Goal: Task Accomplishment & Management: Use online tool/utility

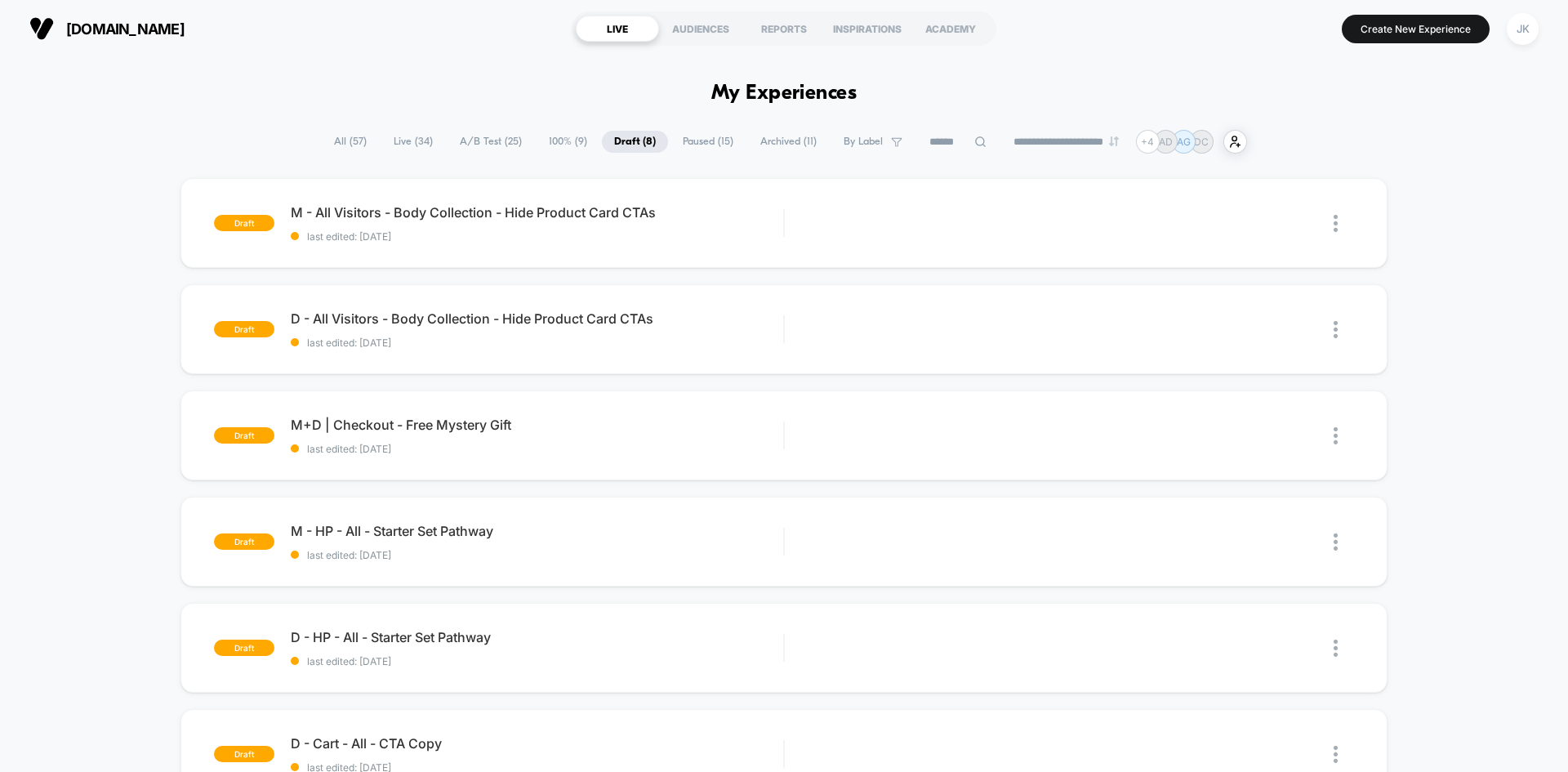
click at [492, 149] on span "A/B Test ( 25 )" at bounding box center [490, 141] width 86 height 22
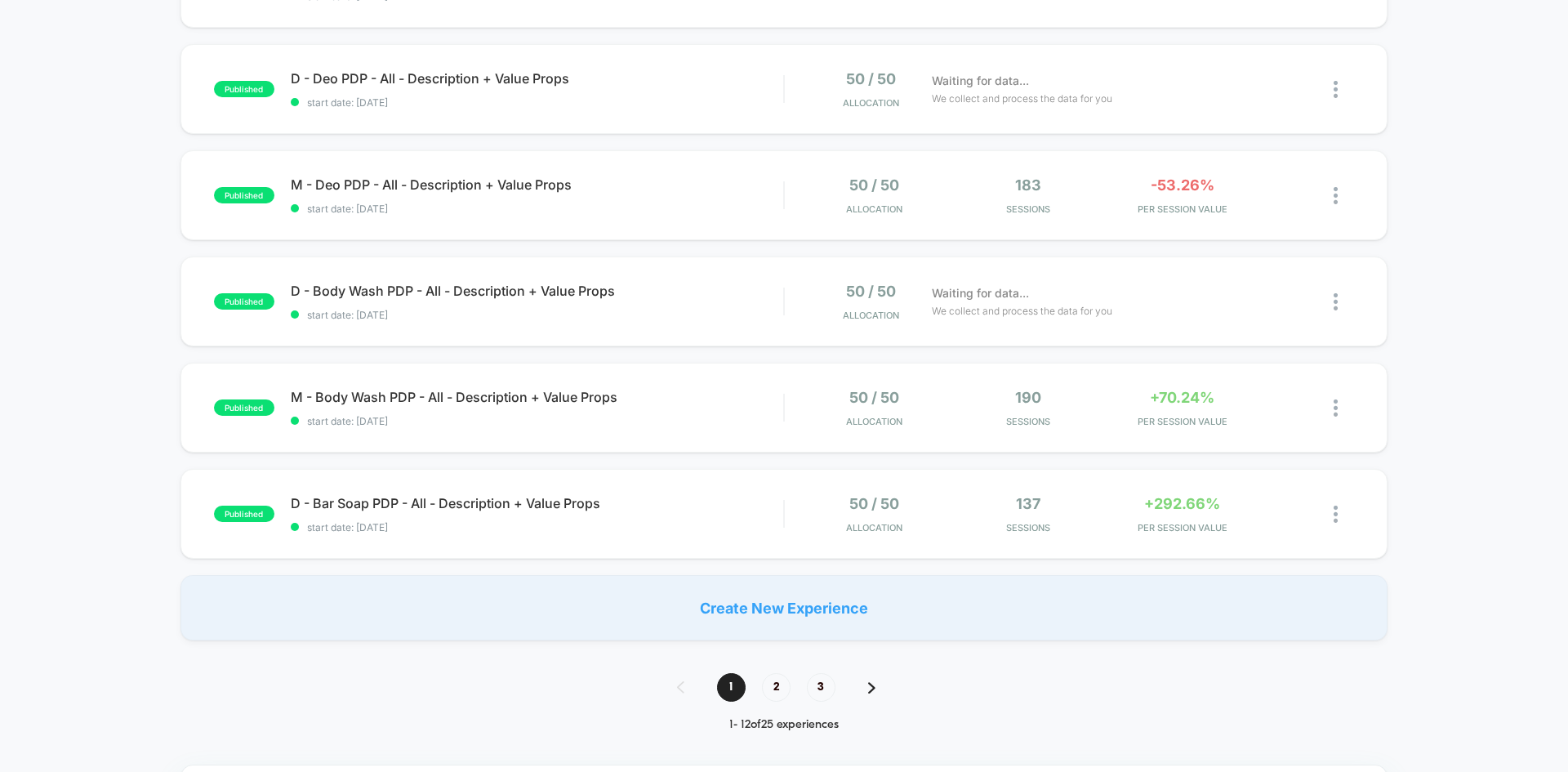
scroll to position [879, 0]
click at [777, 684] on span "2" at bounding box center [776, 687] width 29 height 29
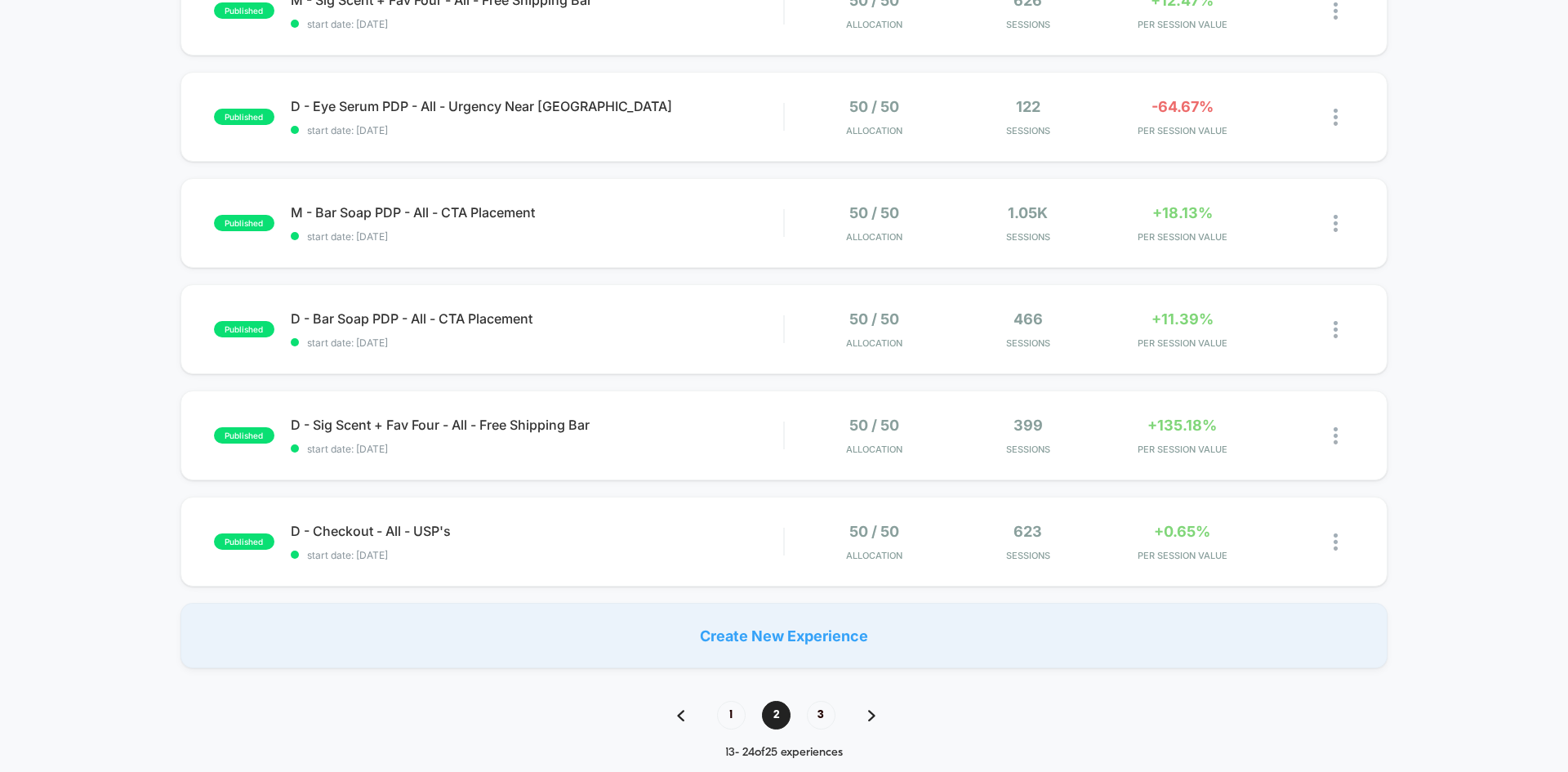
scroll to position [855, 0]
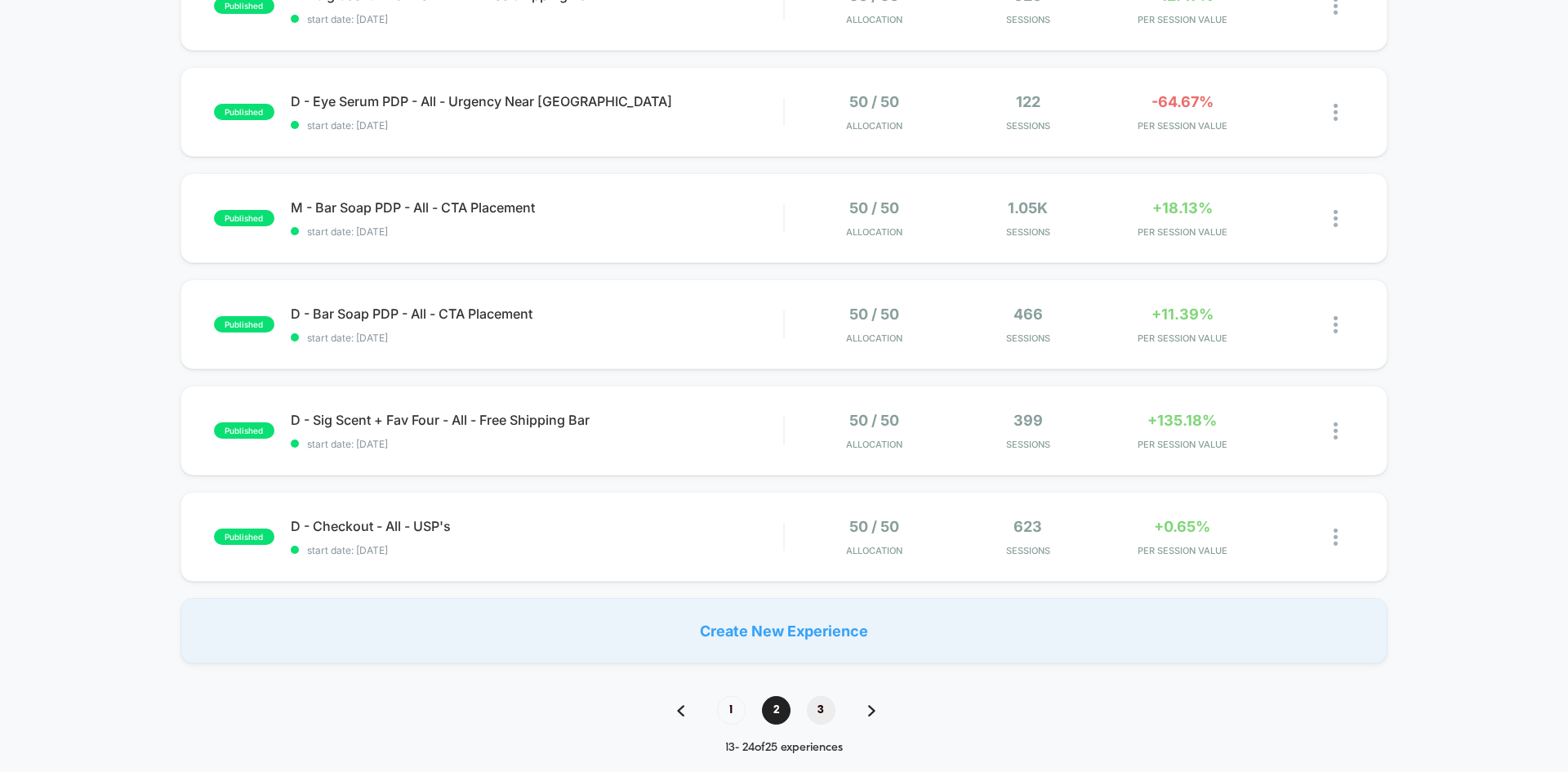
click at [822, 710] on span "3" at bounding box center [821, 710] width 29 height 29
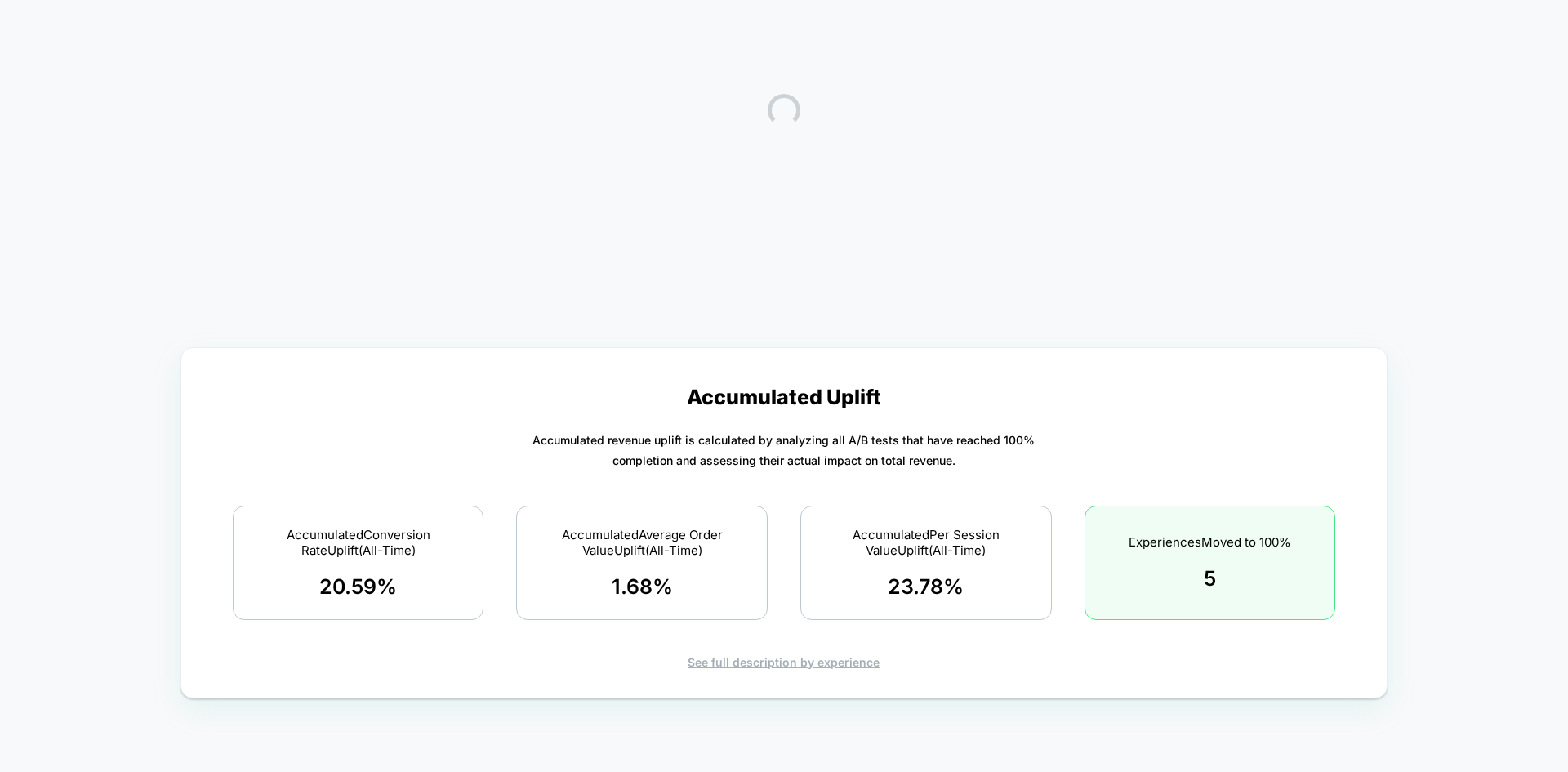
scroll to position [0, 0]
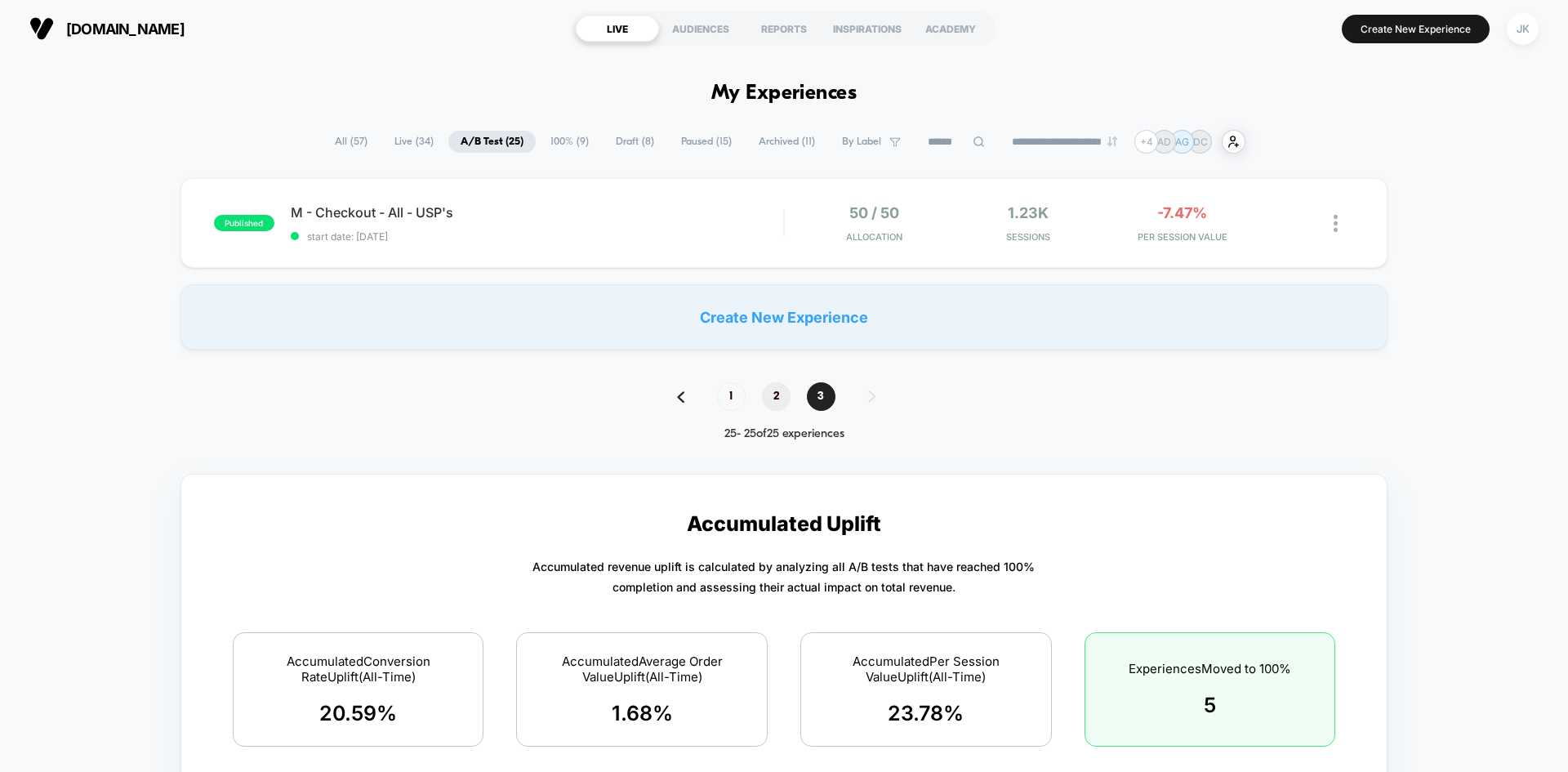
click at [784, 399] on span "2" at bounding box center [776, 397] width 29 height 29
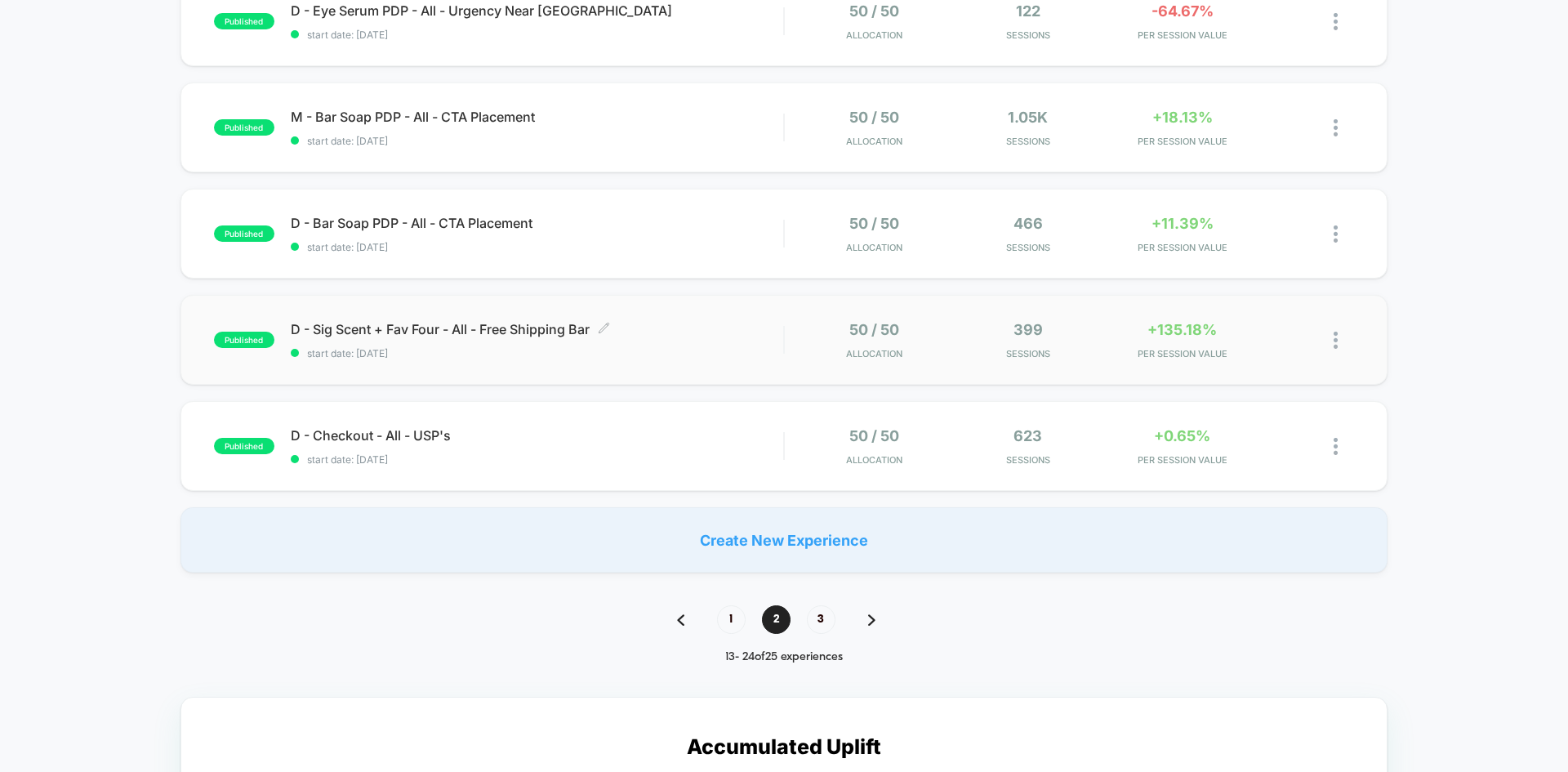
scroll to position [927, 0]
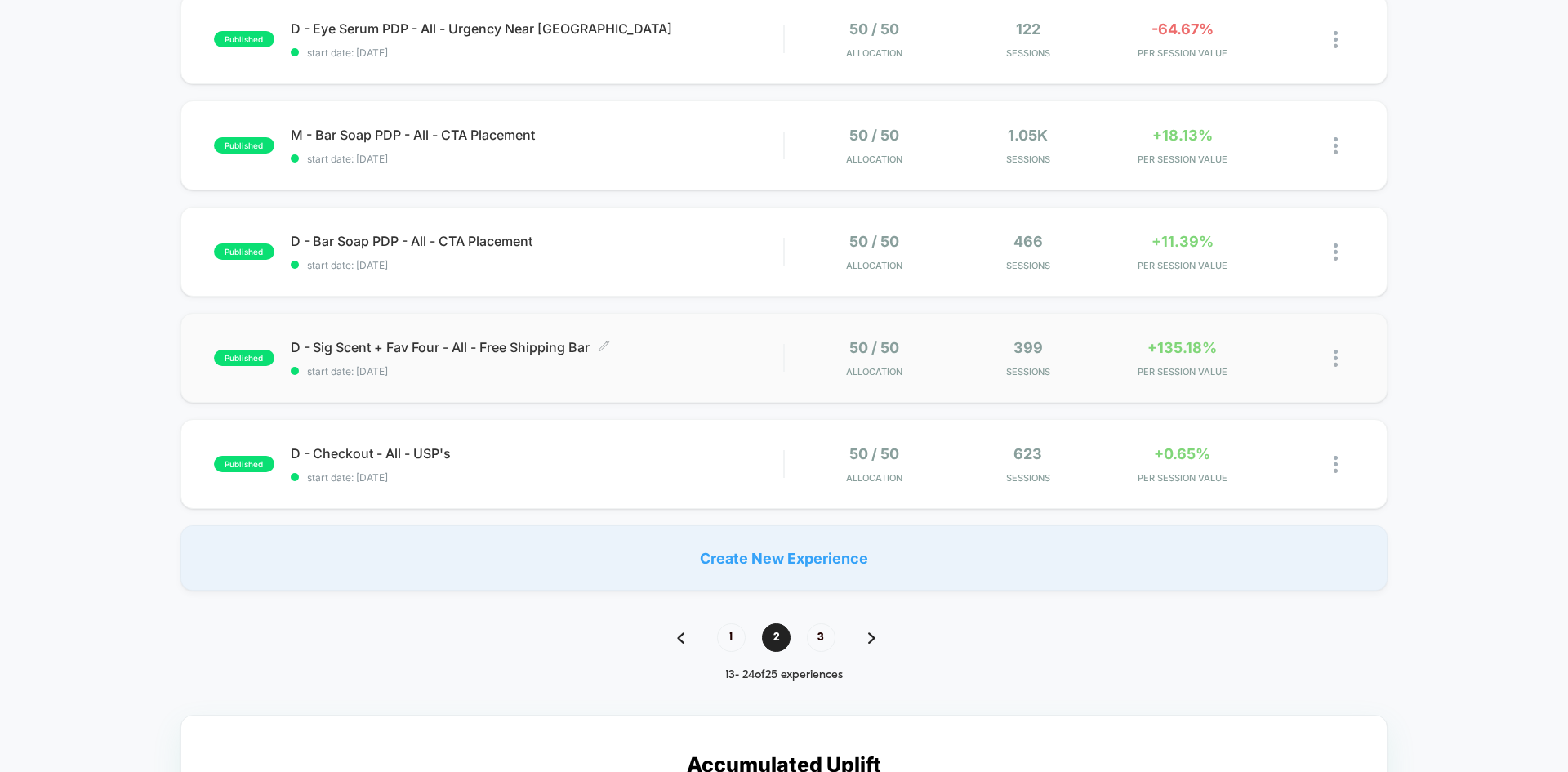
click at [564, 342] on span "D - Sig Scent + Fav Four - All - Free Shipping Bar Click to edit experience det…" at bounding box center [537, 347] width 493 height 16
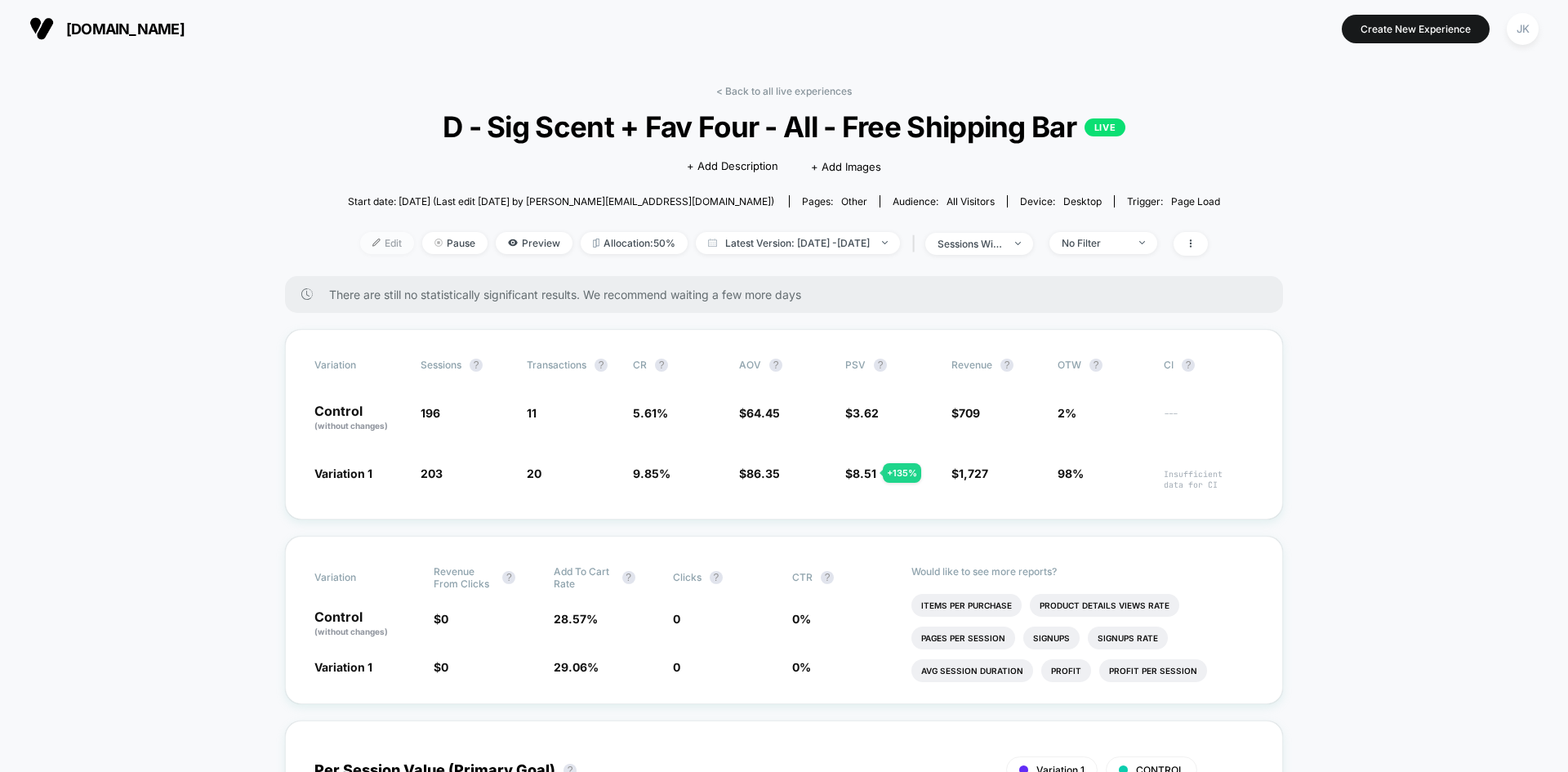
click at [374, 237] on span "Edit" at bounding box center [387, 243] width 54 height 22
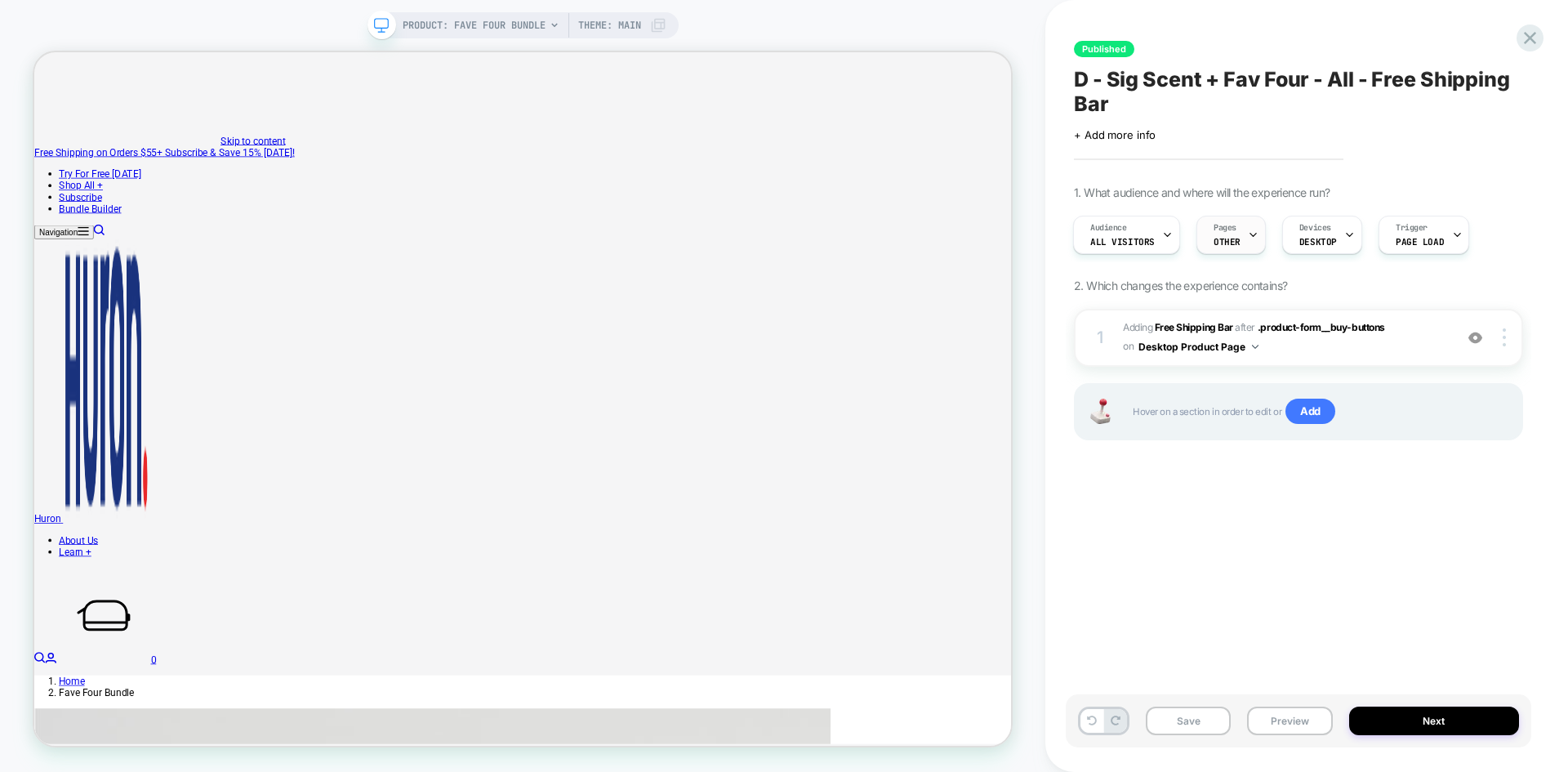
click at [1228, 241] on span "OTHER" at bounding box center [1226, 242] width 27 height 11
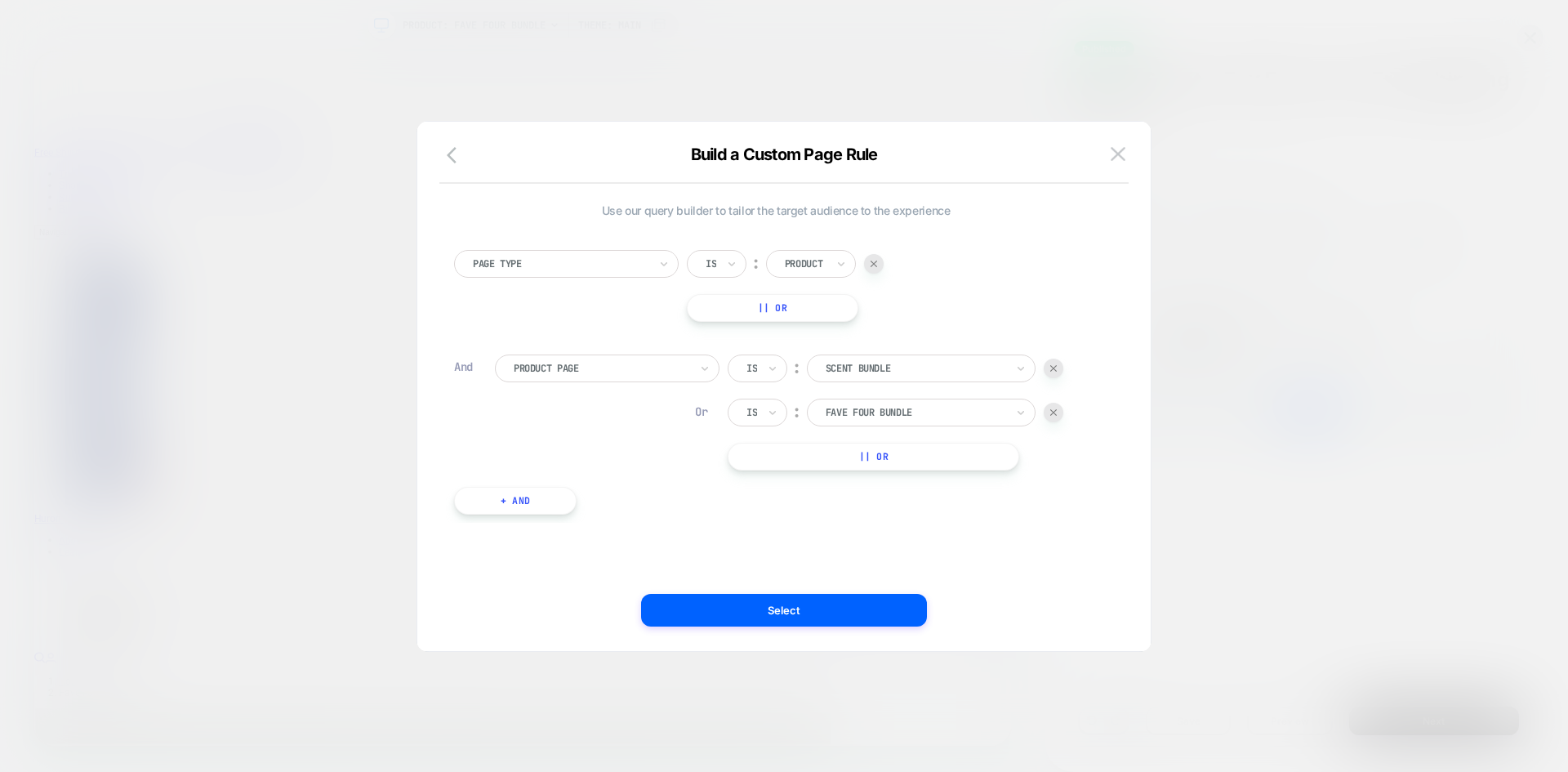
click at [955, 462] on button "|| Or" at bounding box center [873, 457] width 291 height 28
click at [883, 470] on div "20 cashback" at bounding box center [921, 457] width 229 height 28
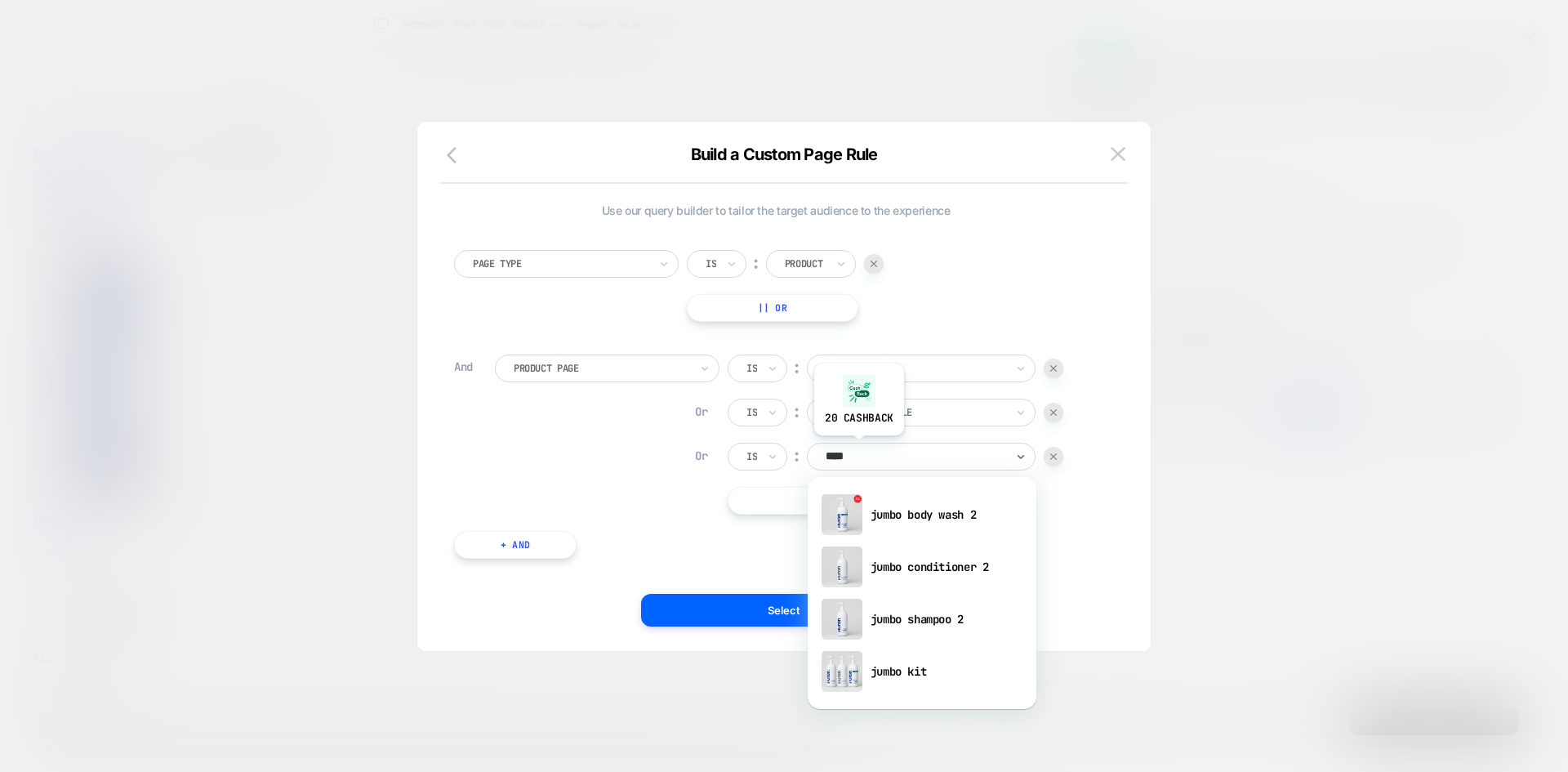
type input "*****"
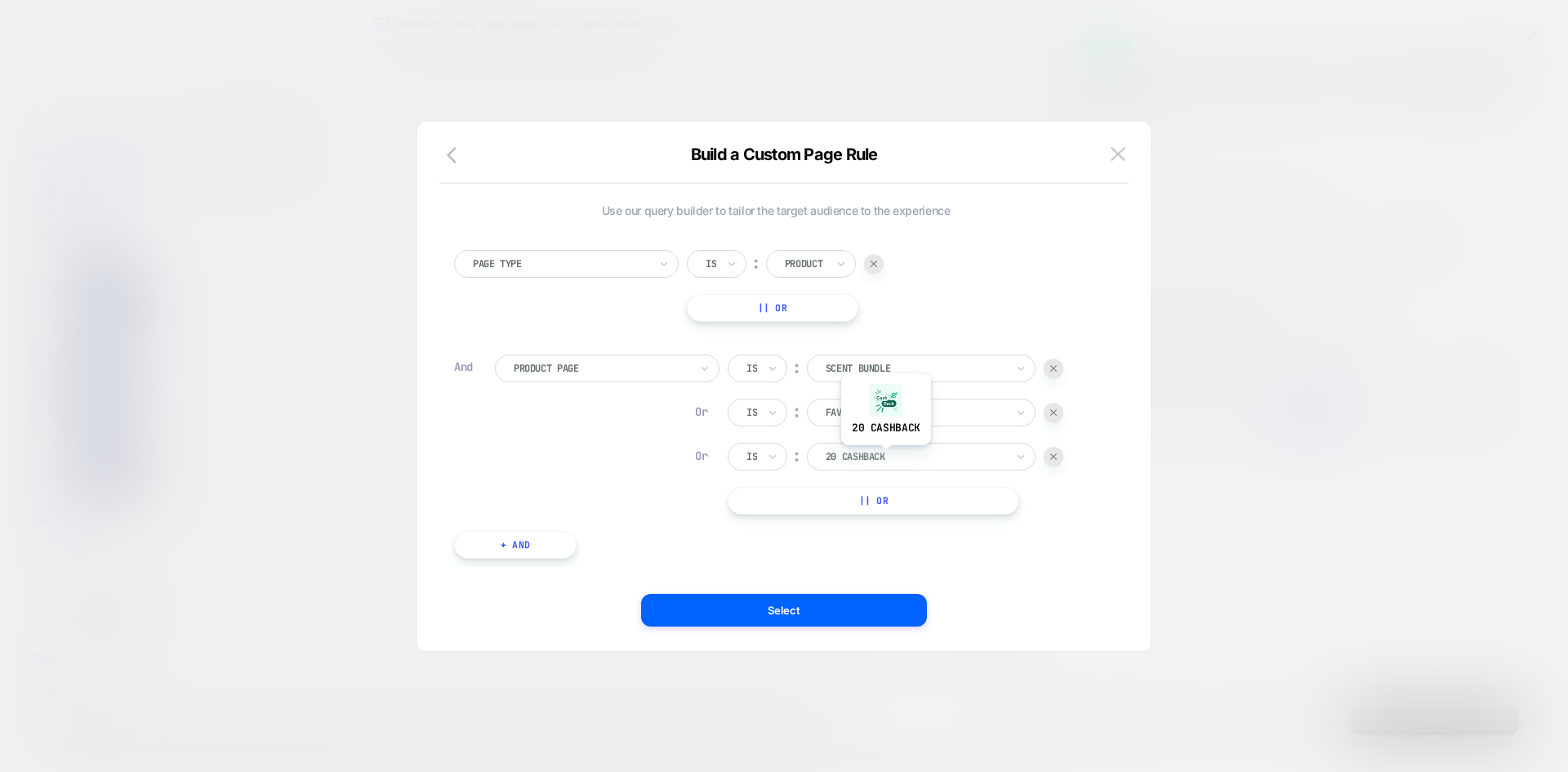
click at [885, 457] on div at bounding box center [915, 457] width 180 height 15
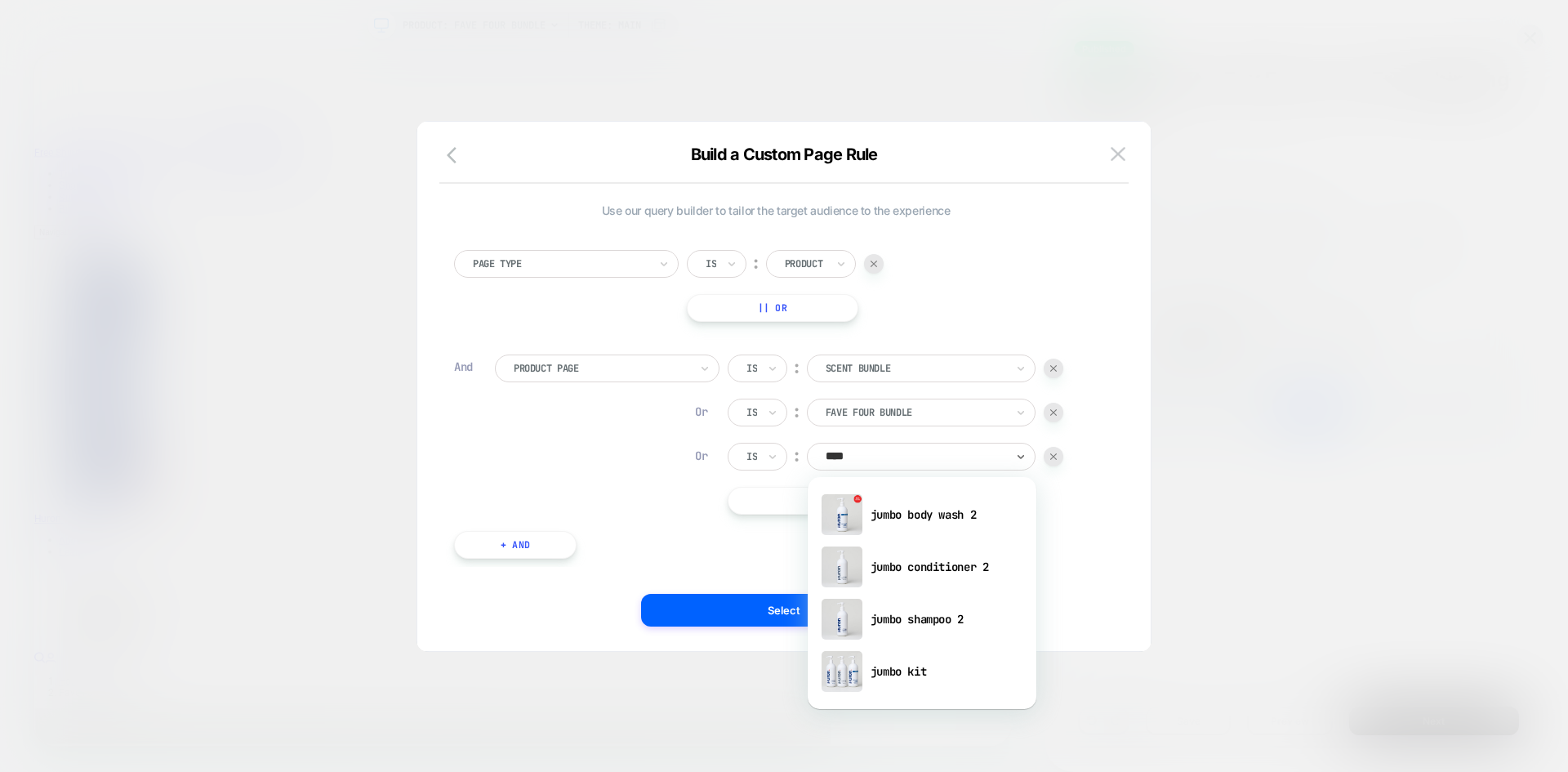
type input "*****"
click at [914, 673] on div "jumbo kit" at bounding box center [922, 672] width 213 height 53
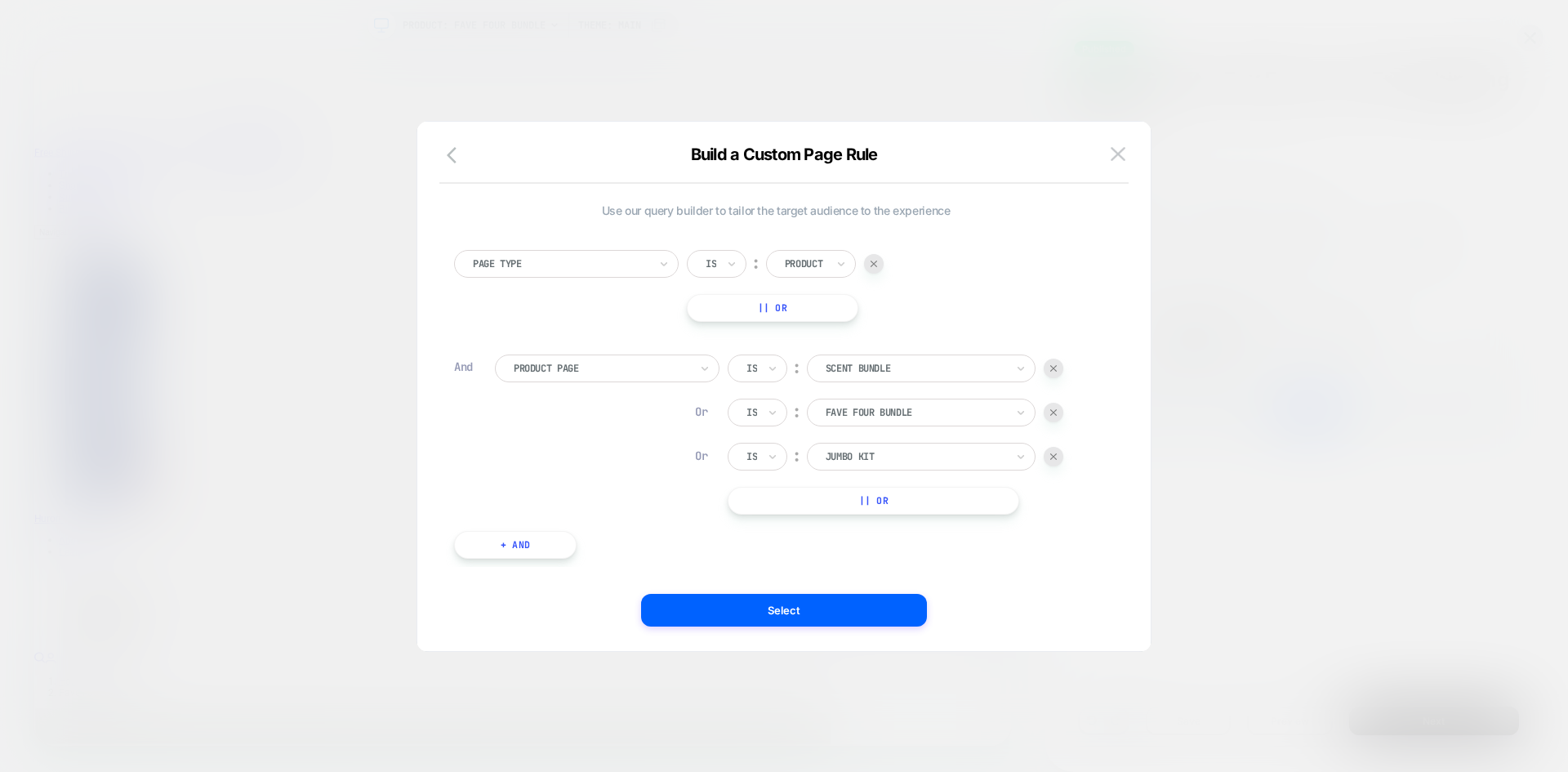
click at [878, 490] on button "|| Or" at bounding box center [873, 501] width 291 height 28
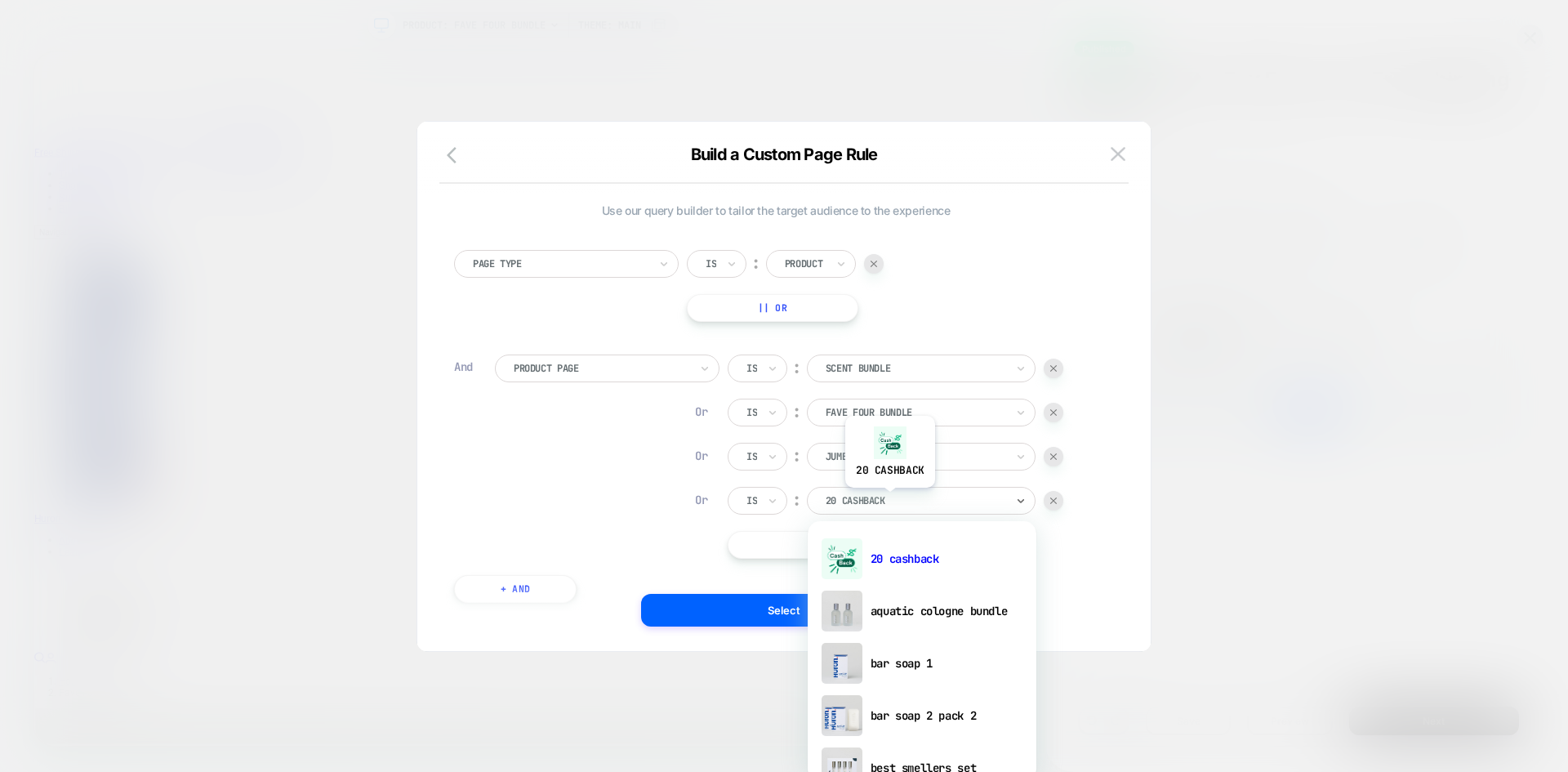
click at [889, 500] on div at bounding box center [915, 501] width 180 height 15
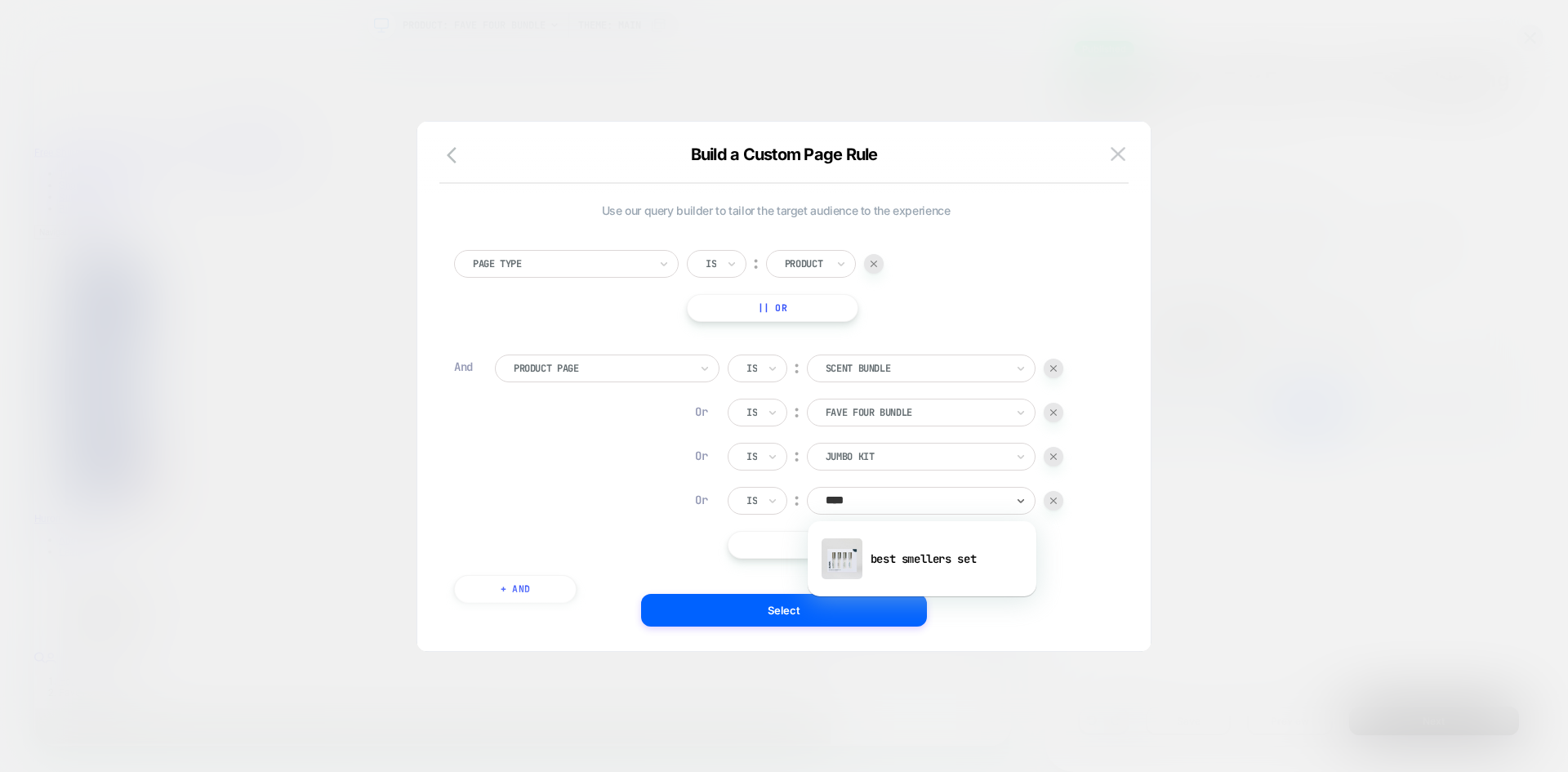
type input "****"
click at [898, 548] on div "best smellers set" at bounding box center [922, 559] width 213 height 53
click at [865, 553] on button "|| Or" at bounding box center [873, 545] width 291 height 28
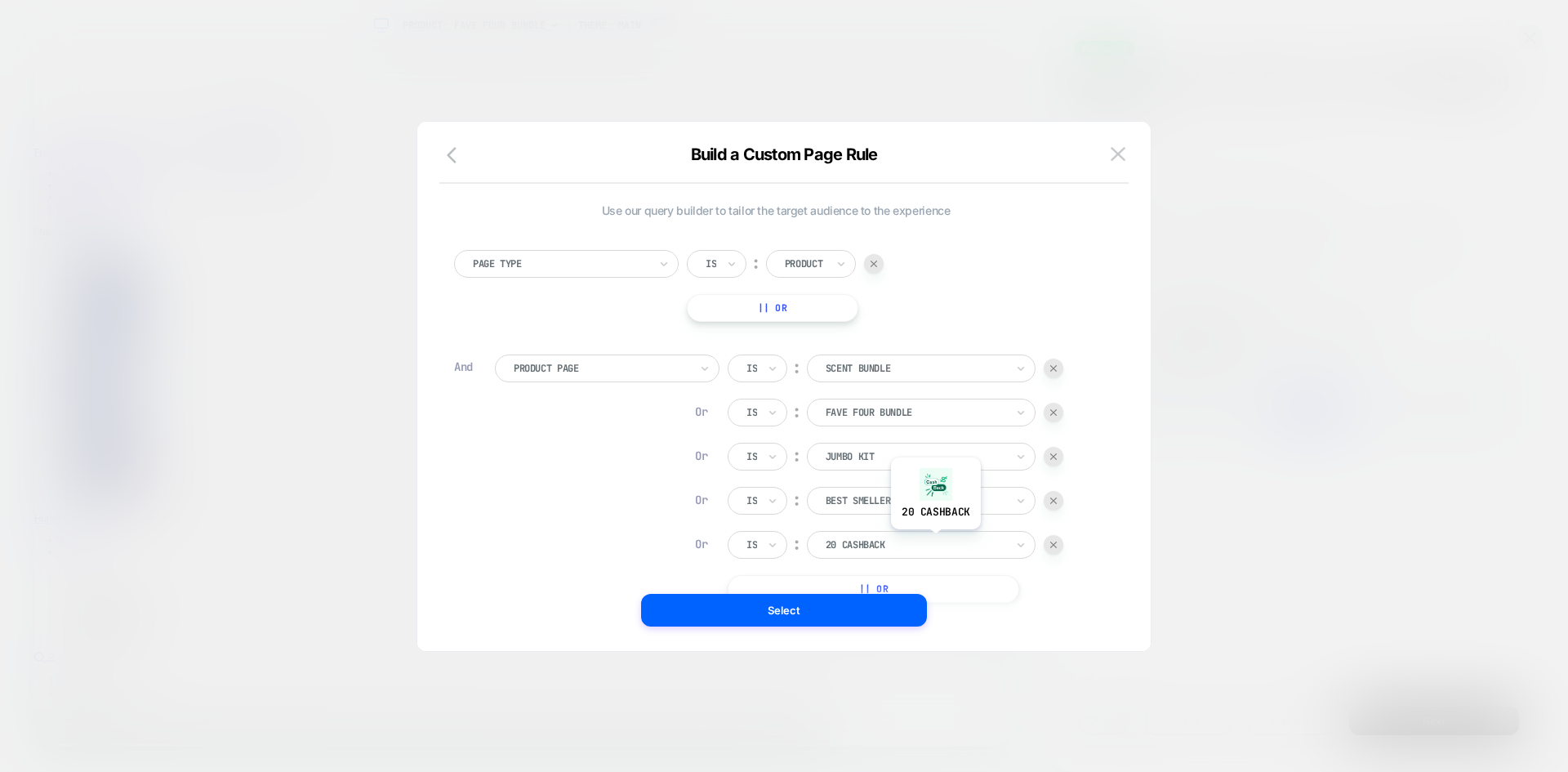
click at [937, 544] on div at bounding box center [915, 545] width 180 height 15
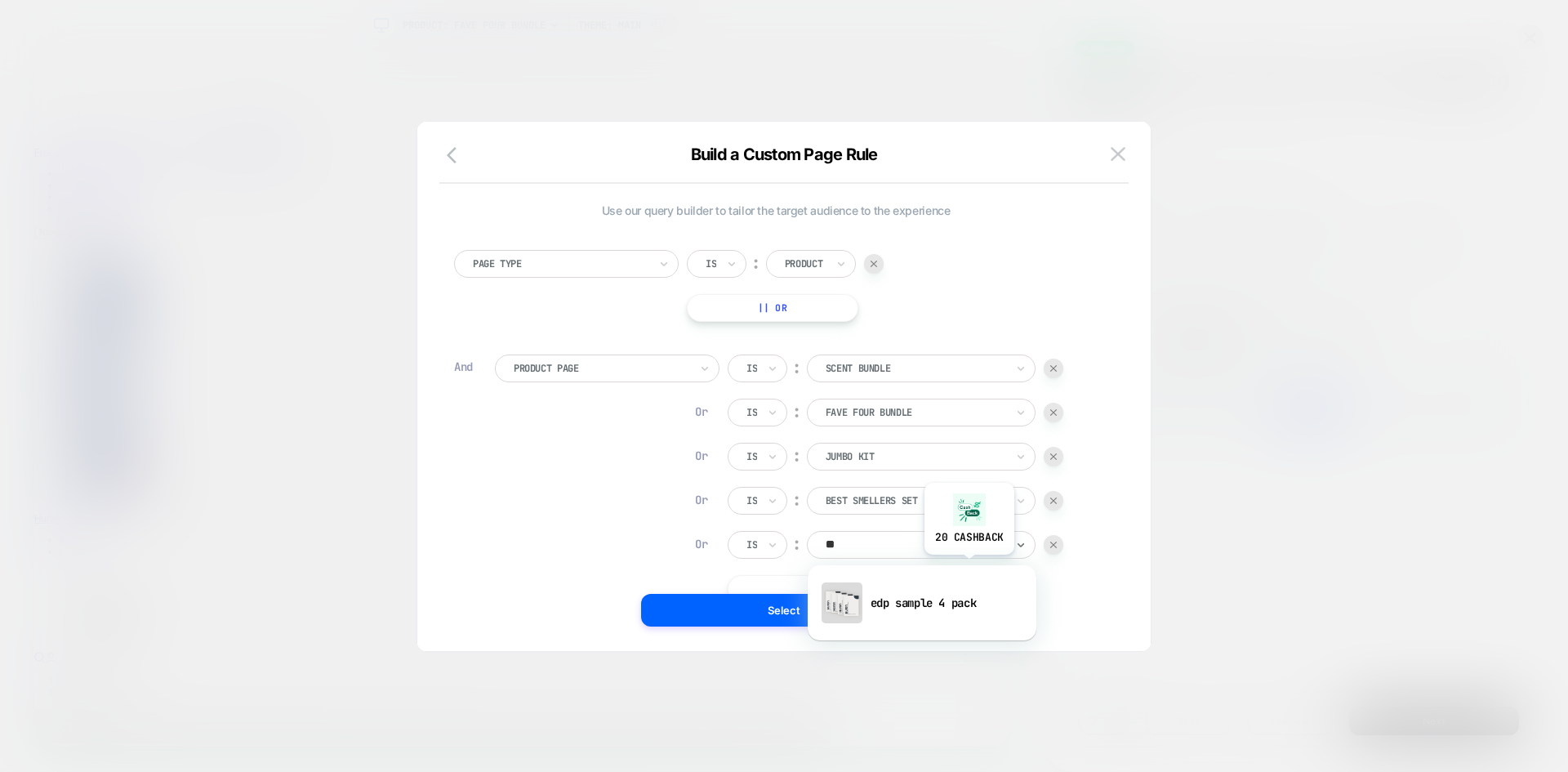
type input "*"
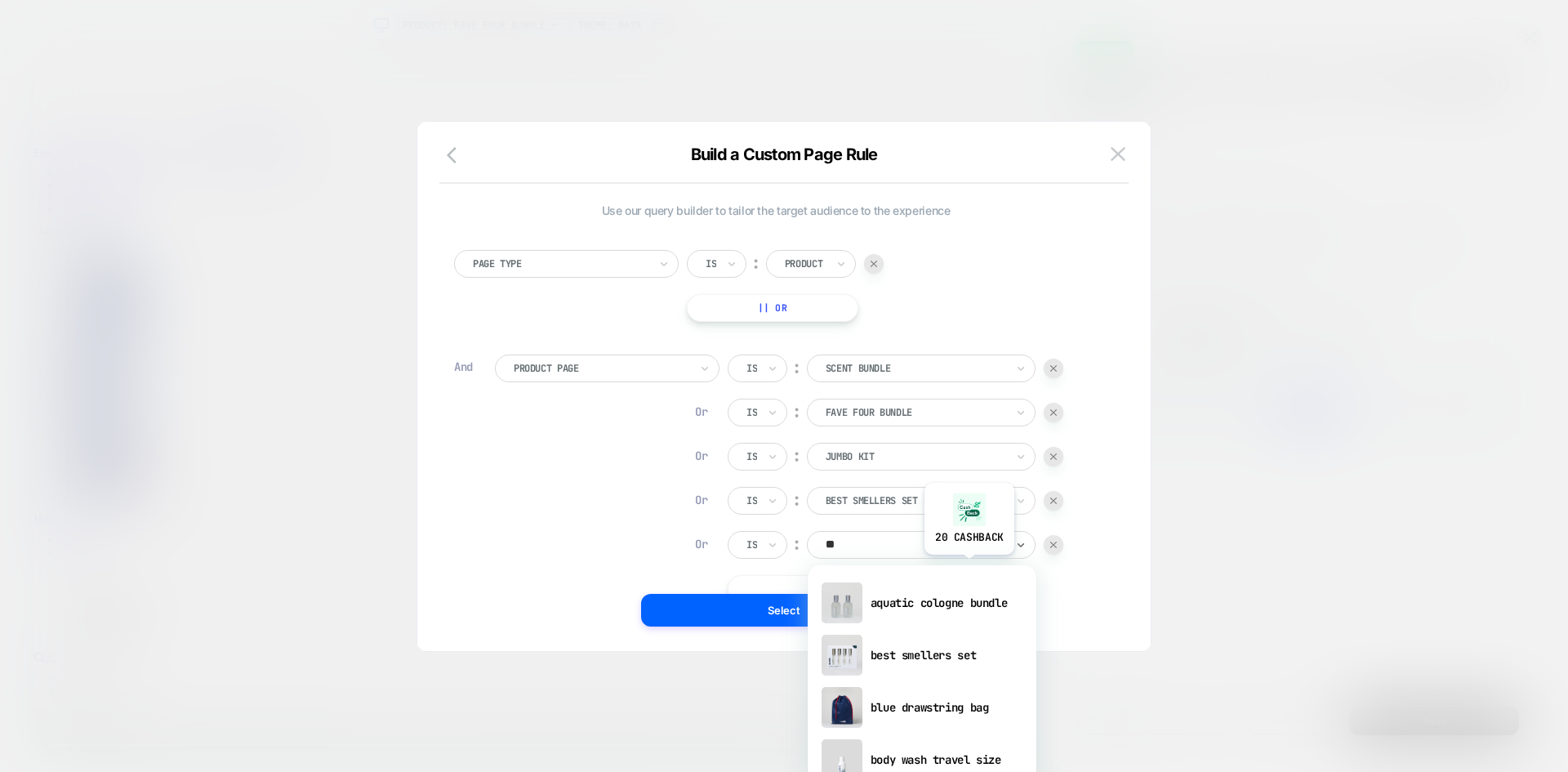
type input "***"
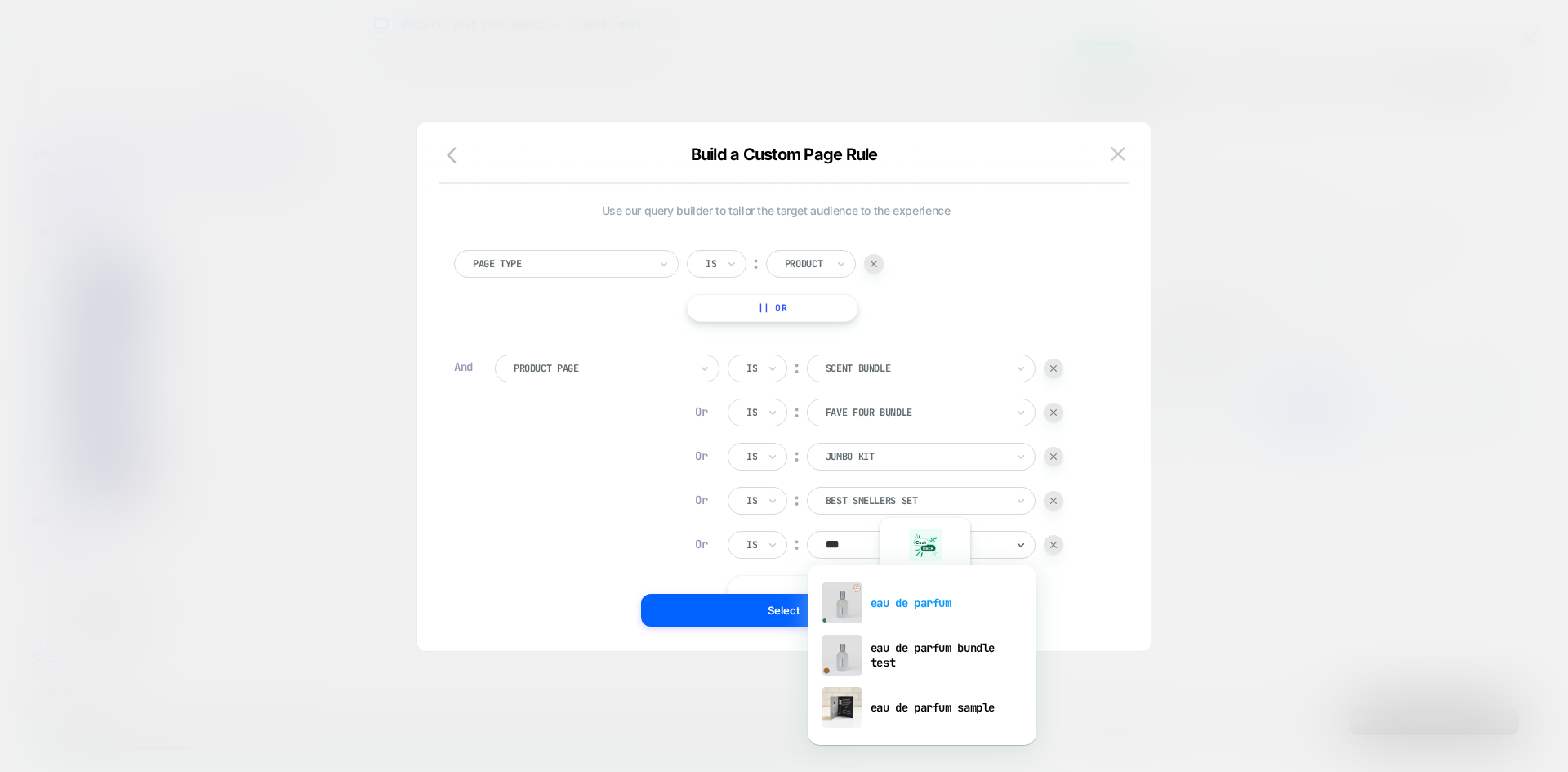
click at [924, 602] on div "eau de parfum" at bounding box center [922, 603] width 213 height 53
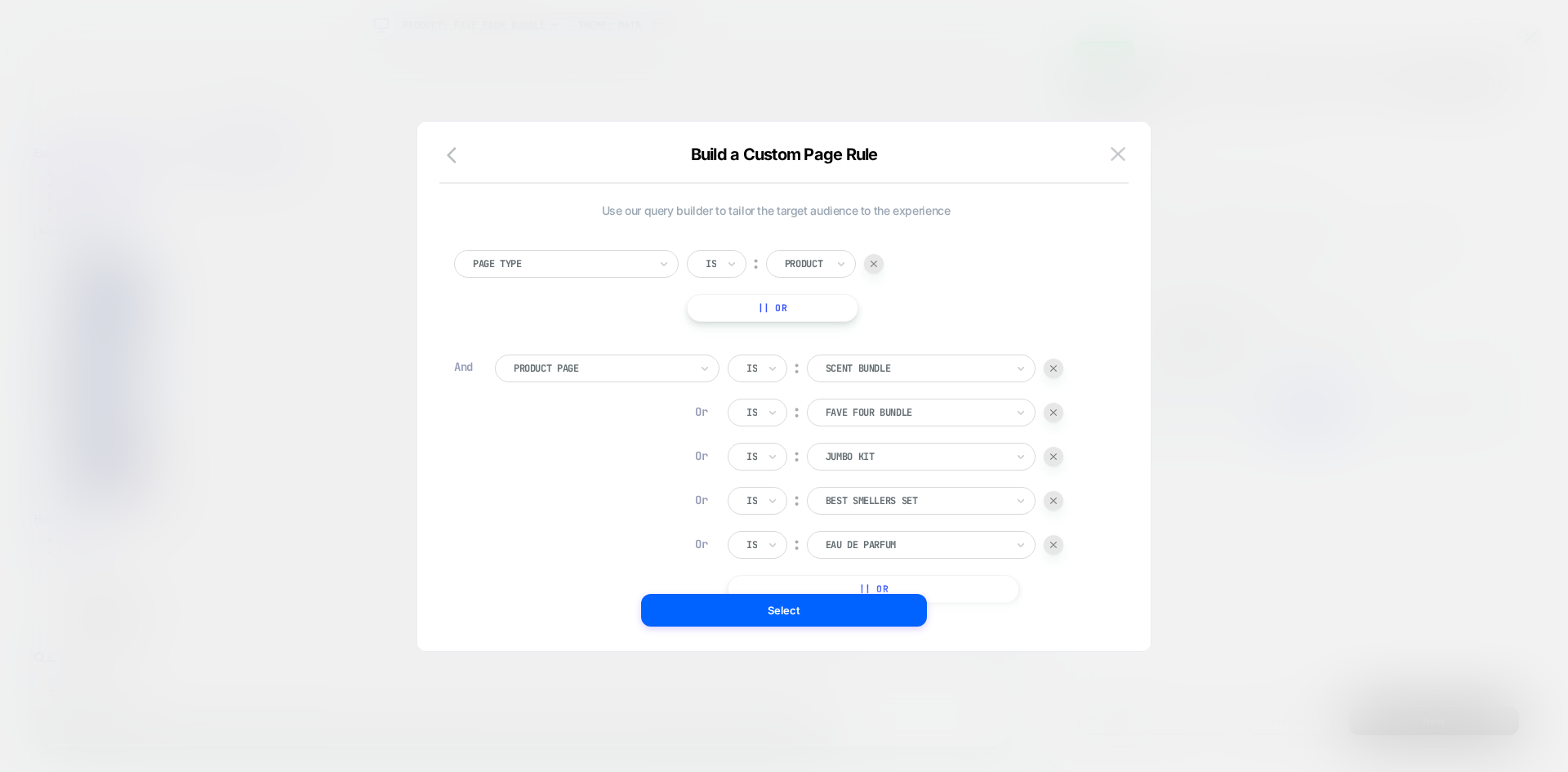
scroll to position [16, 0]
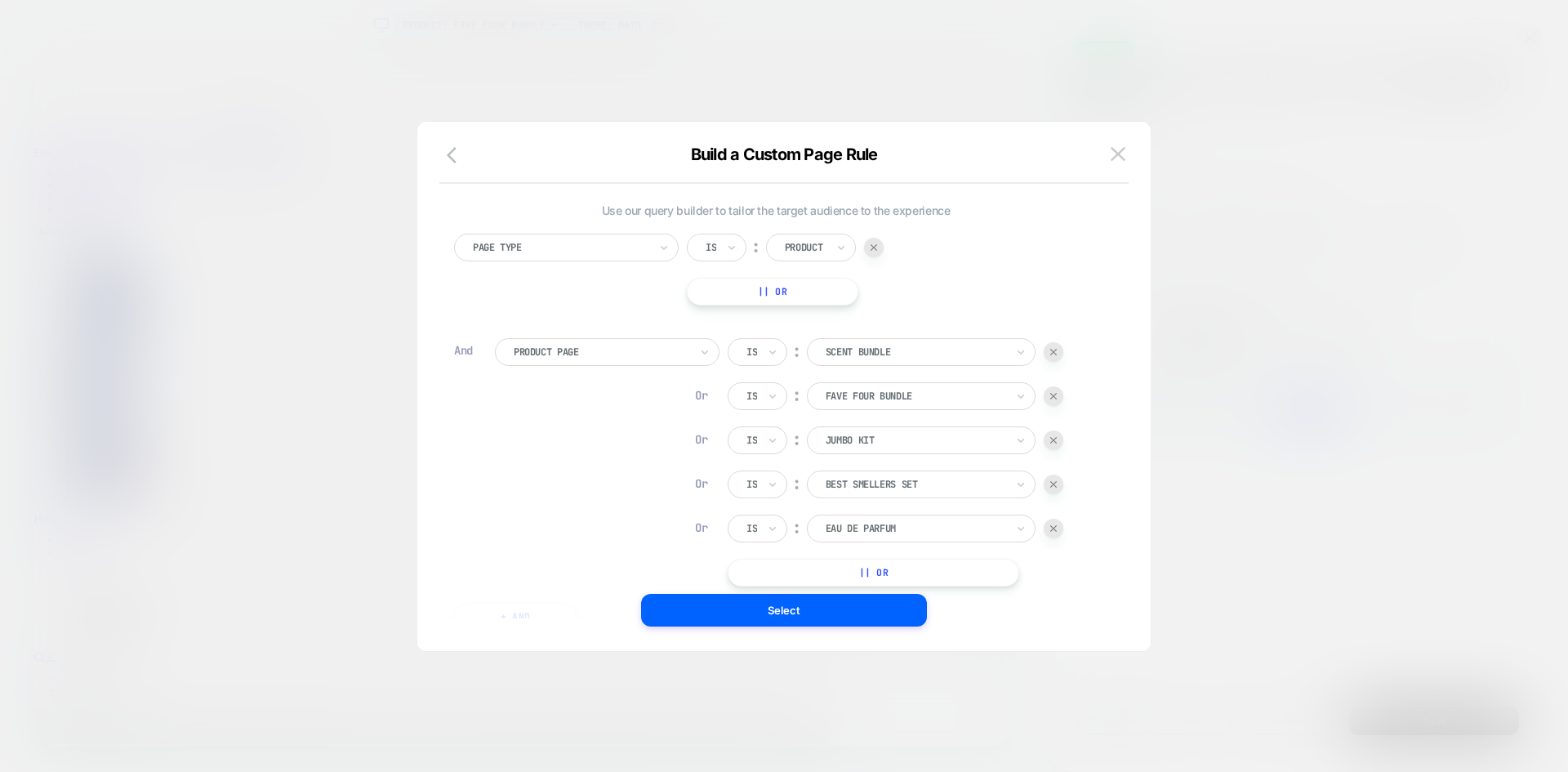
click at [838, 572] on button "|| Or" at bounding box center [873, 573] width 291 height 28
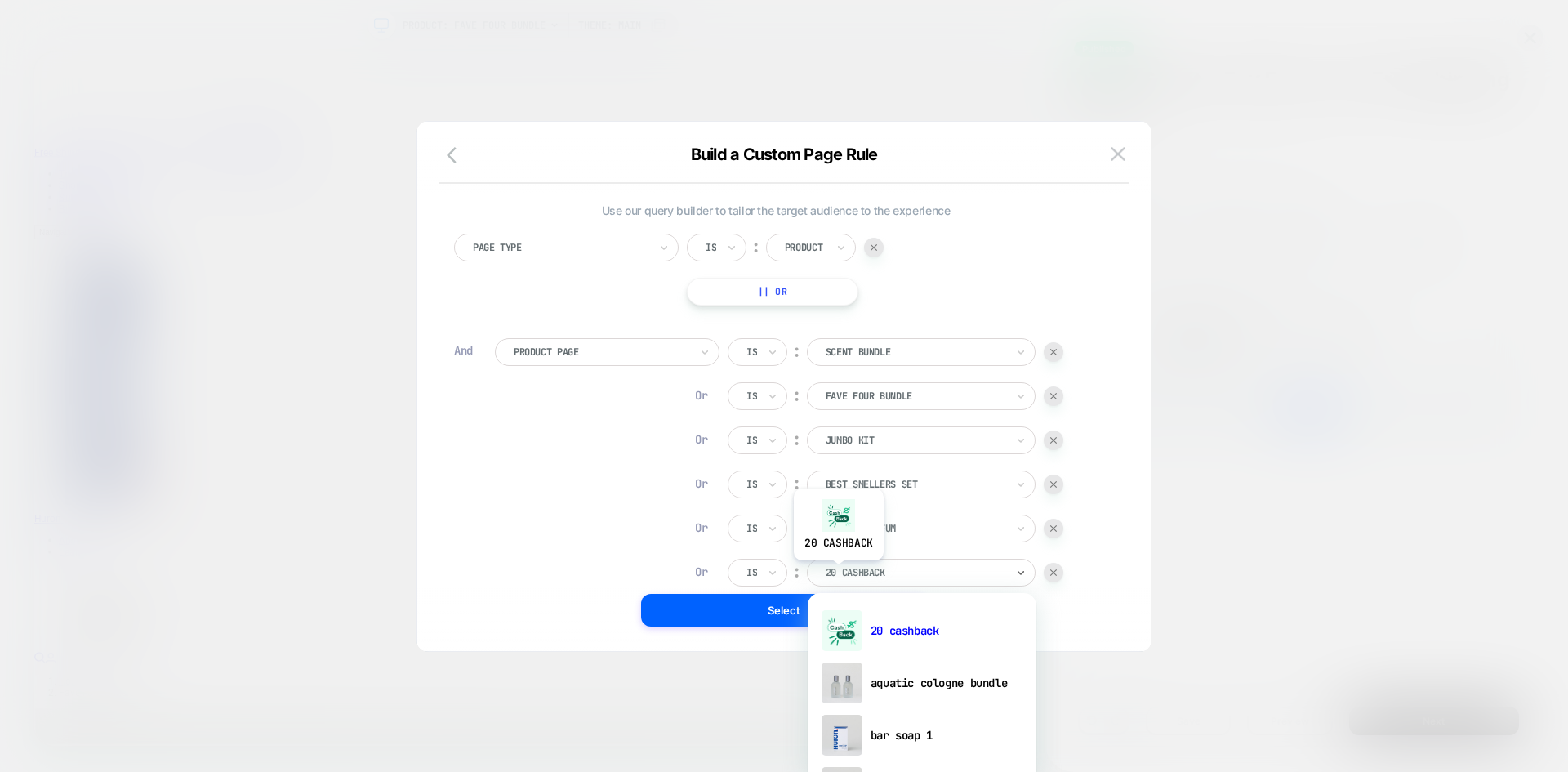
click at [838, 572] on div at bounding box center [915, 572] width 180 height 15
type input "***"
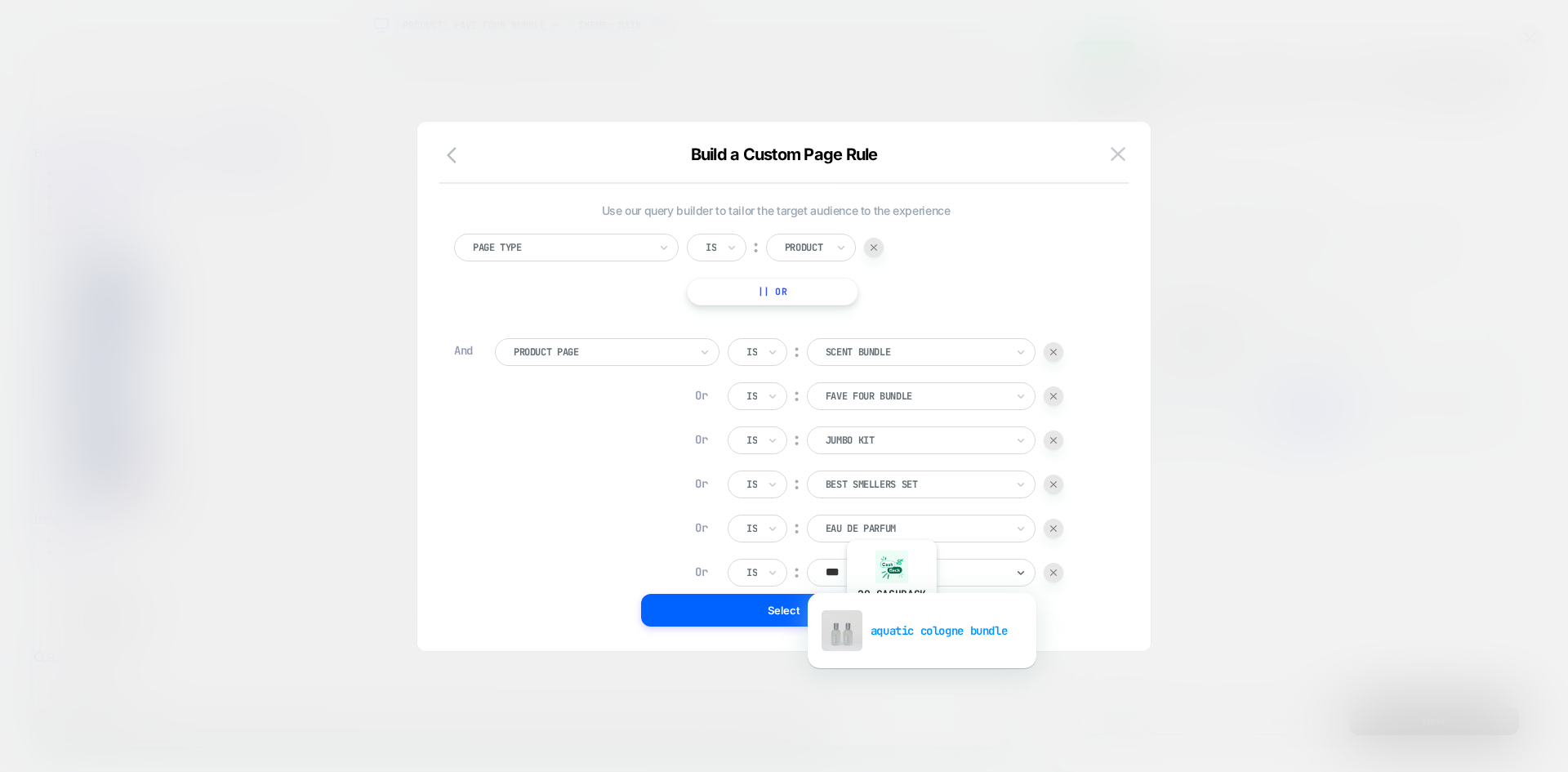
click at [891, 624] on div "aquatic cologne bundle" at bounding box center [922, 631] width 213 height 53
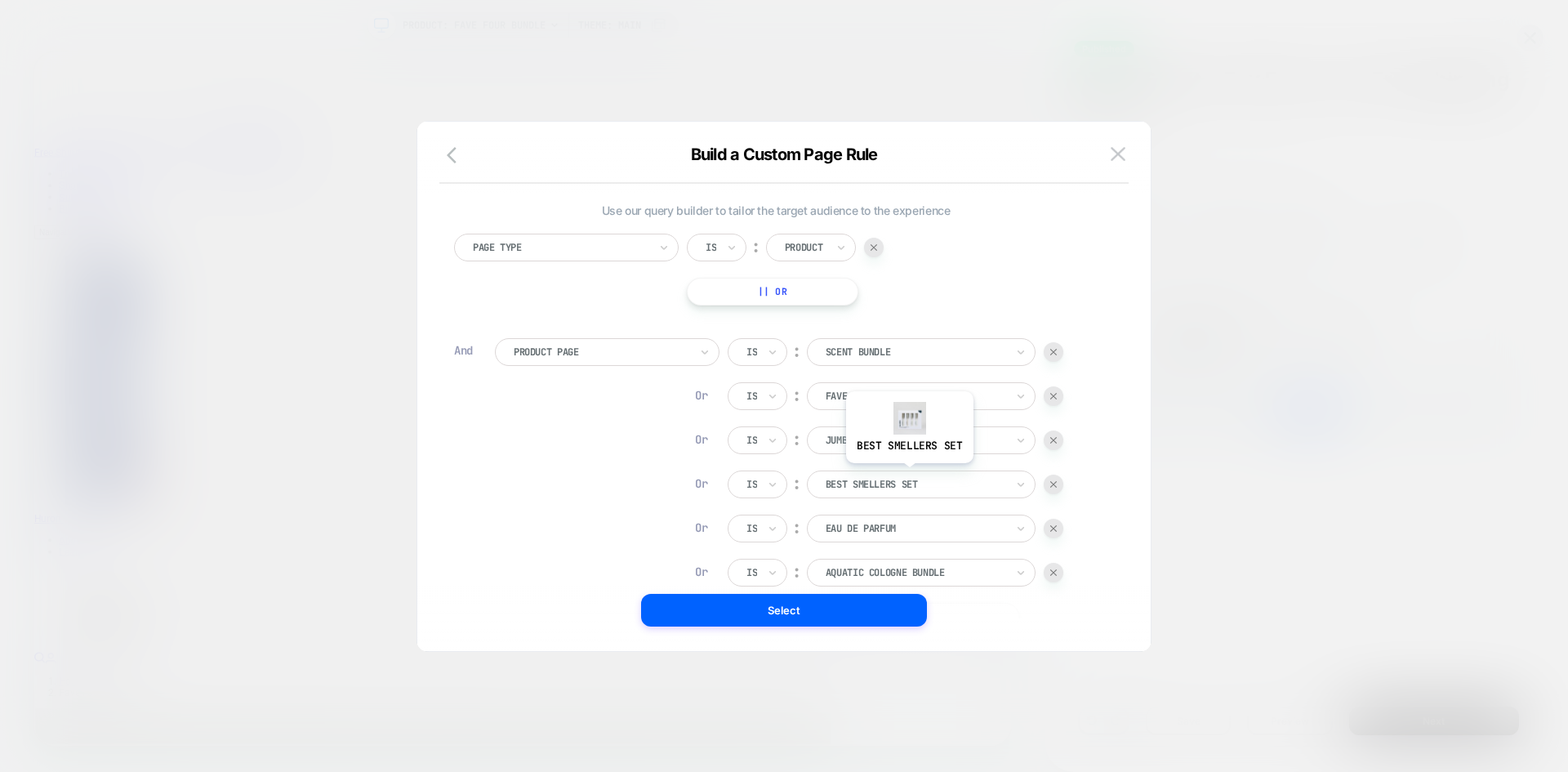
scroll to position [138, 0]
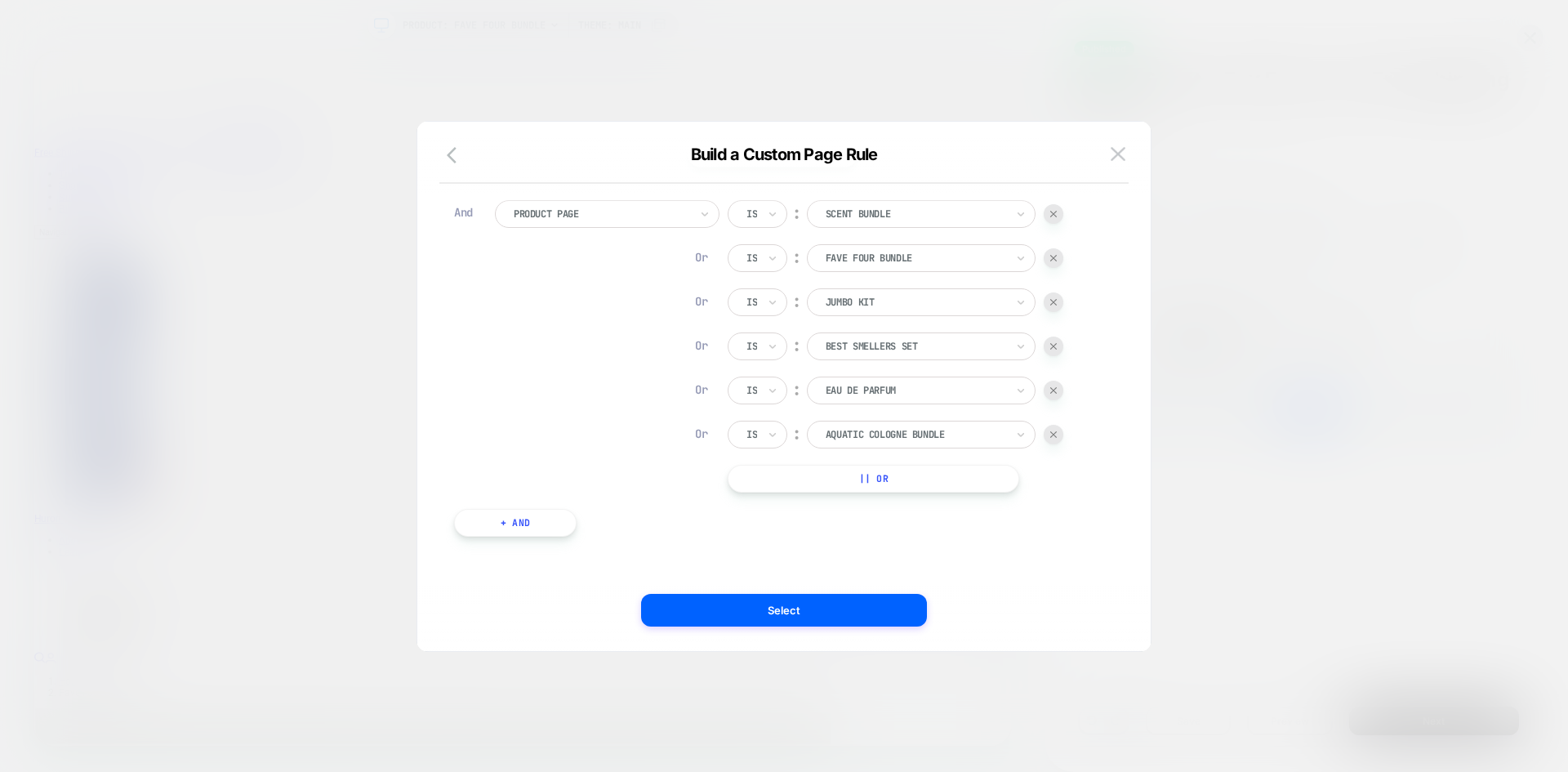
click at [859, 476] on button "|| Or" at bounding box center [873, 479] width 291 height 28
click at [868, 526] on button "|| Or" at bounding box center [873, 523] width 291 height 28
click at [1061, 522] on div at bounding box center [1053, 523] width 20 height 20
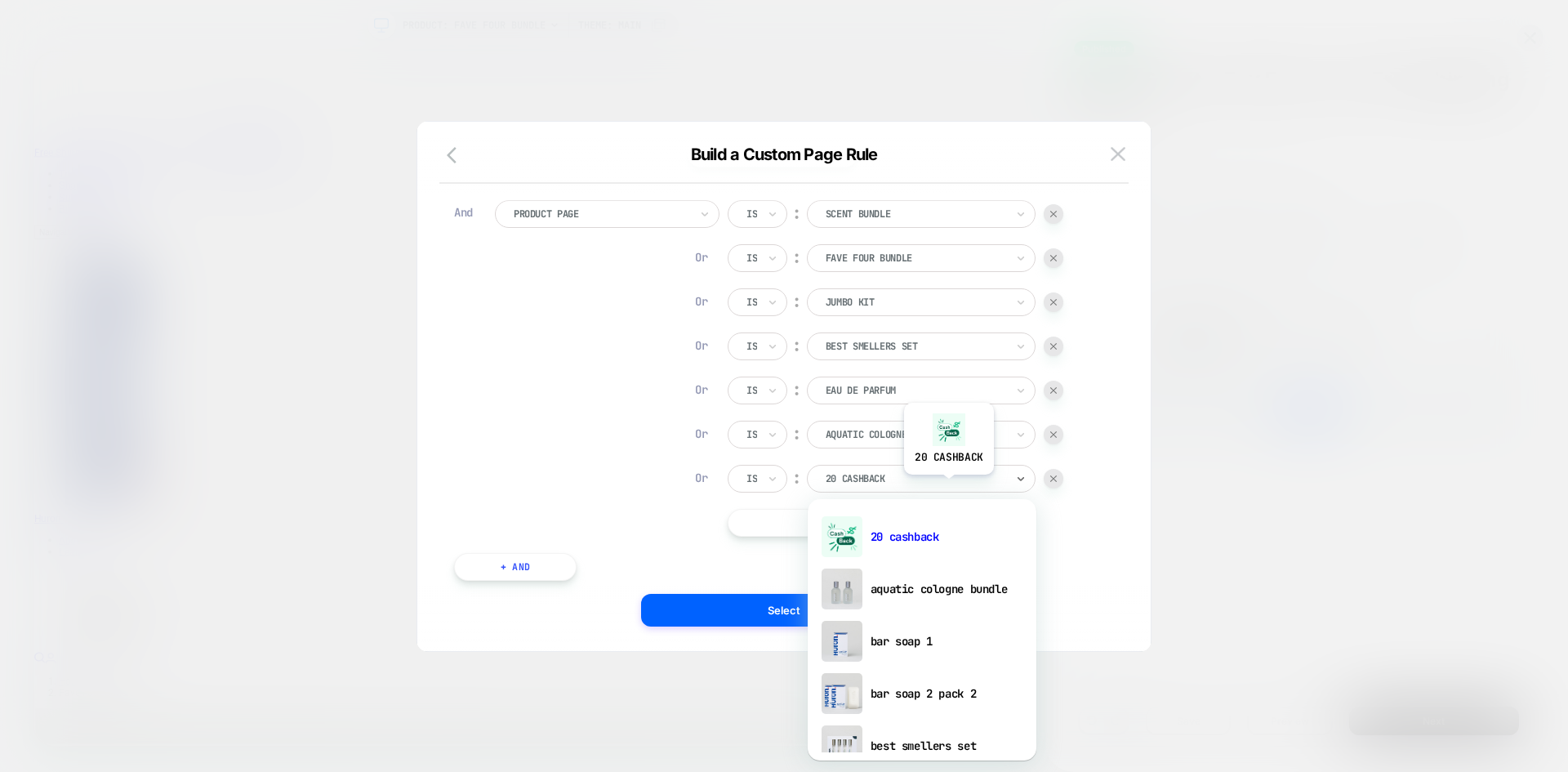
click at [948, 487] on div "20 cashback" at bounding box center [915, 479] width 183 height 18
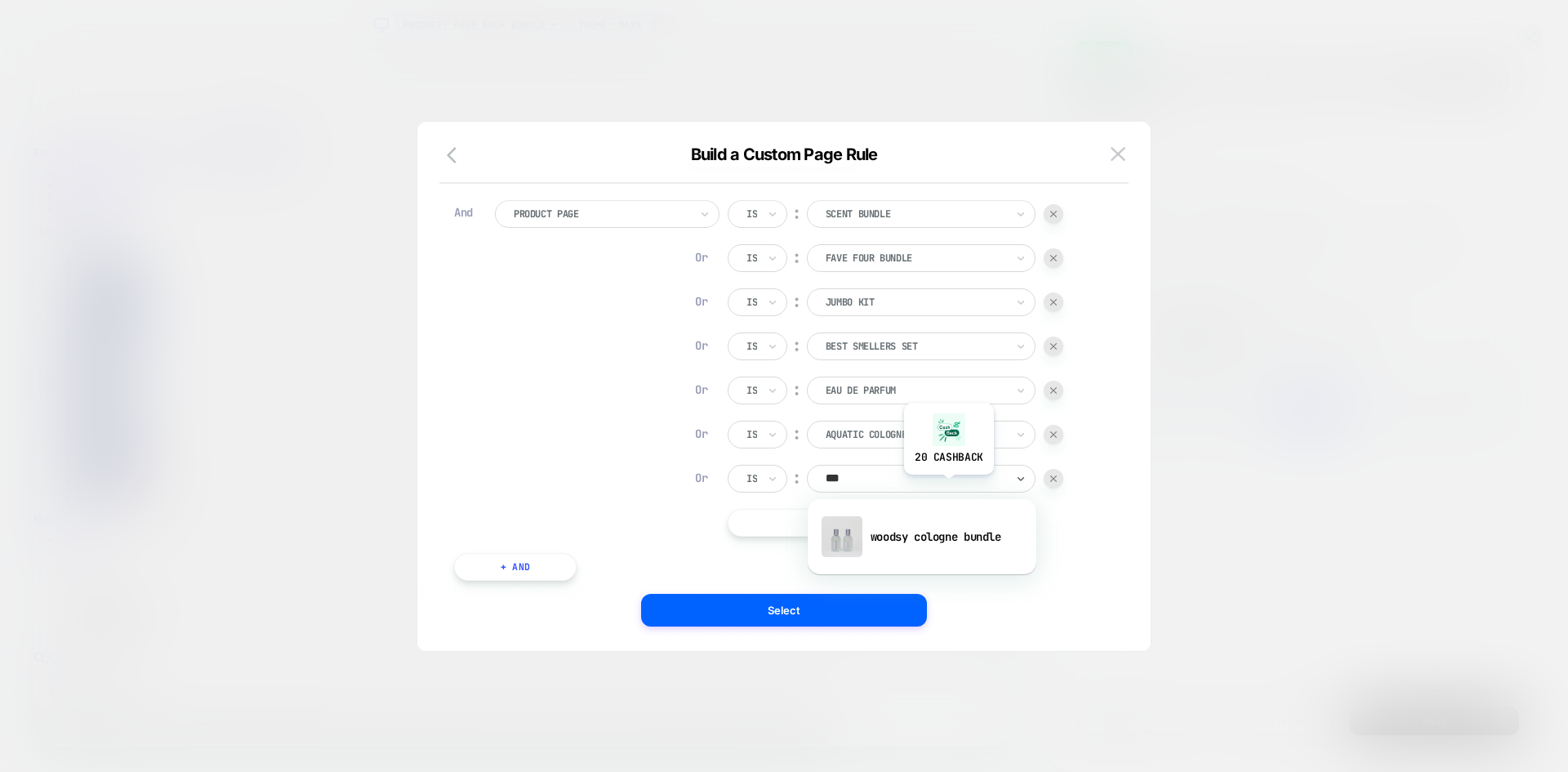
type input "****"
click at [961, 553] on div "woodsy cologne bundle" at bounding box center [922, 537] width 213 height 53
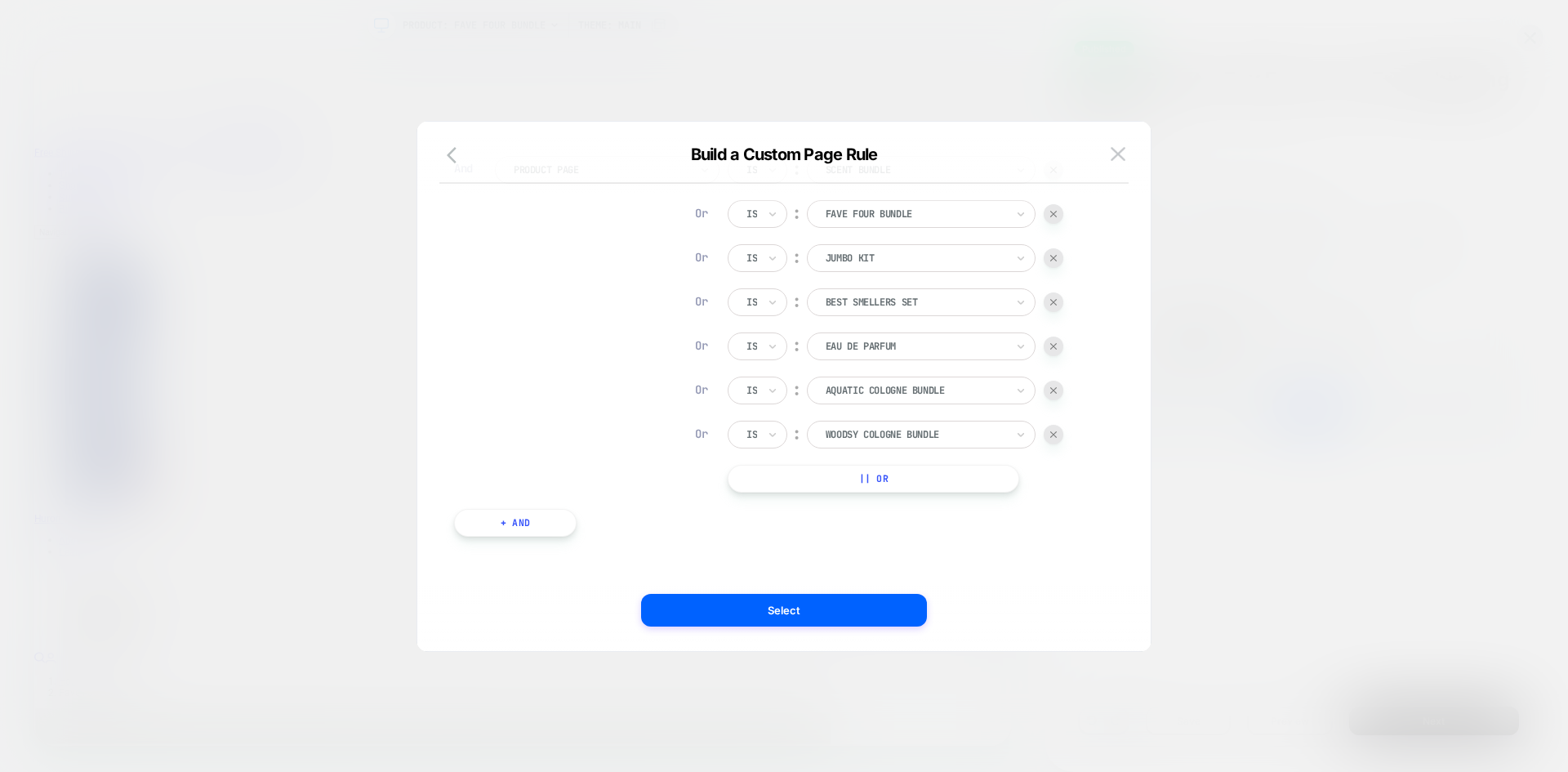
scroll to position [0, 0]
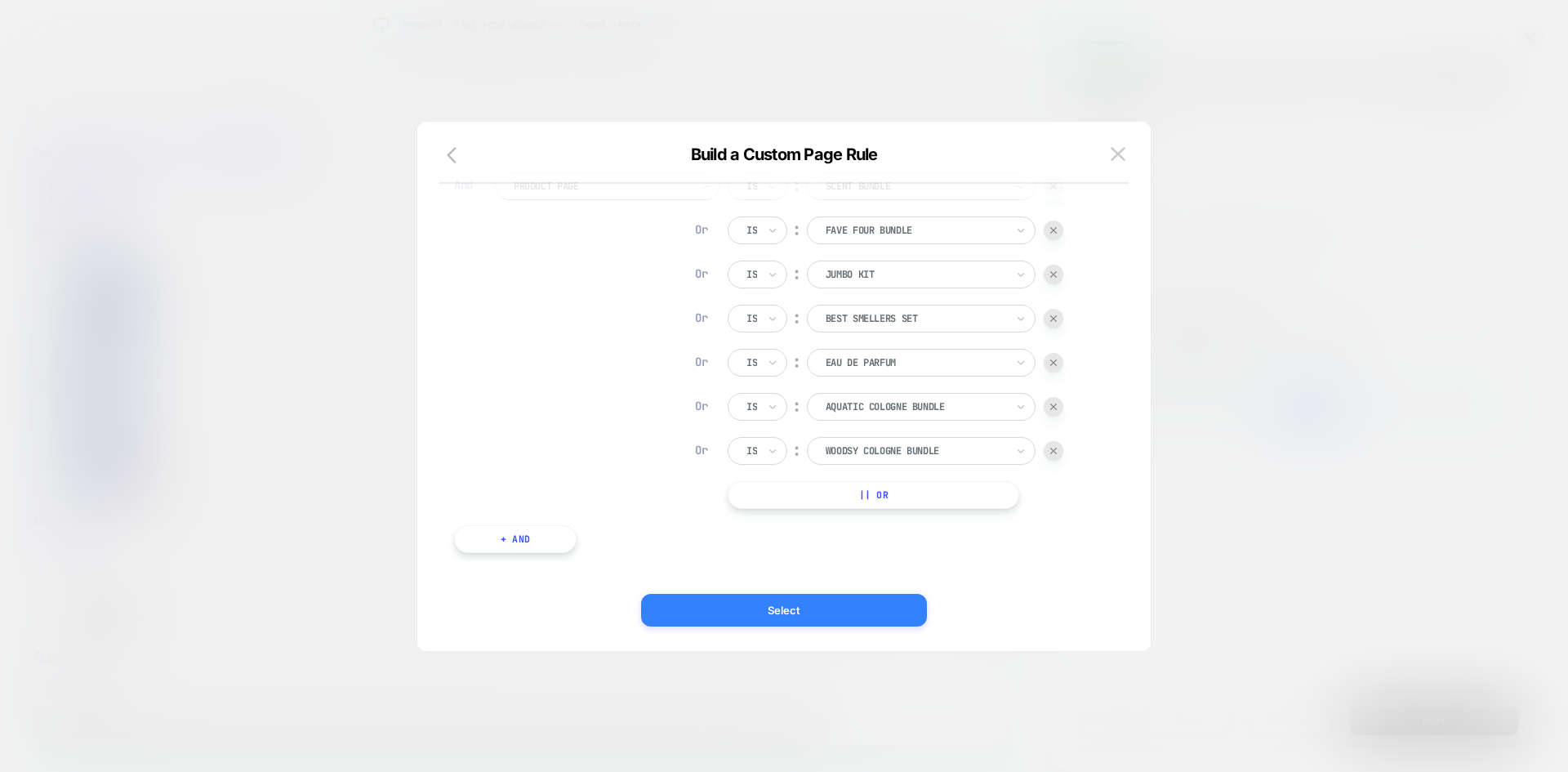
click at [855, 600] on button "Select" at bounding box center [784, 610] width 286 height 33
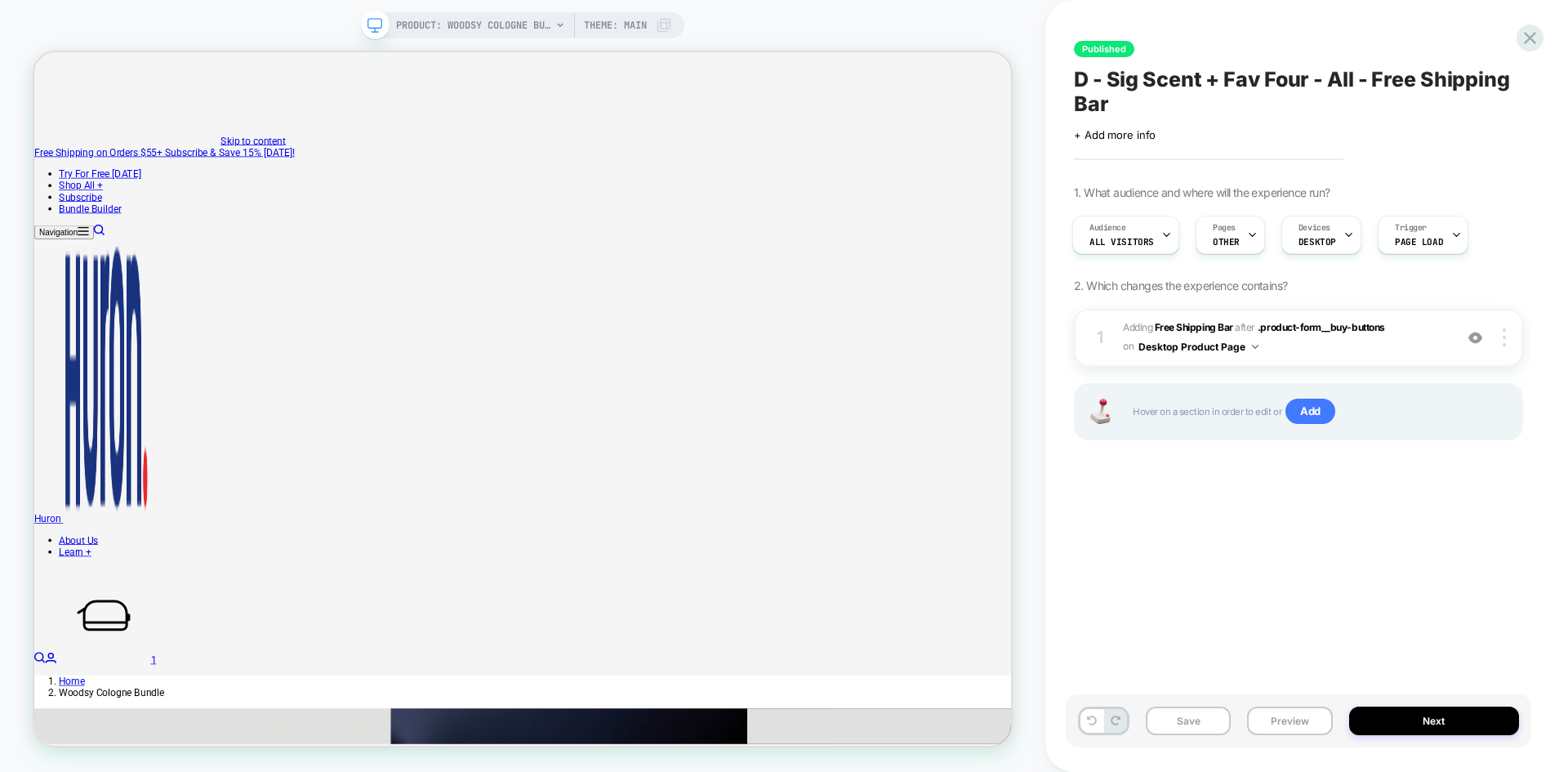
scroll to position [117, 0]
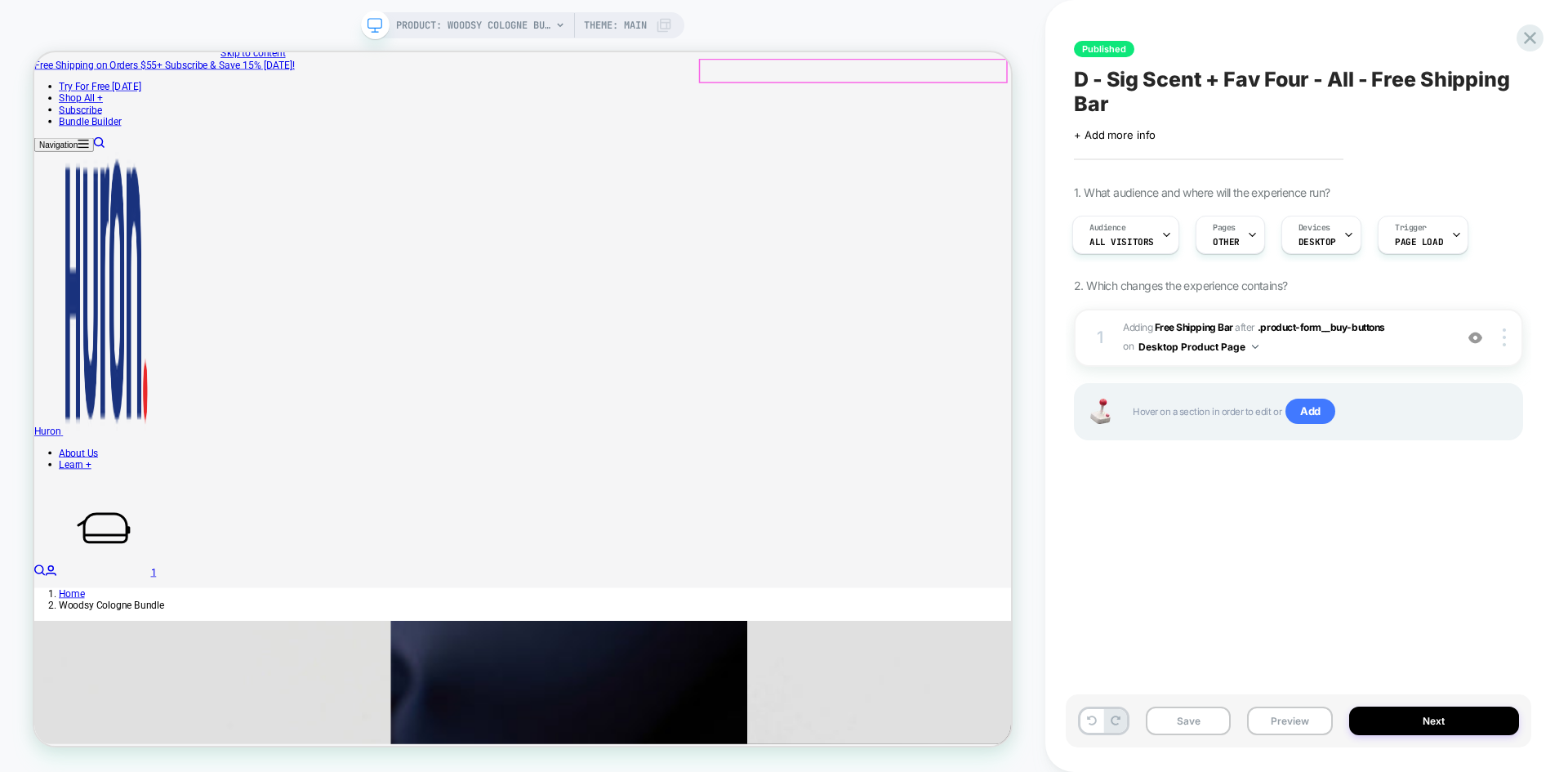
click at [1197, 710] on button "Save" at bounding box center [1188, 721] width 85 height 29
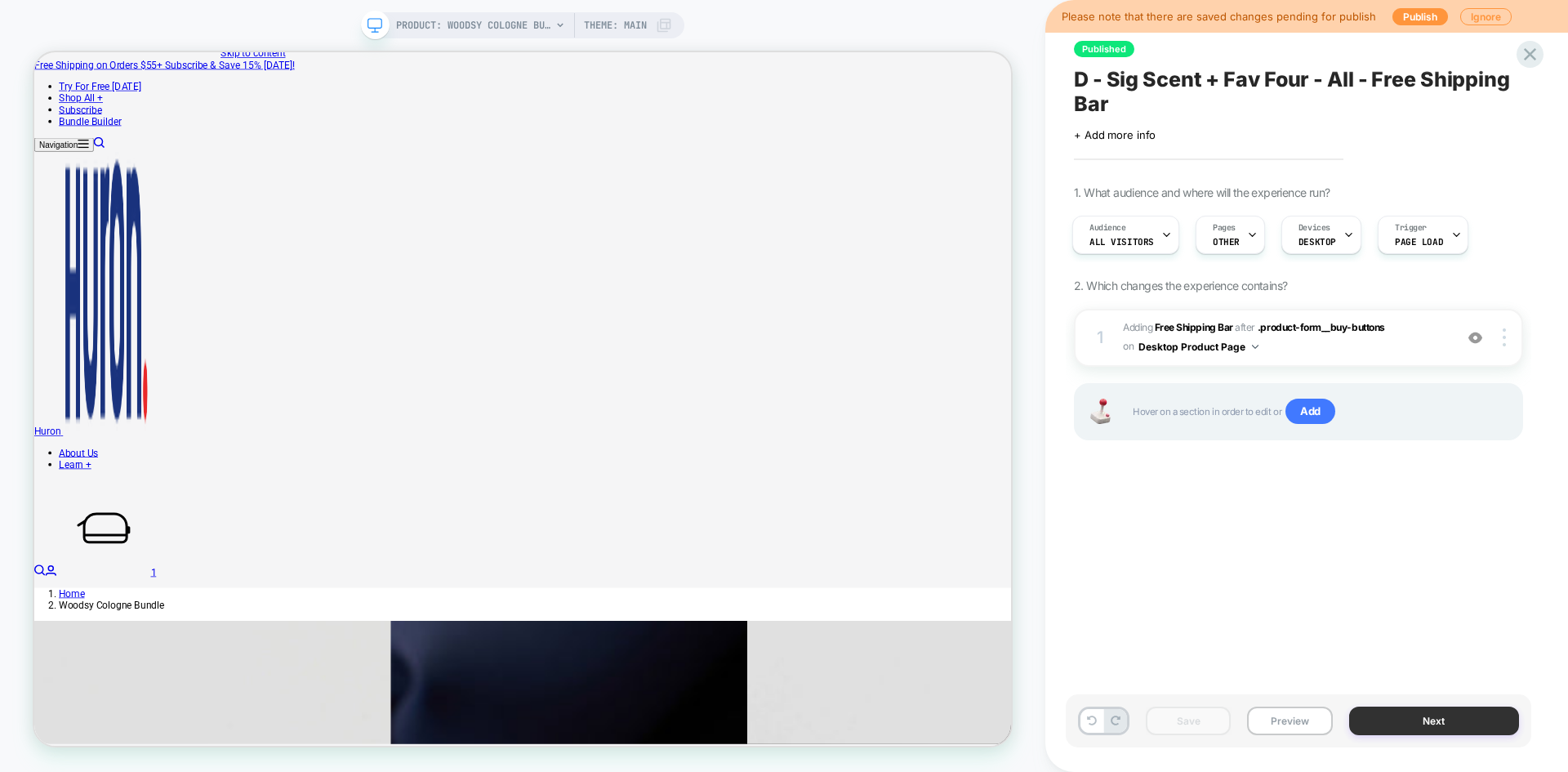
click at [1398, 721] on button "Next" at bounding box center [1435, 721] width 171 height 29
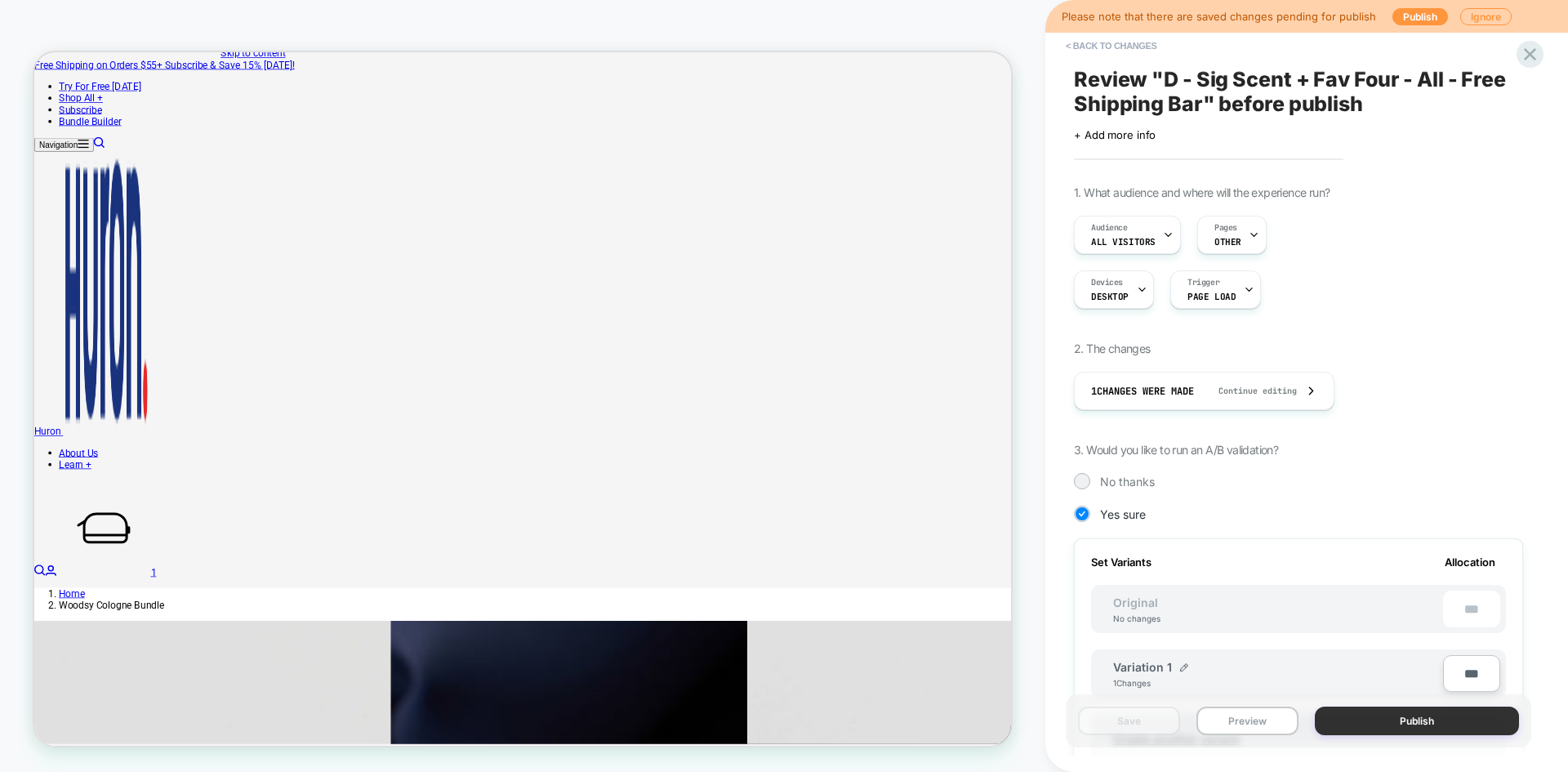
scroll to position [0, 2]
click at [1429, 720] on button "Publish" at bounding box center [1417, 721] width 204 height 29
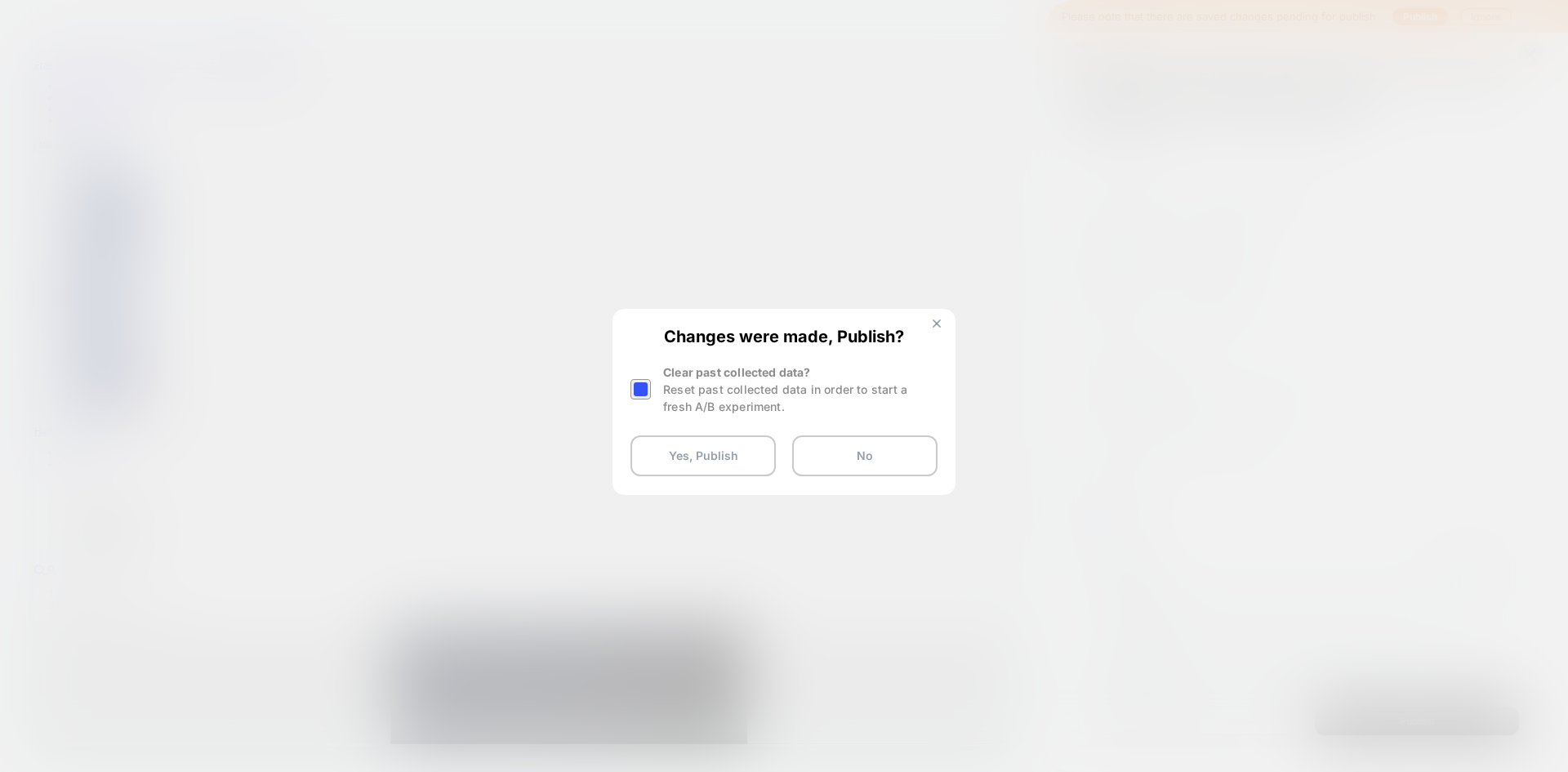
click at [933, 324] on img at bounding box center [937, 324] width 8 height 8
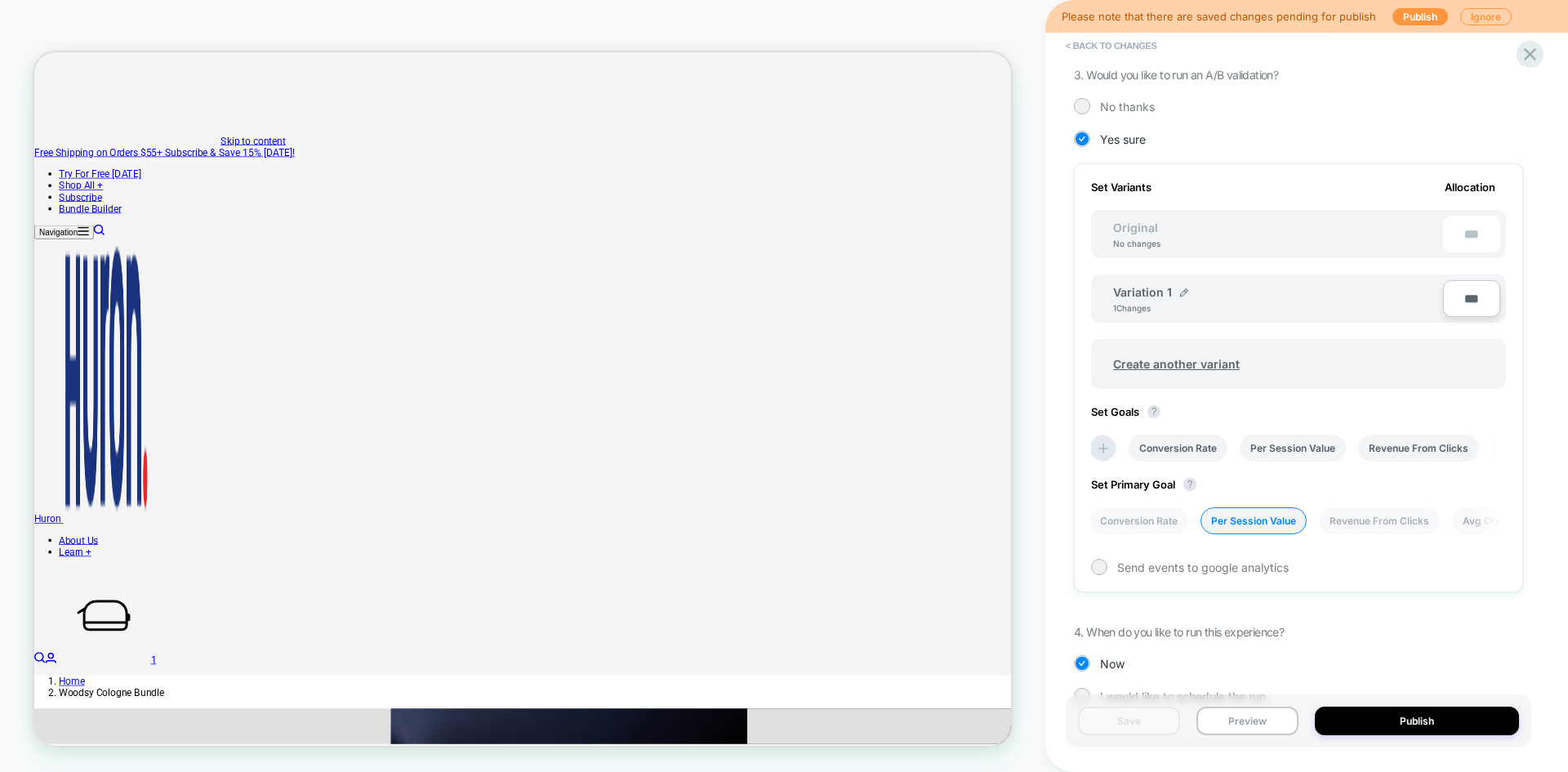
scroll to position [413, 0]
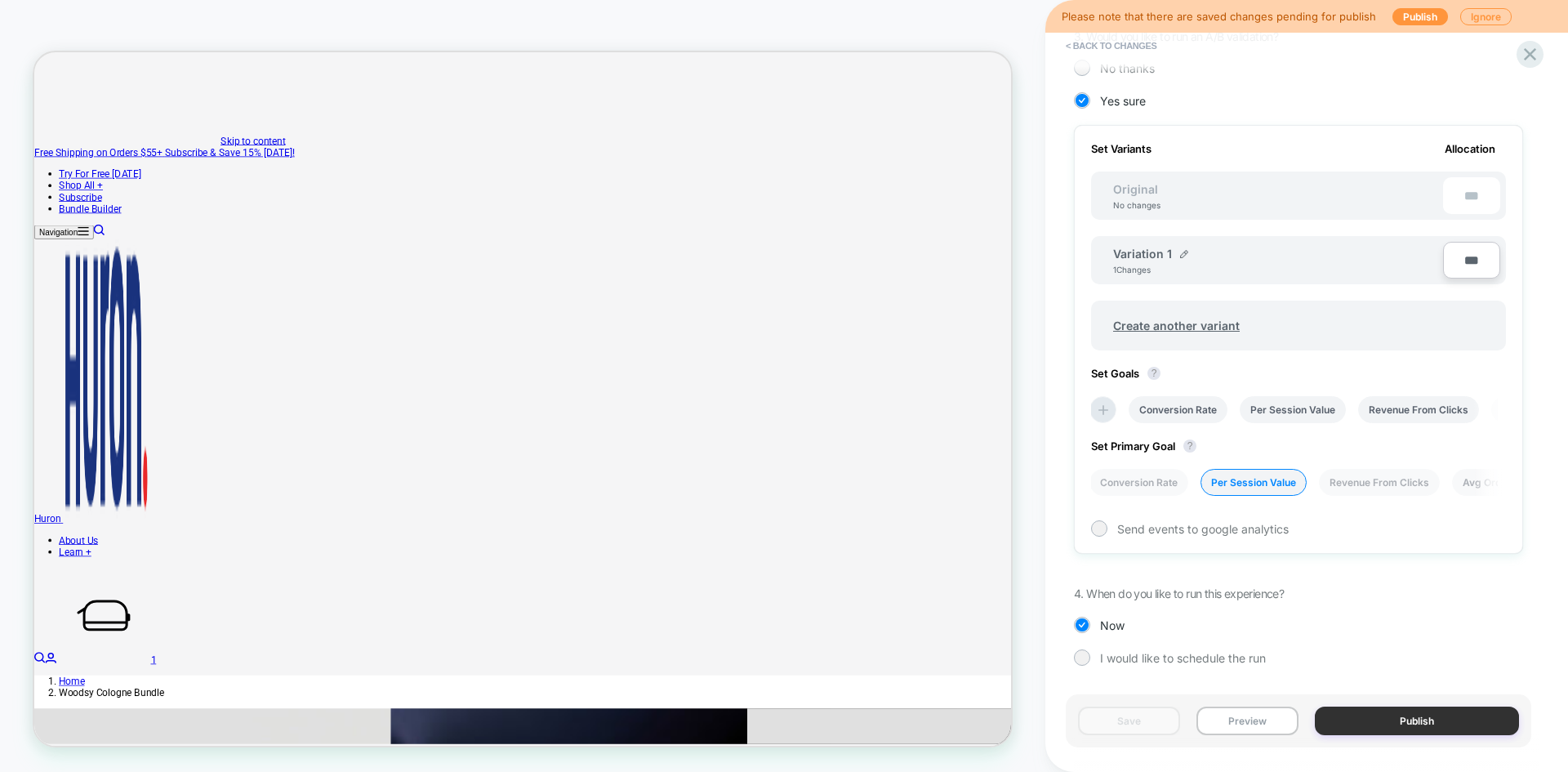
click at [1369, 712] on button "Publish" at bounding box center [1417, 721] width 204 height 29
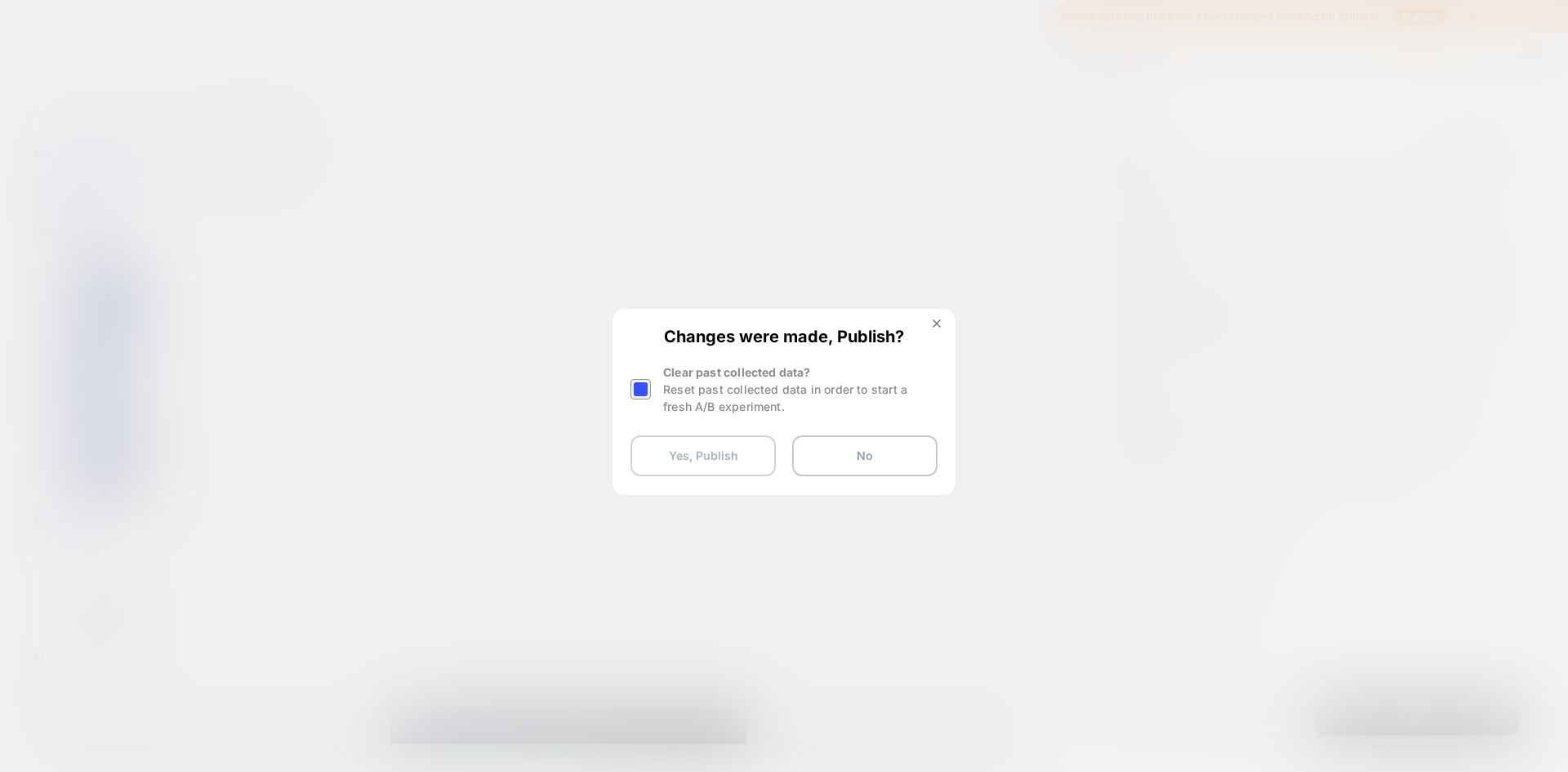
click at [708, 463] on button "Yes, Publish" at bounding box center [703, 456] width 145 height 41
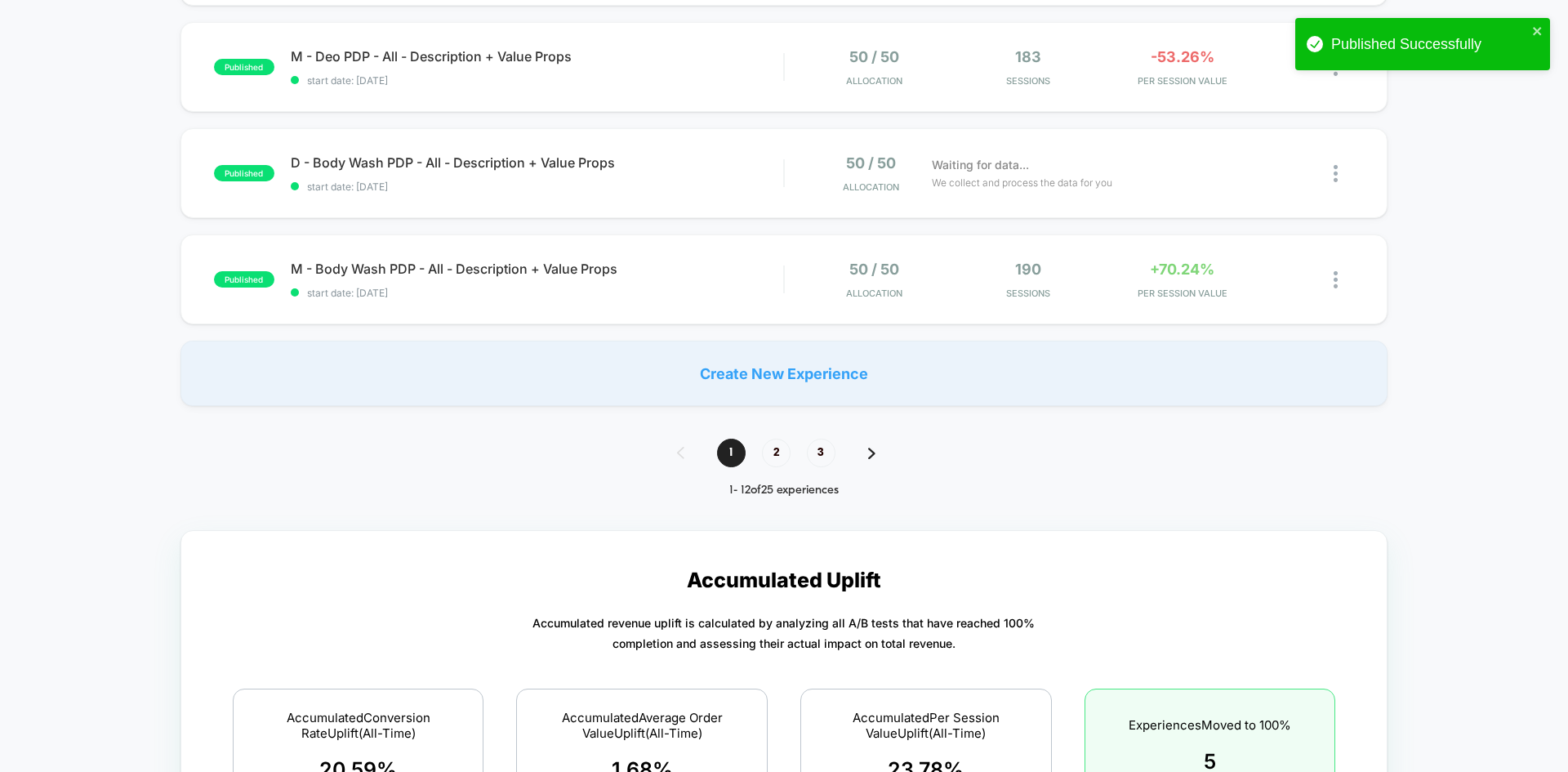
scroll to position [1113, 0]
click at [779, 450] on span "2" at bounding box center [776, 452] width 29 height 29
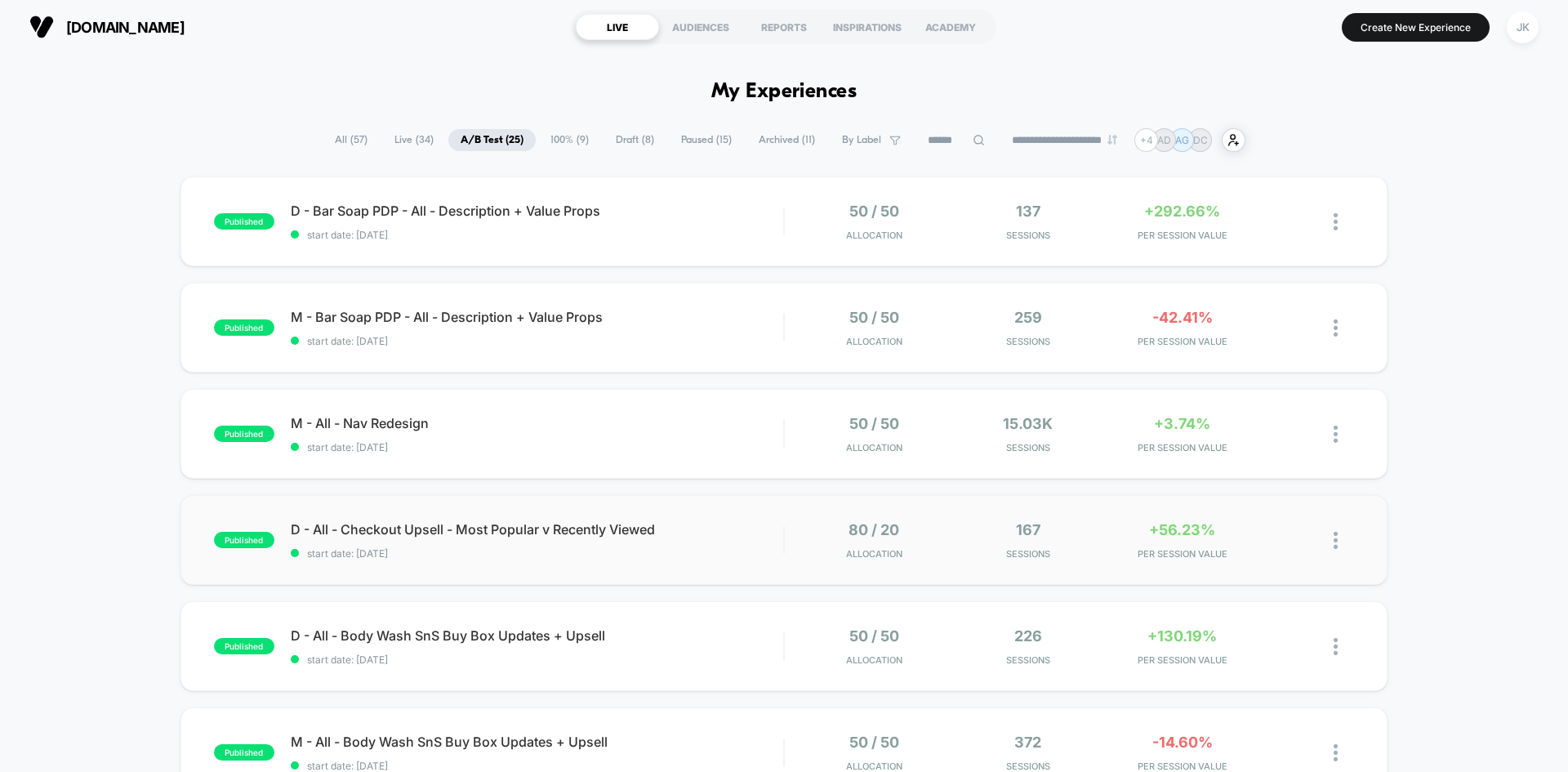
scroll to position [0, 0]
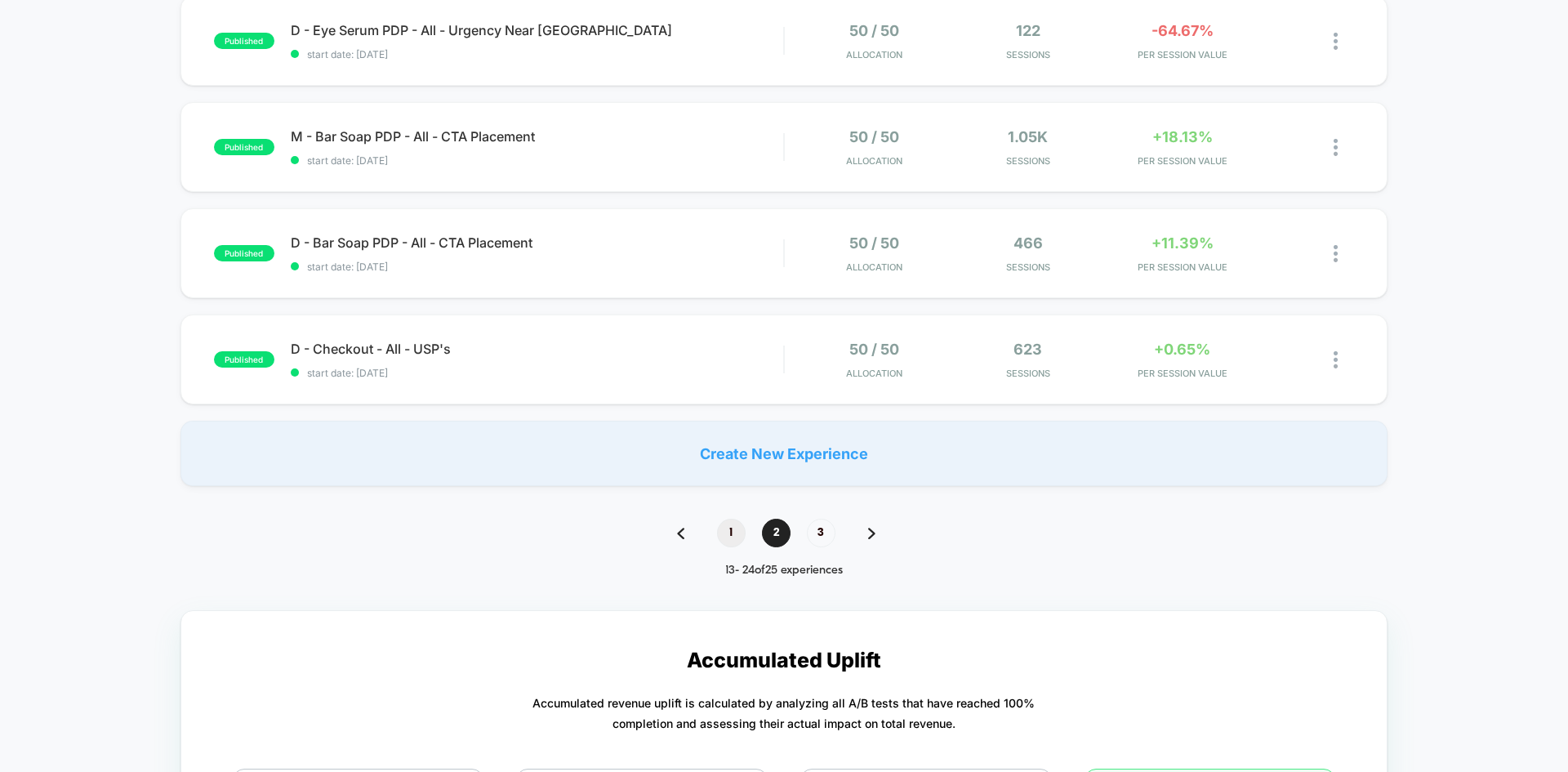
click at [737, 534] on span "1" at bounding box center [731, 533] width 29 height 29
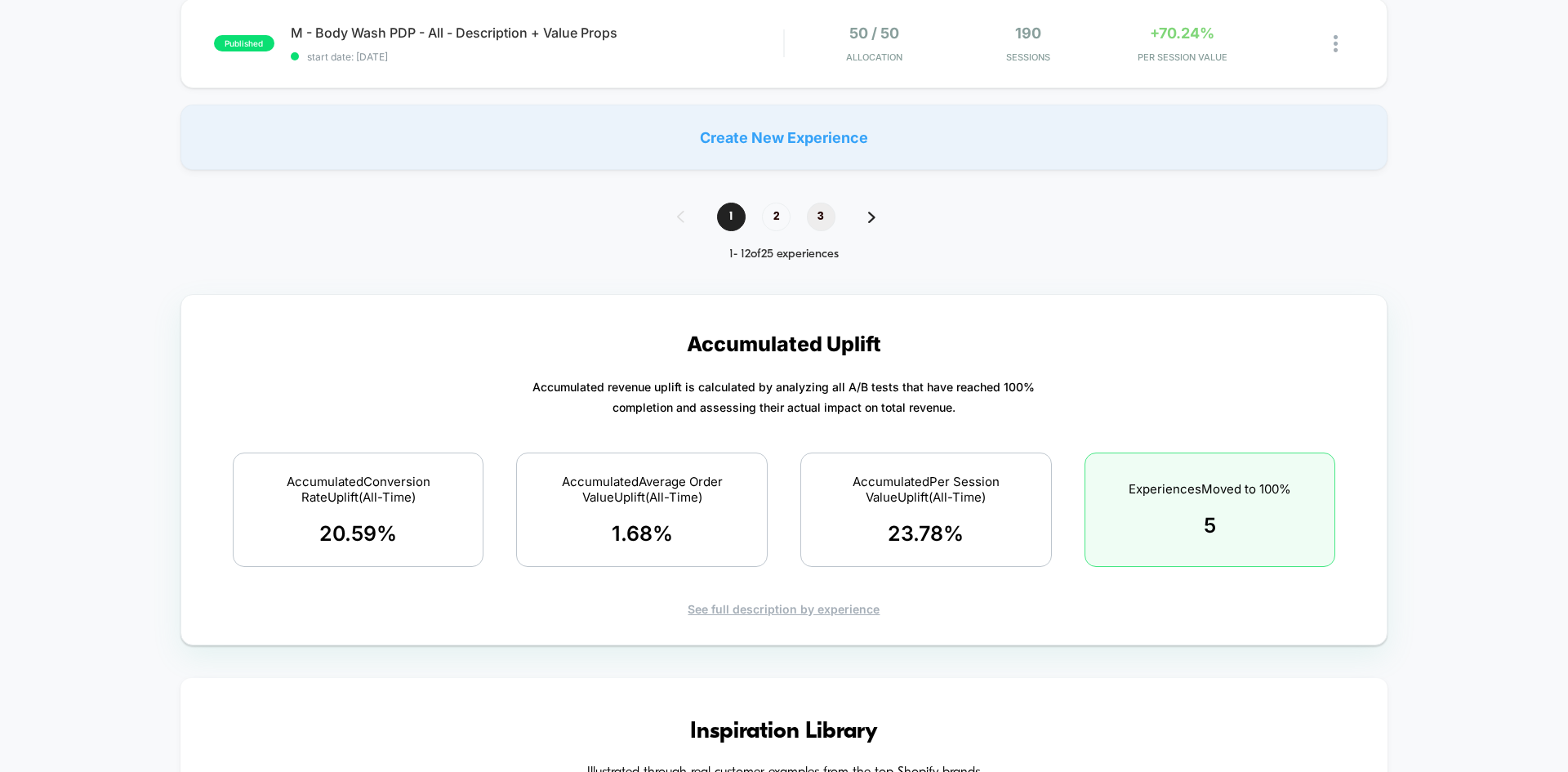
click at [825, 213] on span "3" at bounding box center [821, 217] width 29 height 29
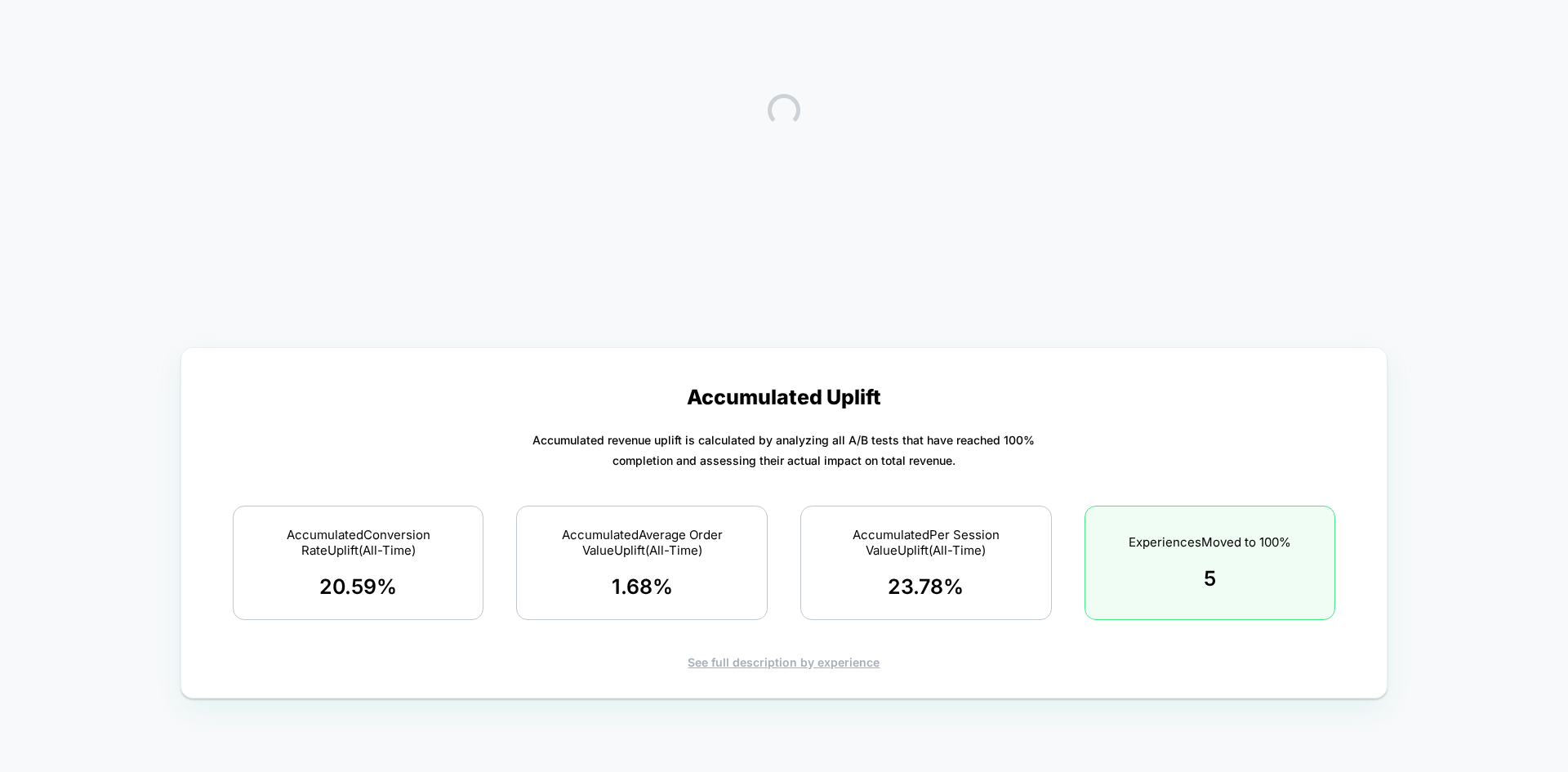
scroll to position [180, 0]
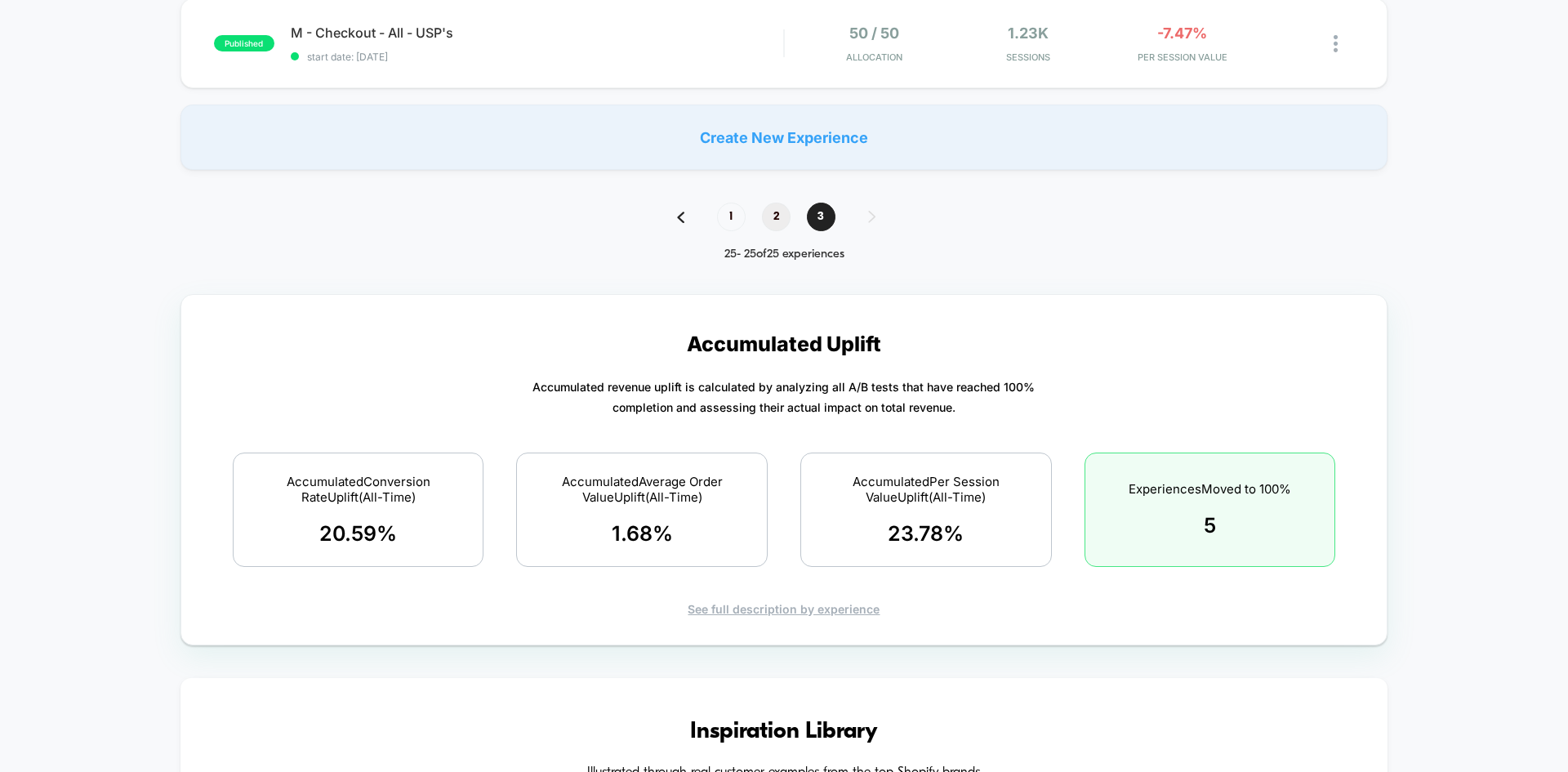
click at [782, 217] on span "2" at bounding box center [776, 217] width 29 height 29
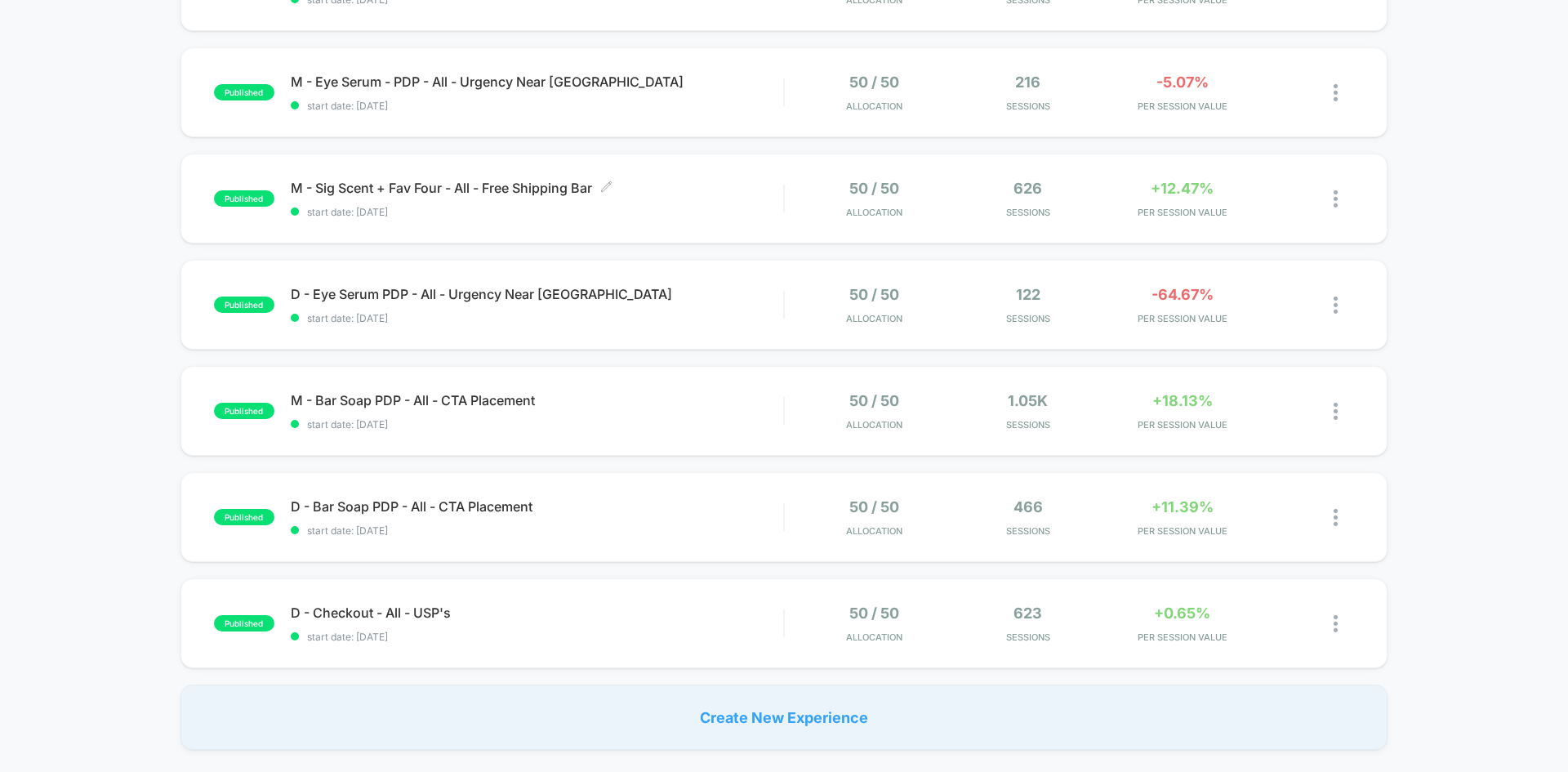
scroll to position [765, 0]
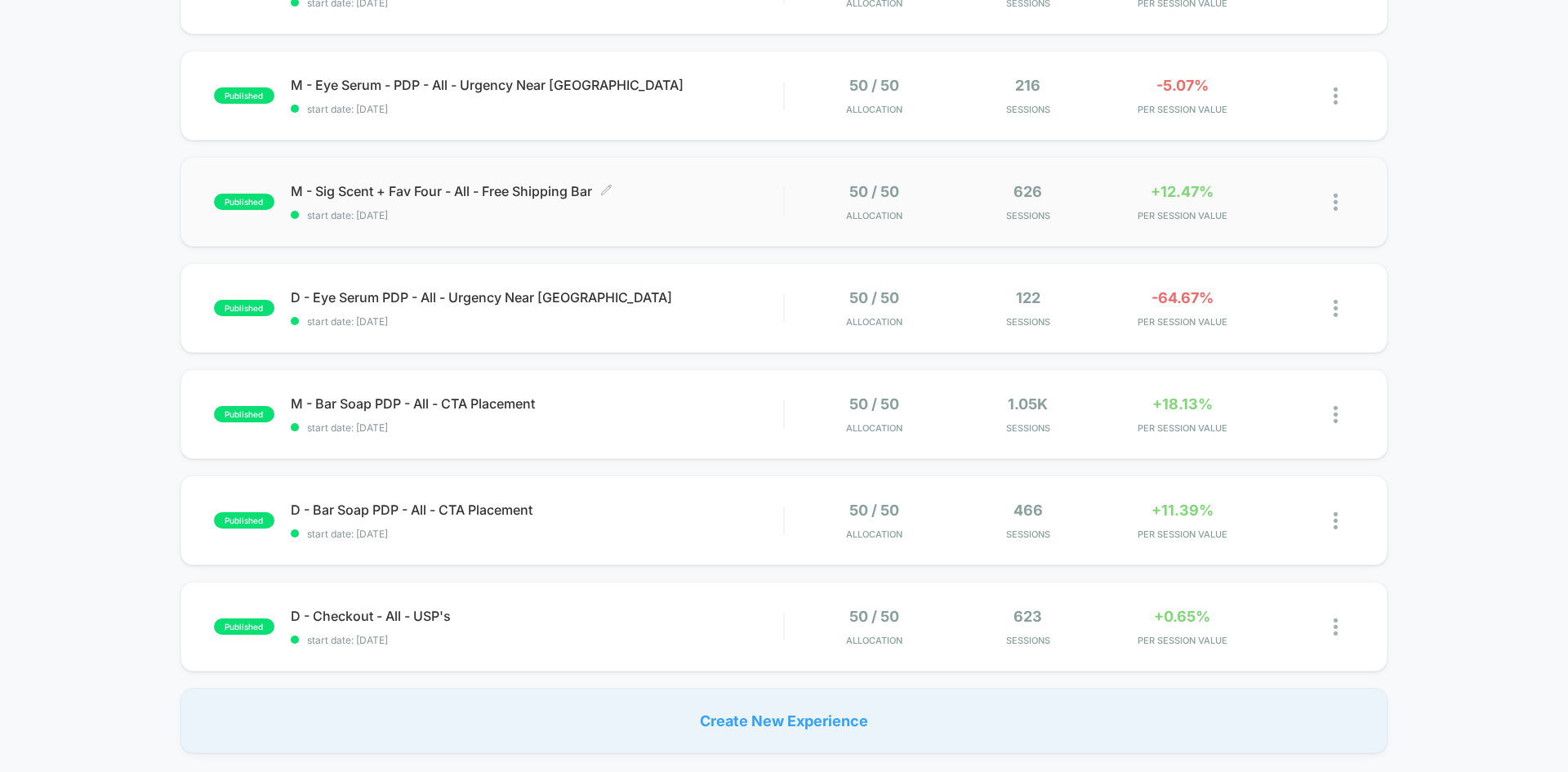
click at [569, 195] on span "M - Sig Scent + Fav Four - All - Free Shipping Bar Click to edit experience det…" at bounding box center [537, 191] width 493 height 16
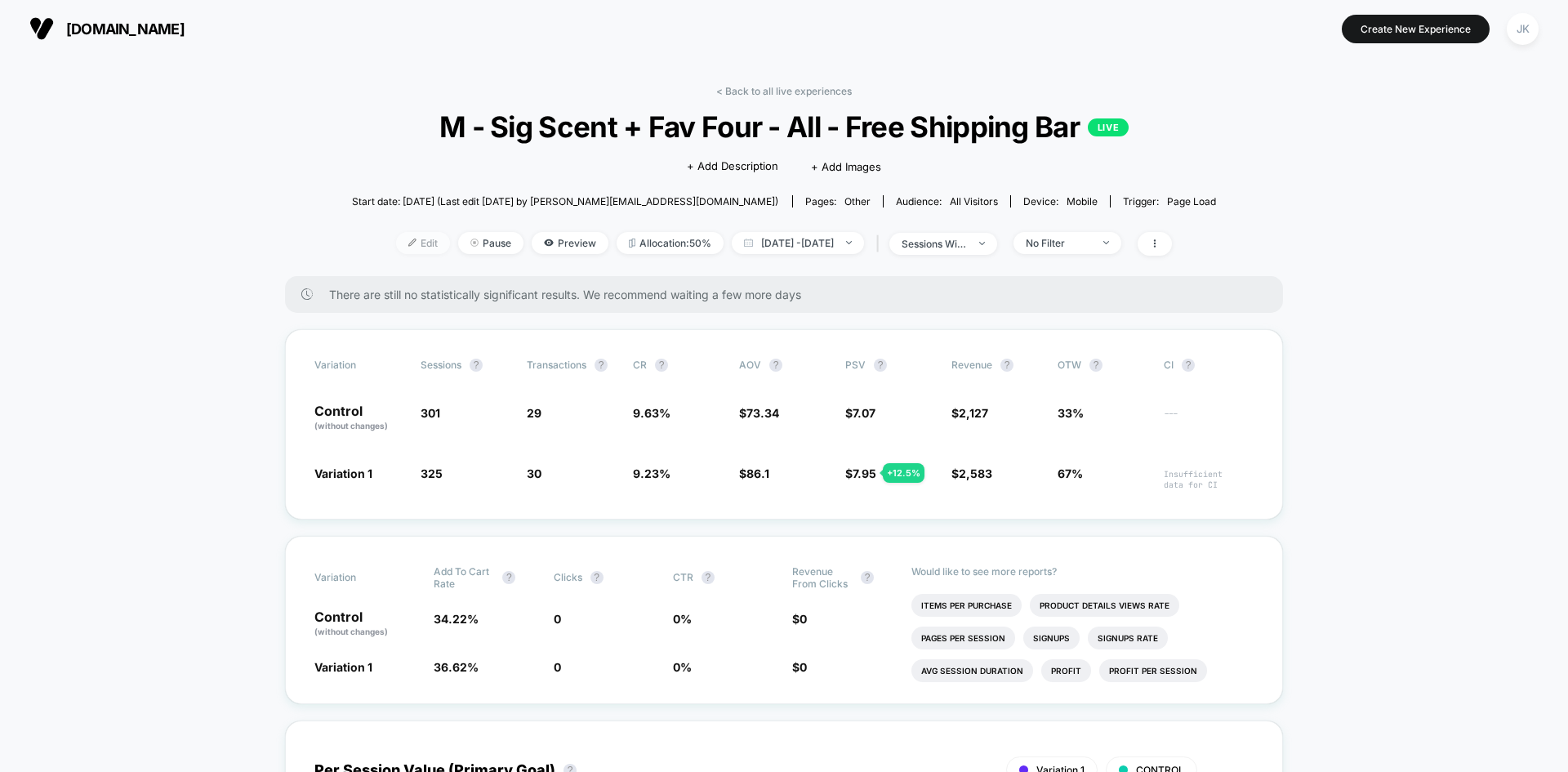
click at [404, 242] on span "Edit" at bounding box center [424, 243] width 54 height 22
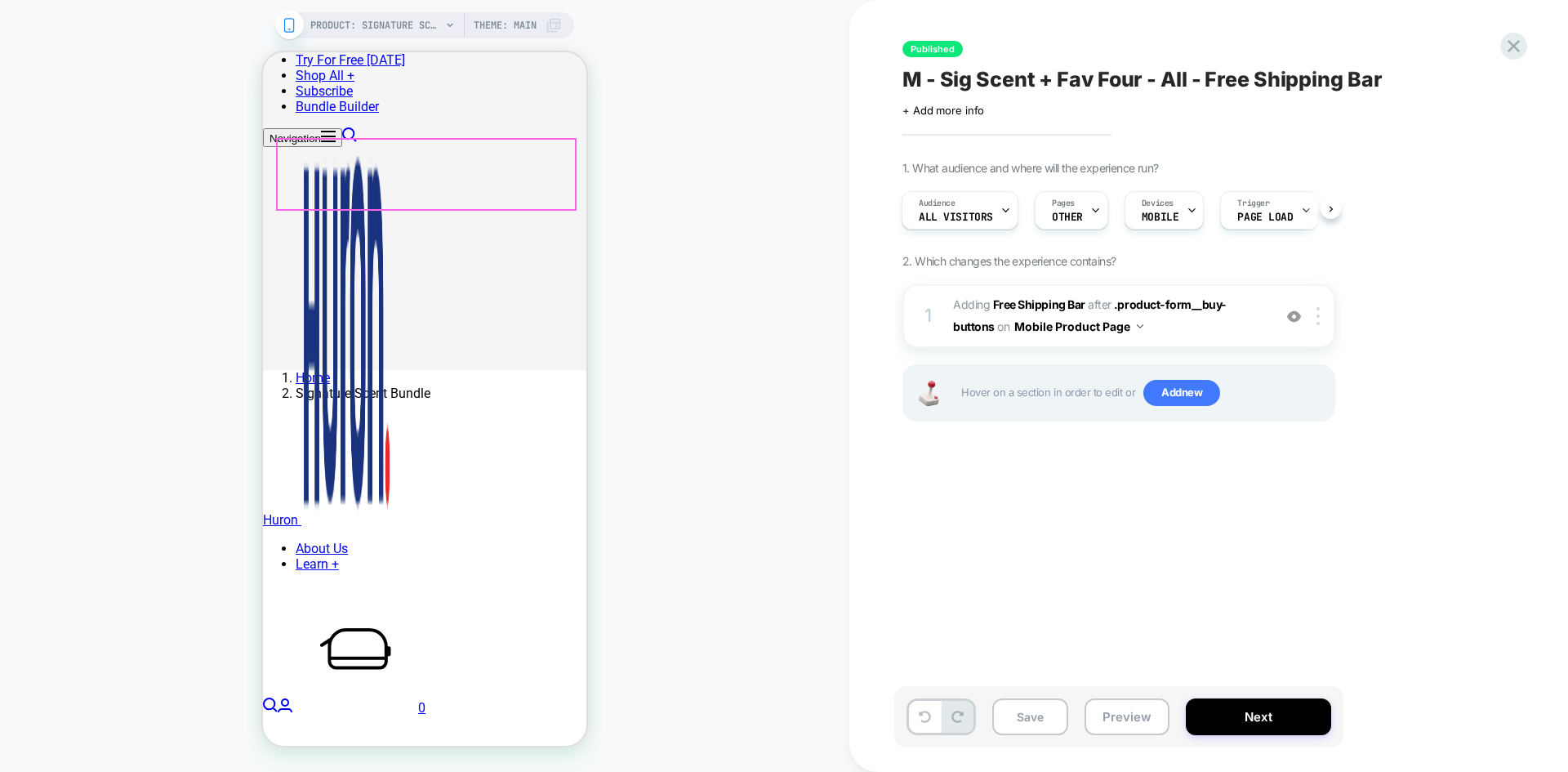
scroll to position [545, 0]
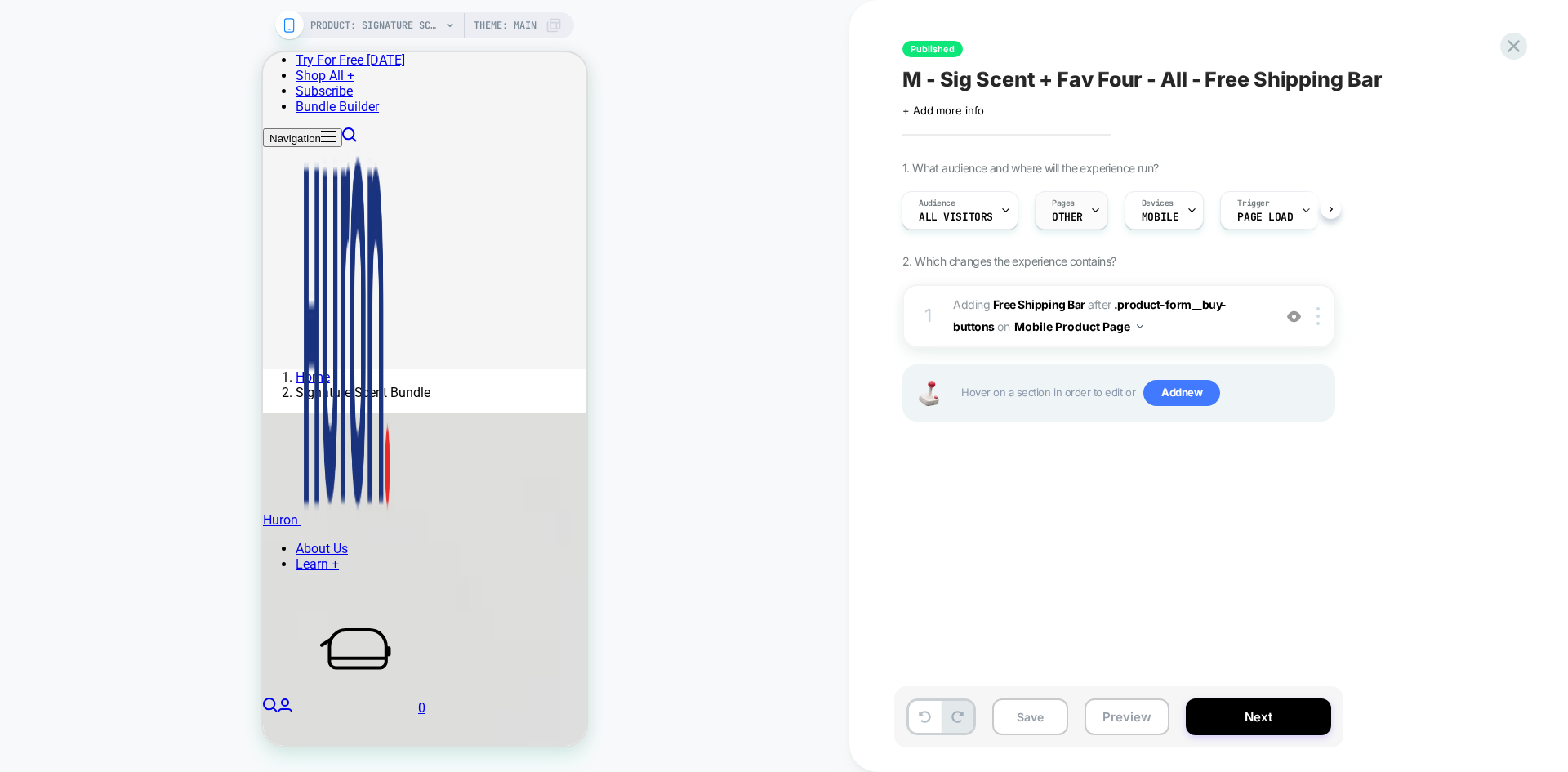
click at [1061, 224] on div "Pages OTHER" at bounding box center [1068, 210] width 64 height 37
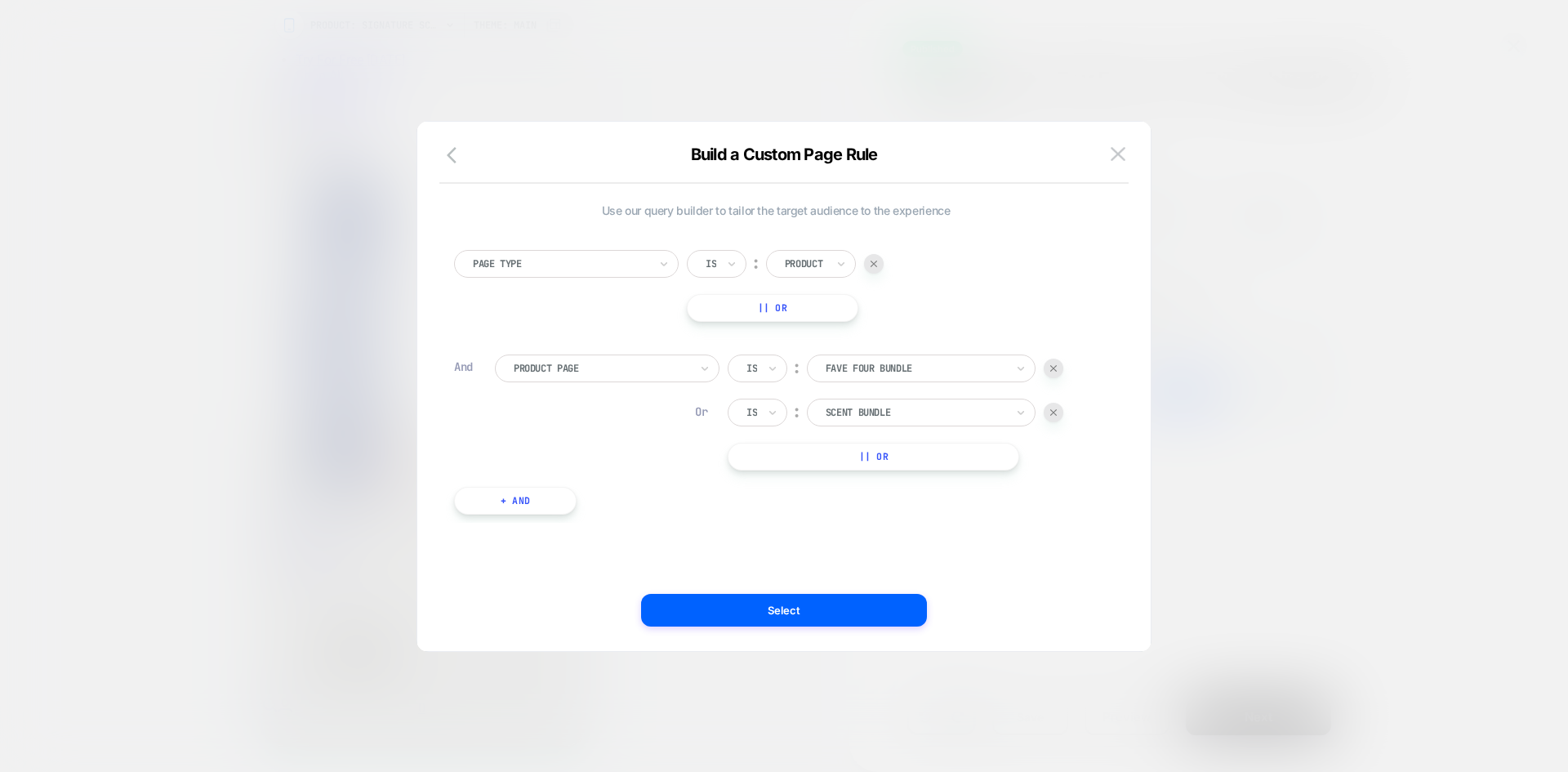
click at [841, 465] on button "|| Or" at bounding box center [873, 457] width 291 height 28
click at [863, 465] on div "20 cashback" at bounding box center [915, 457] width 183 height 18
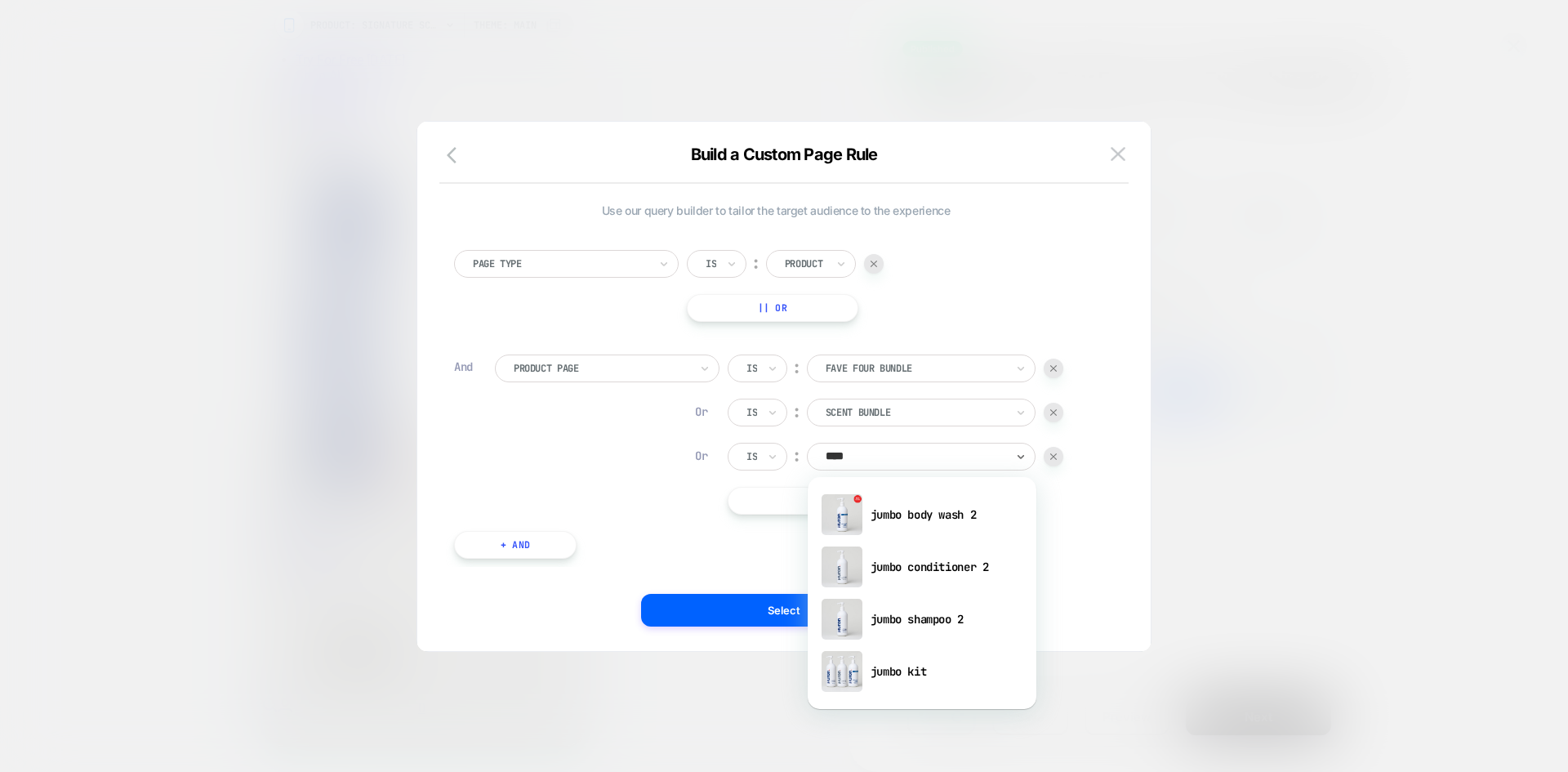
type input "*****"
click at [896, 666] on div "jumbo kit" at bounding box center [922, 672] width 213 height 53
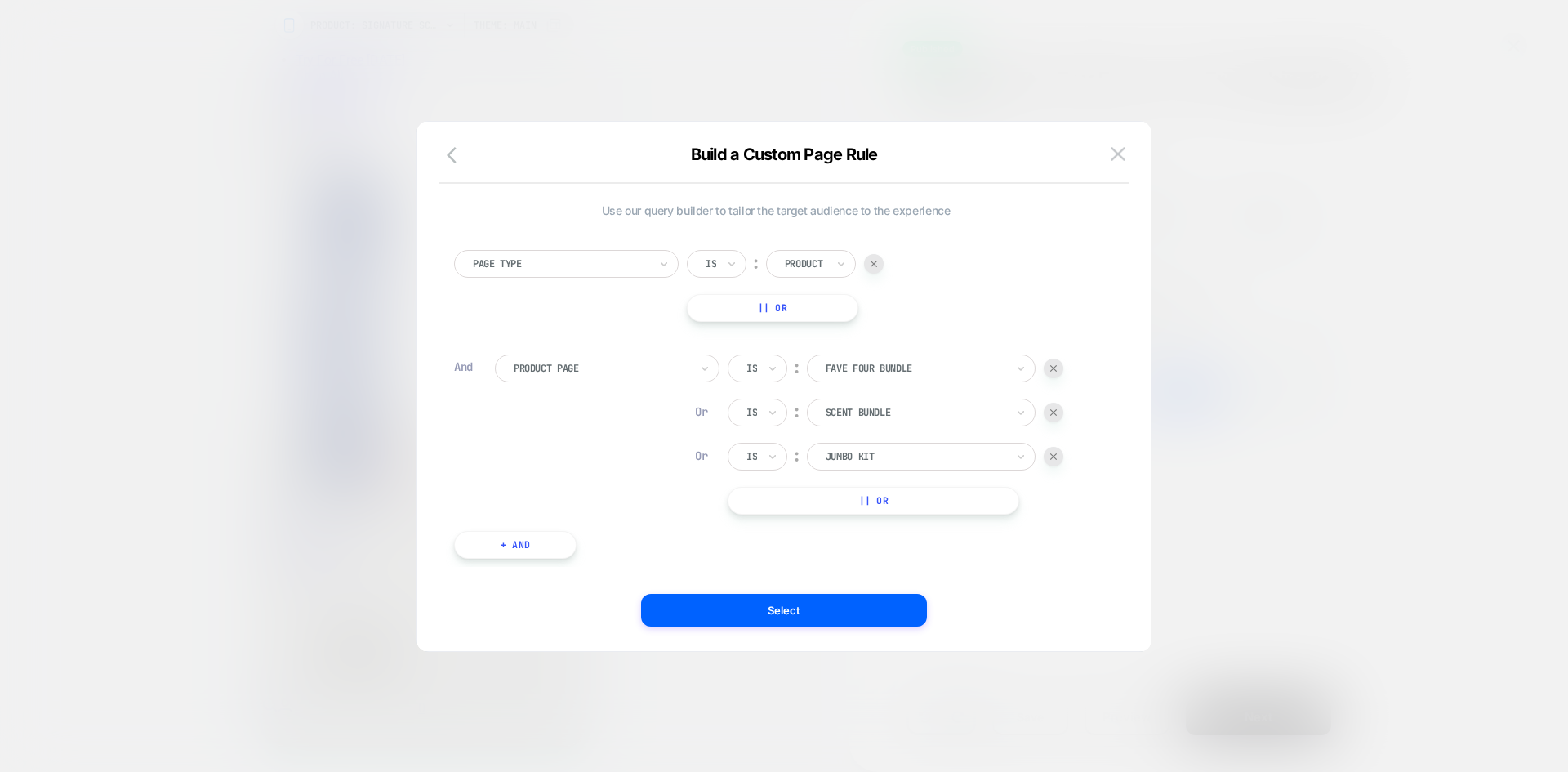
click at [878, 510] on button "|| Or" at bounding box center [873, 501] width 291 height 28
click at [882, 507] on div at bounding box center [915, 501] width 180 height 15
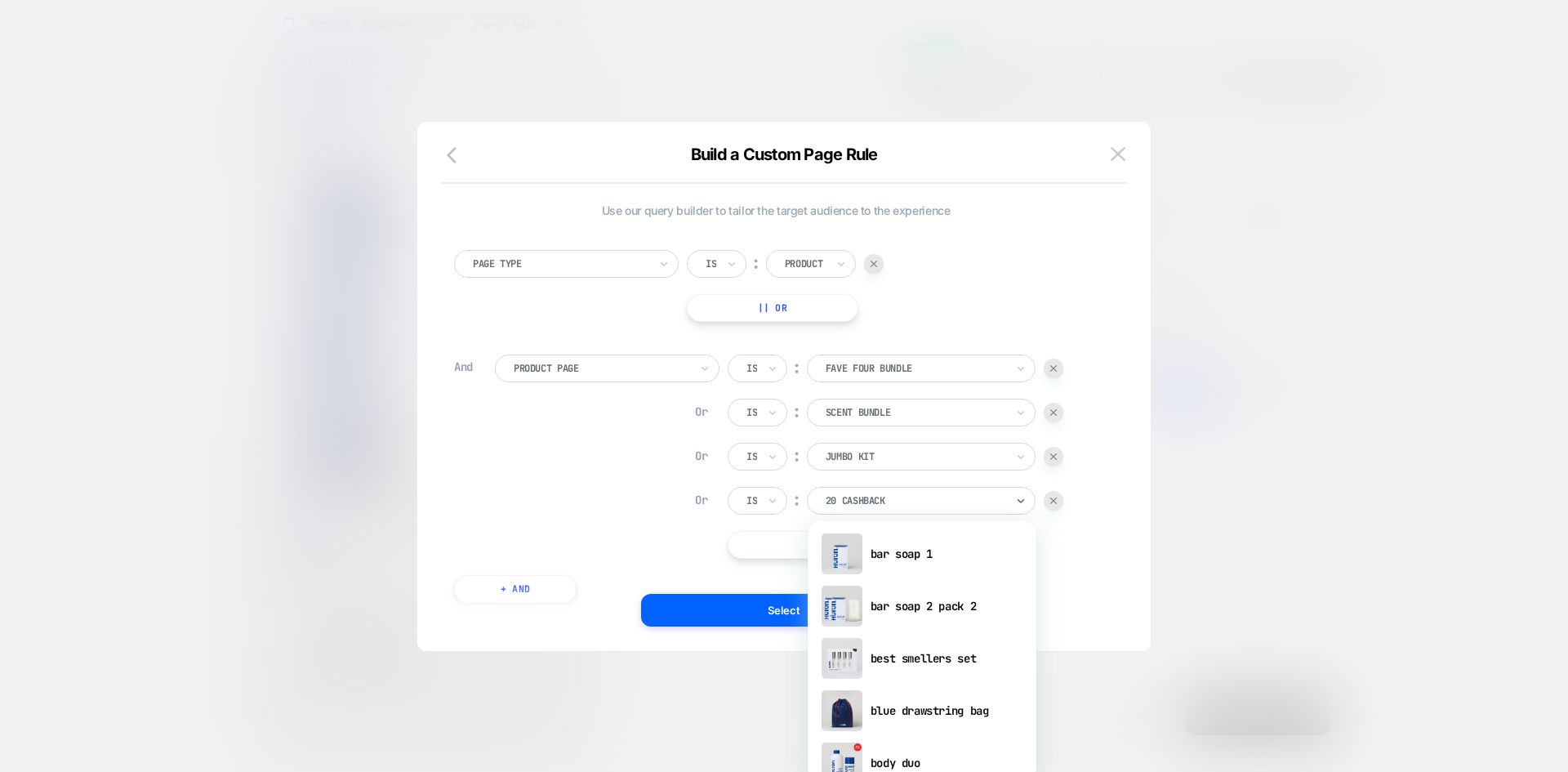
scroll to position [110, 0]
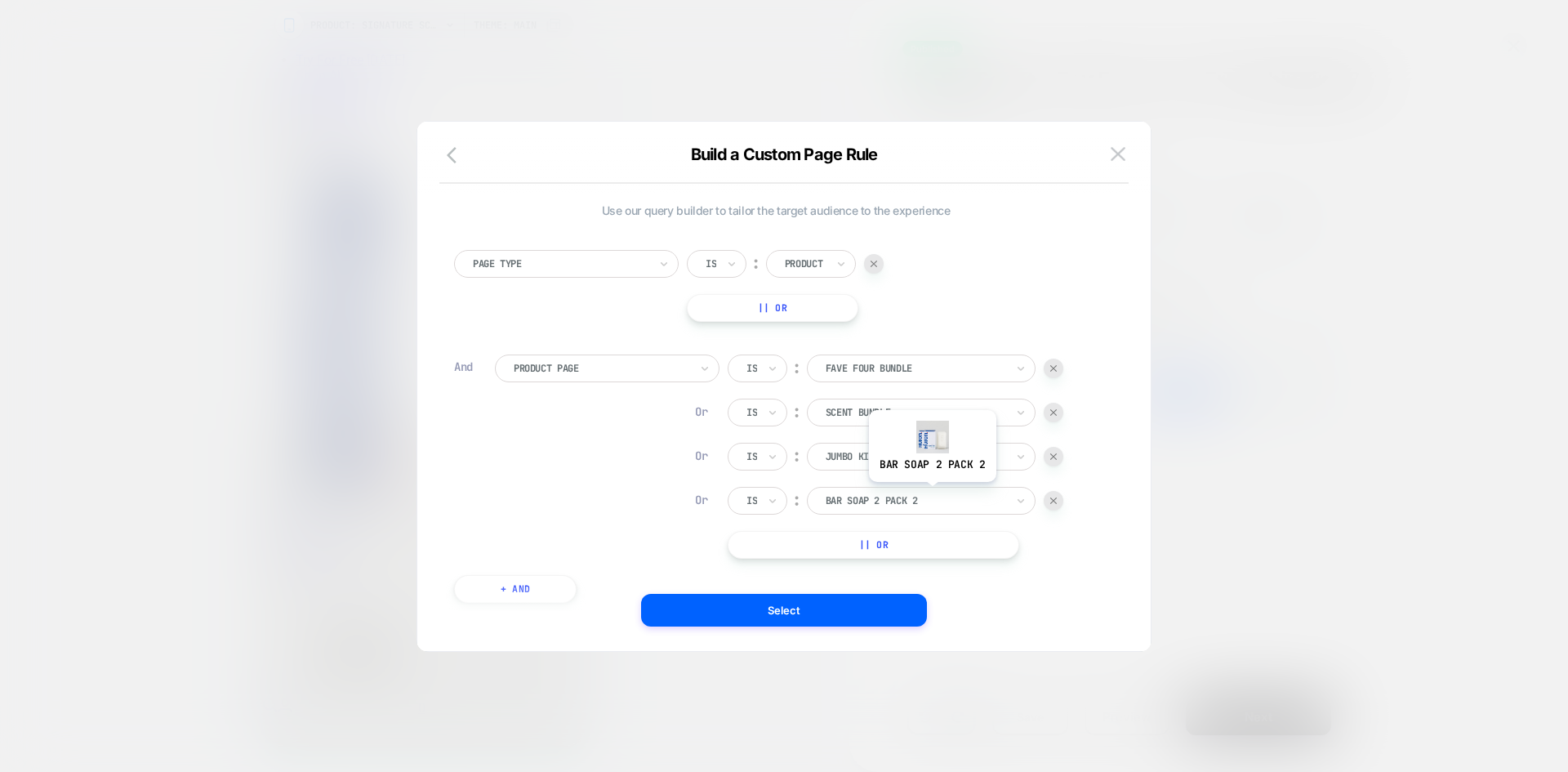
click at [931, 494] on div at bounding box center [915, 501] width 180 height 15
type input "****"
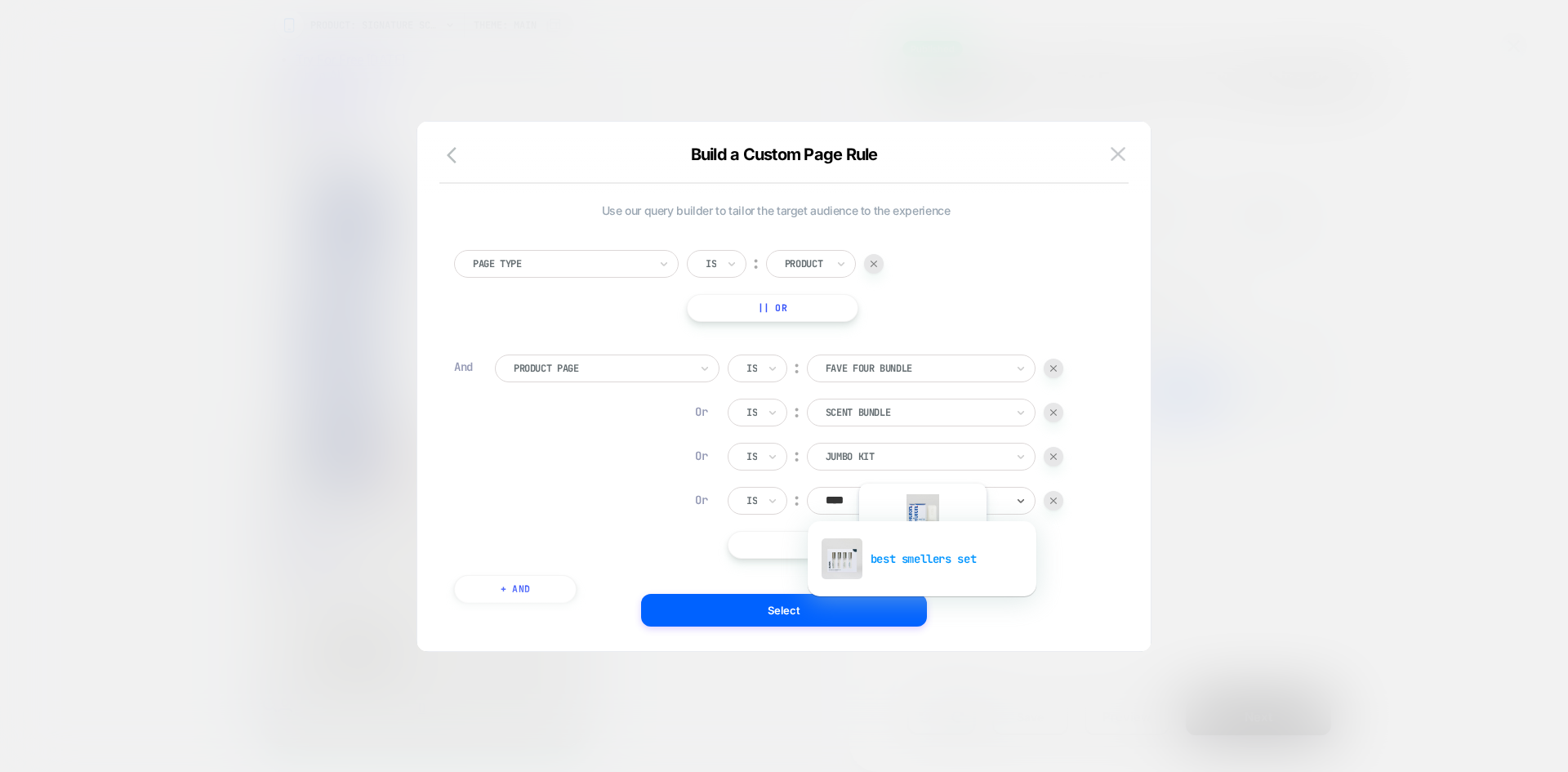
click at [921, 568] on div "best smellers set" at bounding box center [922, 559] width 213 height 53
click at [887, 550] on button "|| Or" at bounding box center [873, 545] width 291 height 28
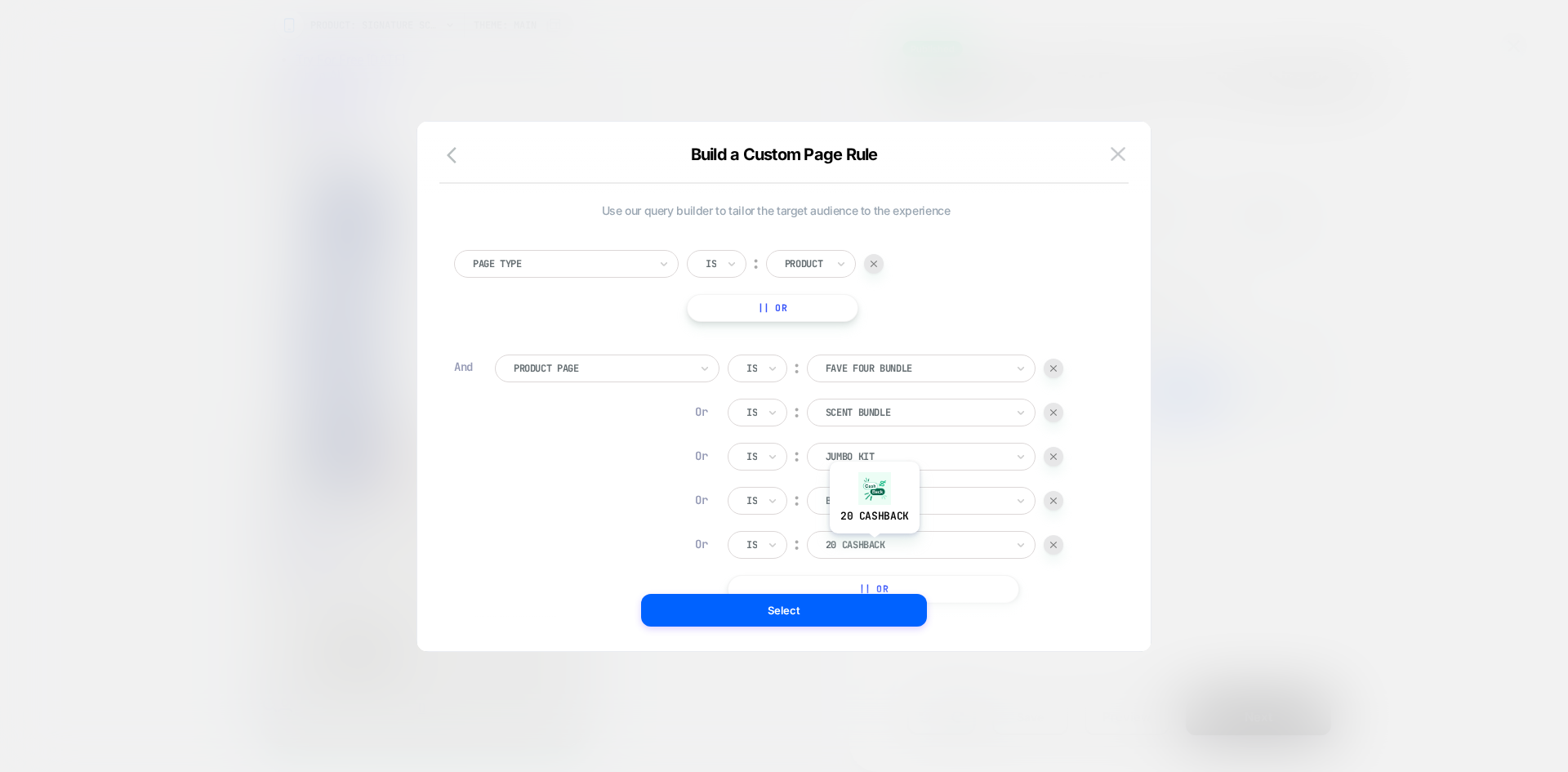
click at [874, 545] on div at bounding box center [915, 545] width 180 height 15
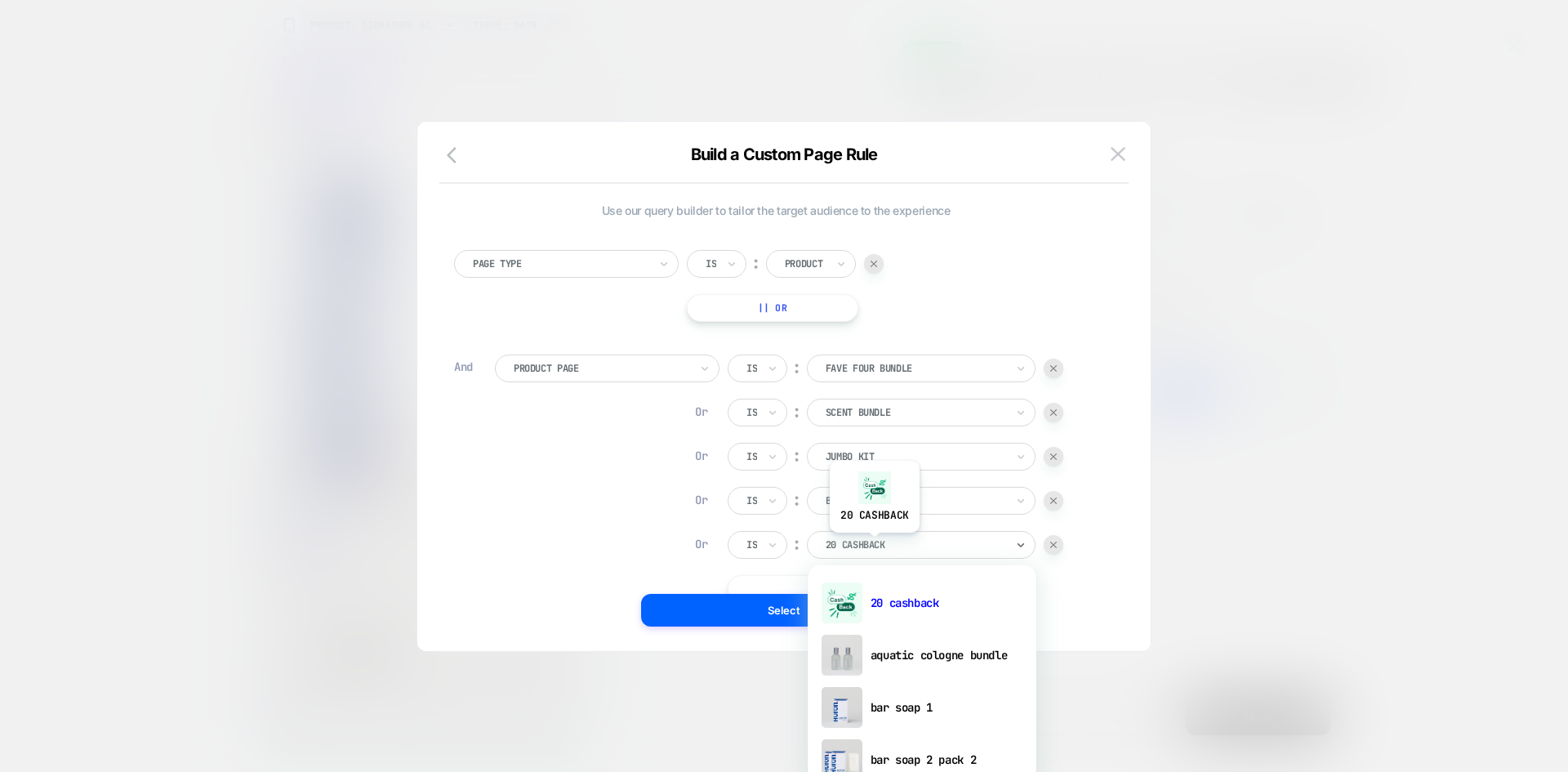
type input "*"
click at [910, 654] on div "aquatic cologne bundle" at bounding box center [922, 655] width 213 height 53
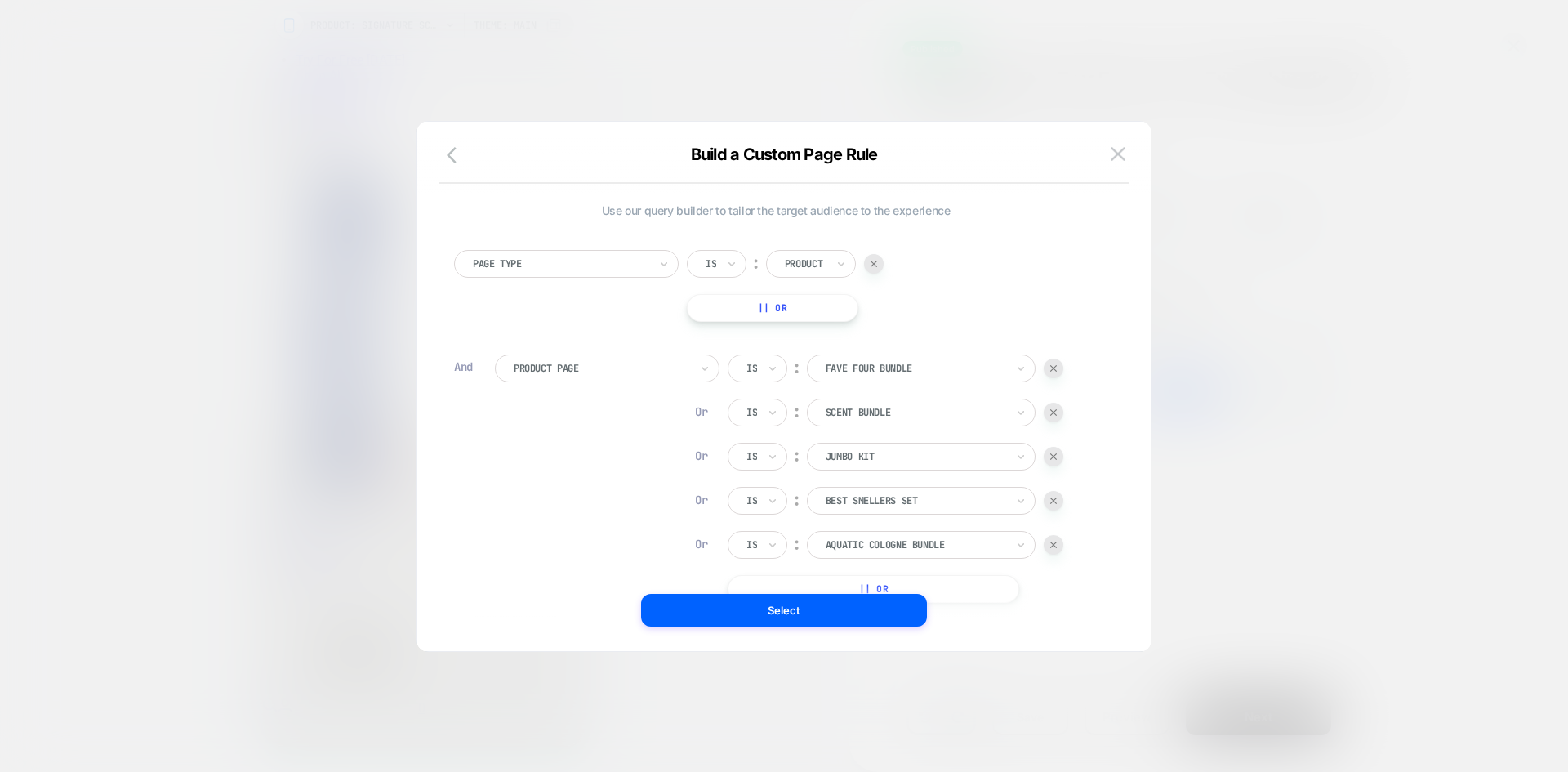
click at [938, 580] on button "|| Or" at bounding box center [873, 589] width 291 height 28
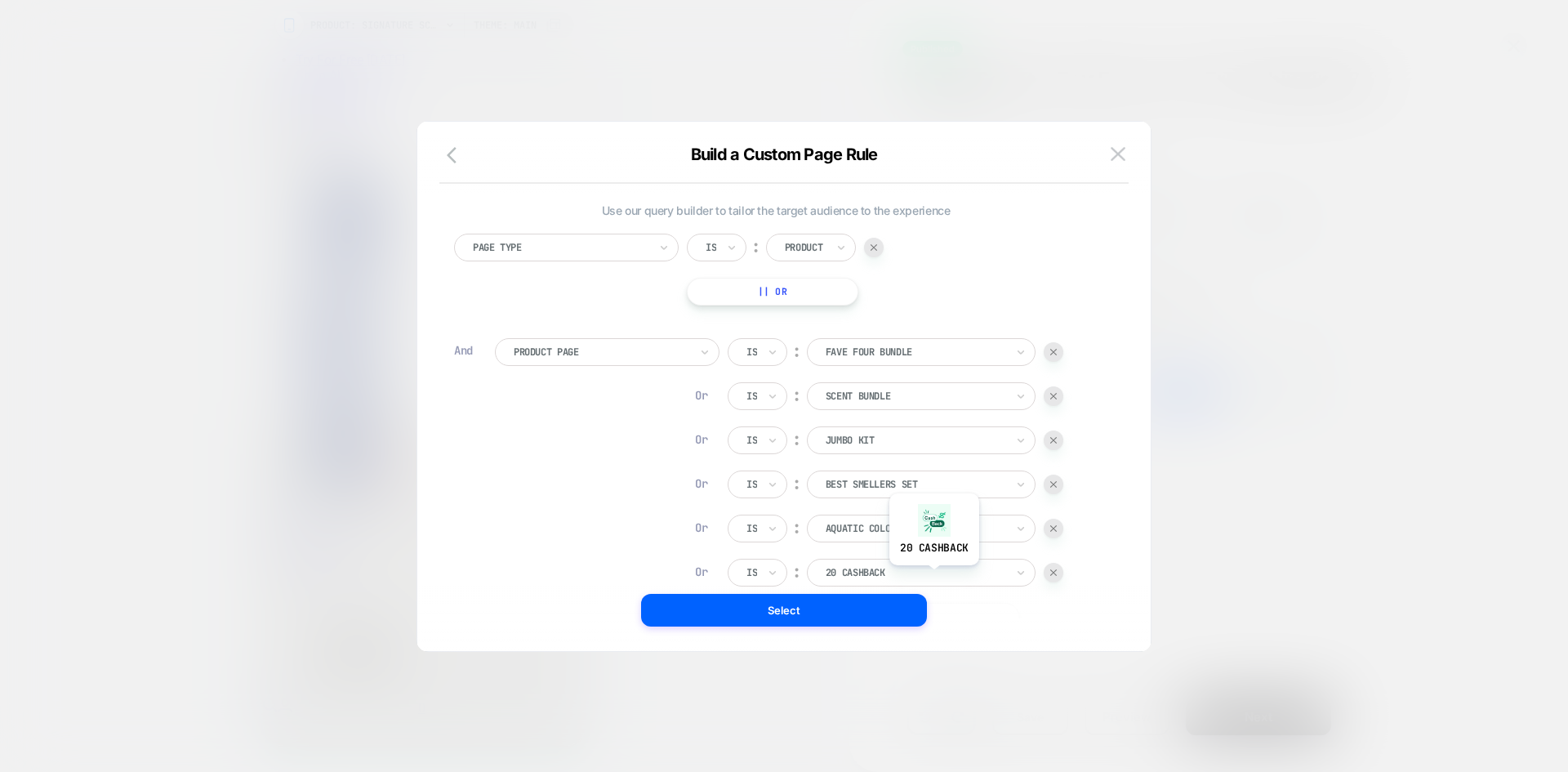
click at [933, 576] on div at bounding box center [915, 572] width 180 height 15
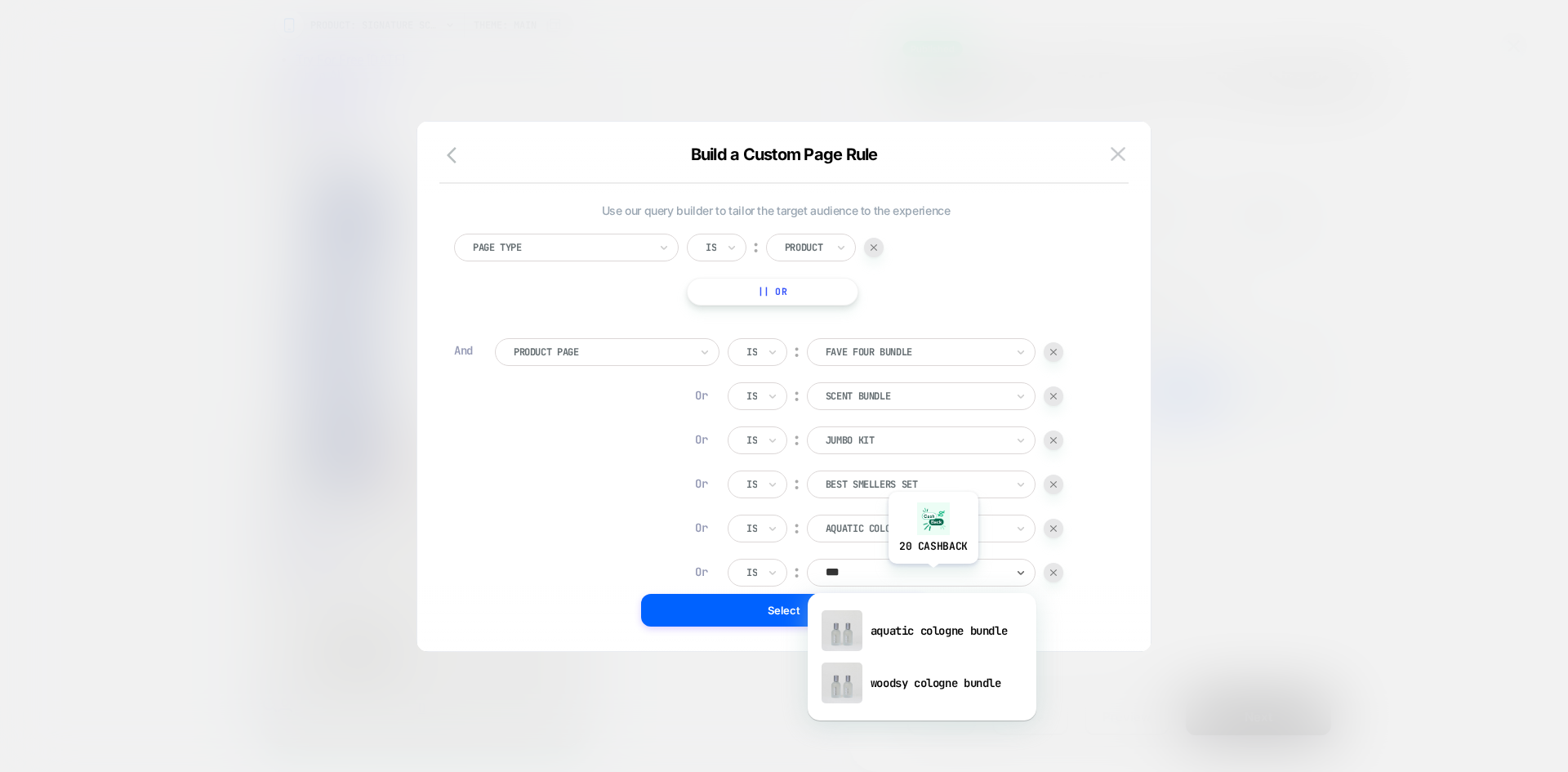
type input "****"
click at [939, 683] on div "woodsy cologne bundle" at bounding box center [922, 683] width 213 height 53
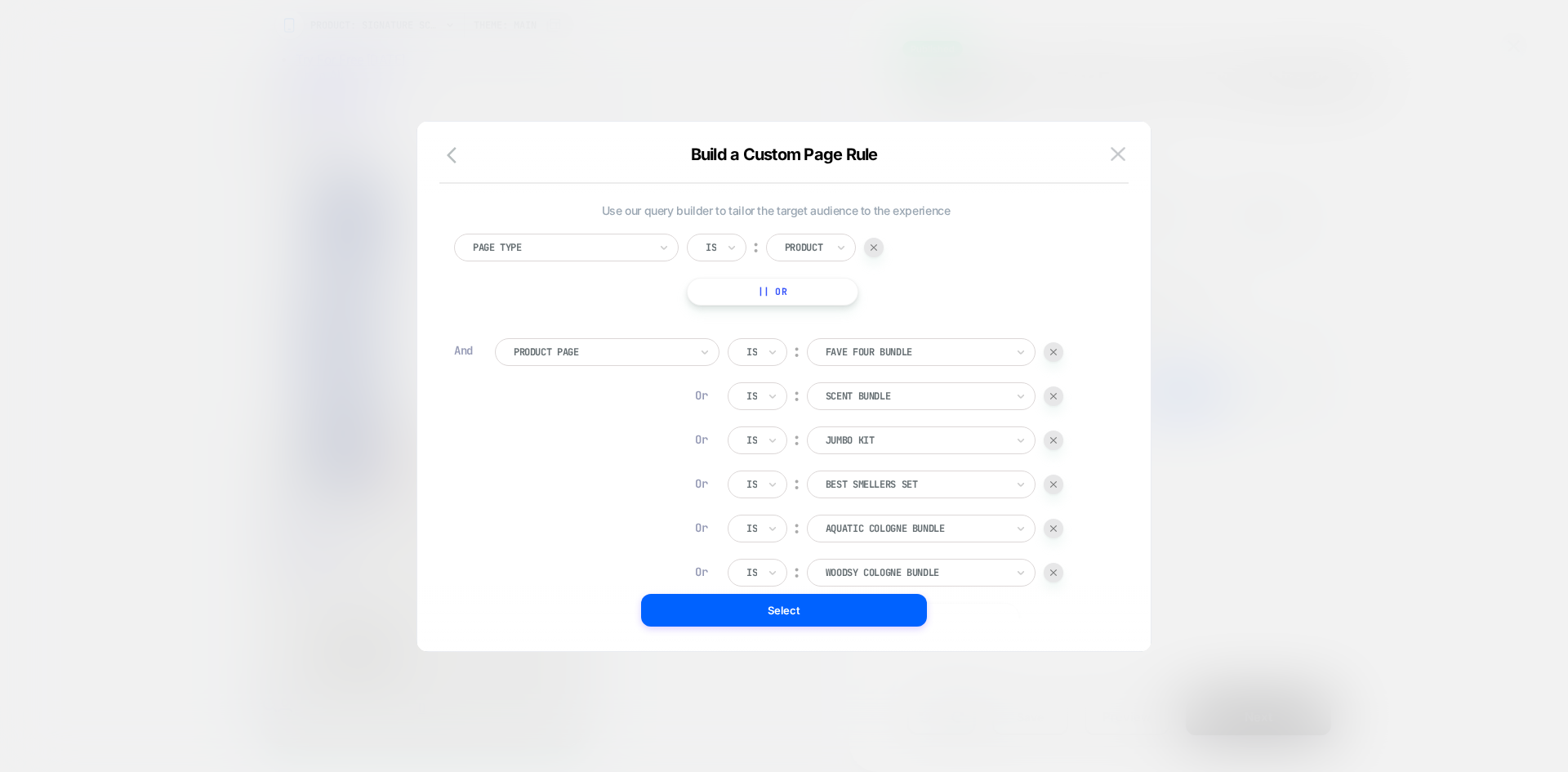
scroll to position [138, 0]
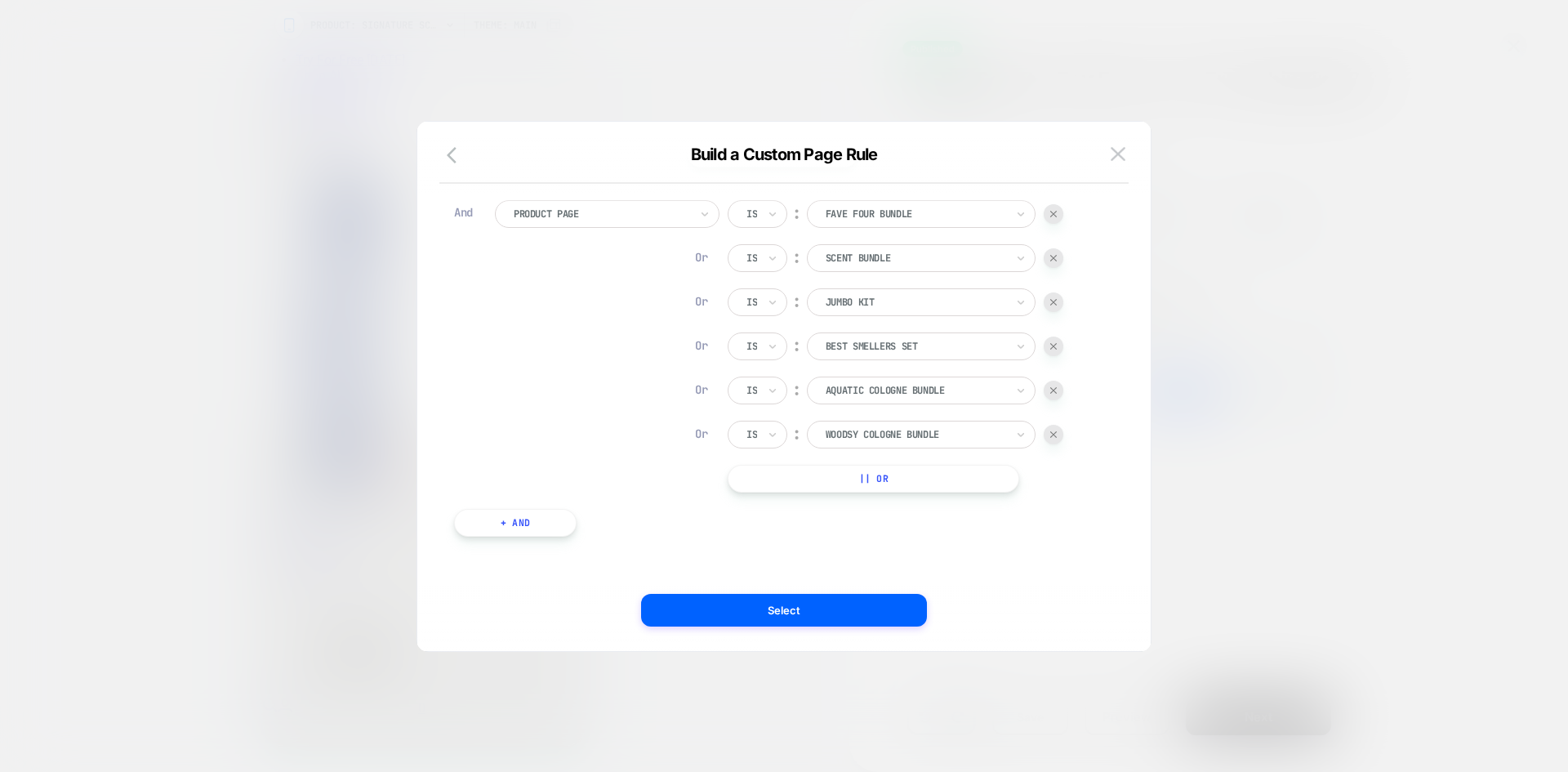
click at [916, 484] on button "|| Or" at bounding box center [873, 479] width 291 height 28
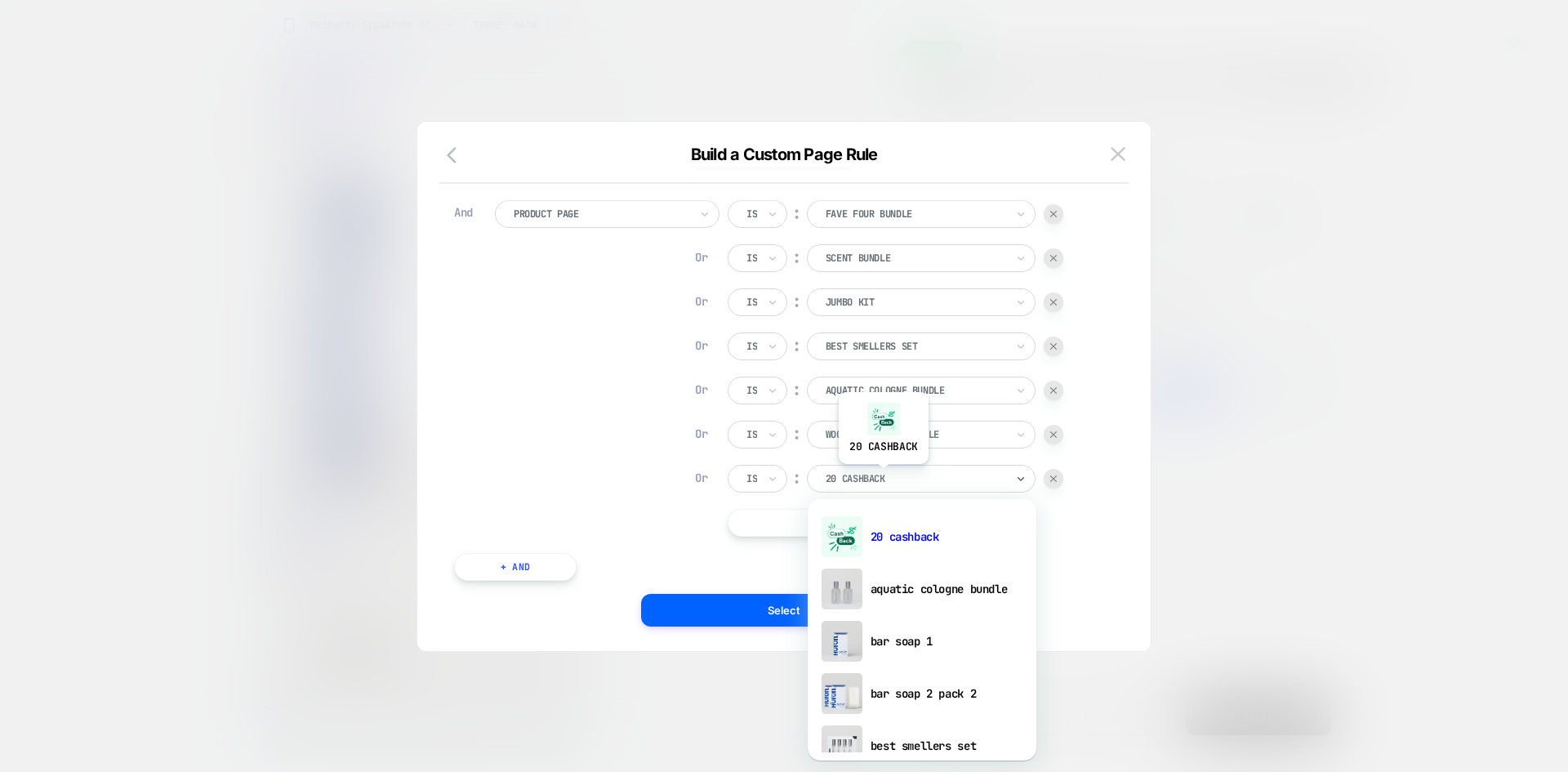
click at [883, 476] on div at bounding box center [915, 479] width 180 height 15
type input "***"
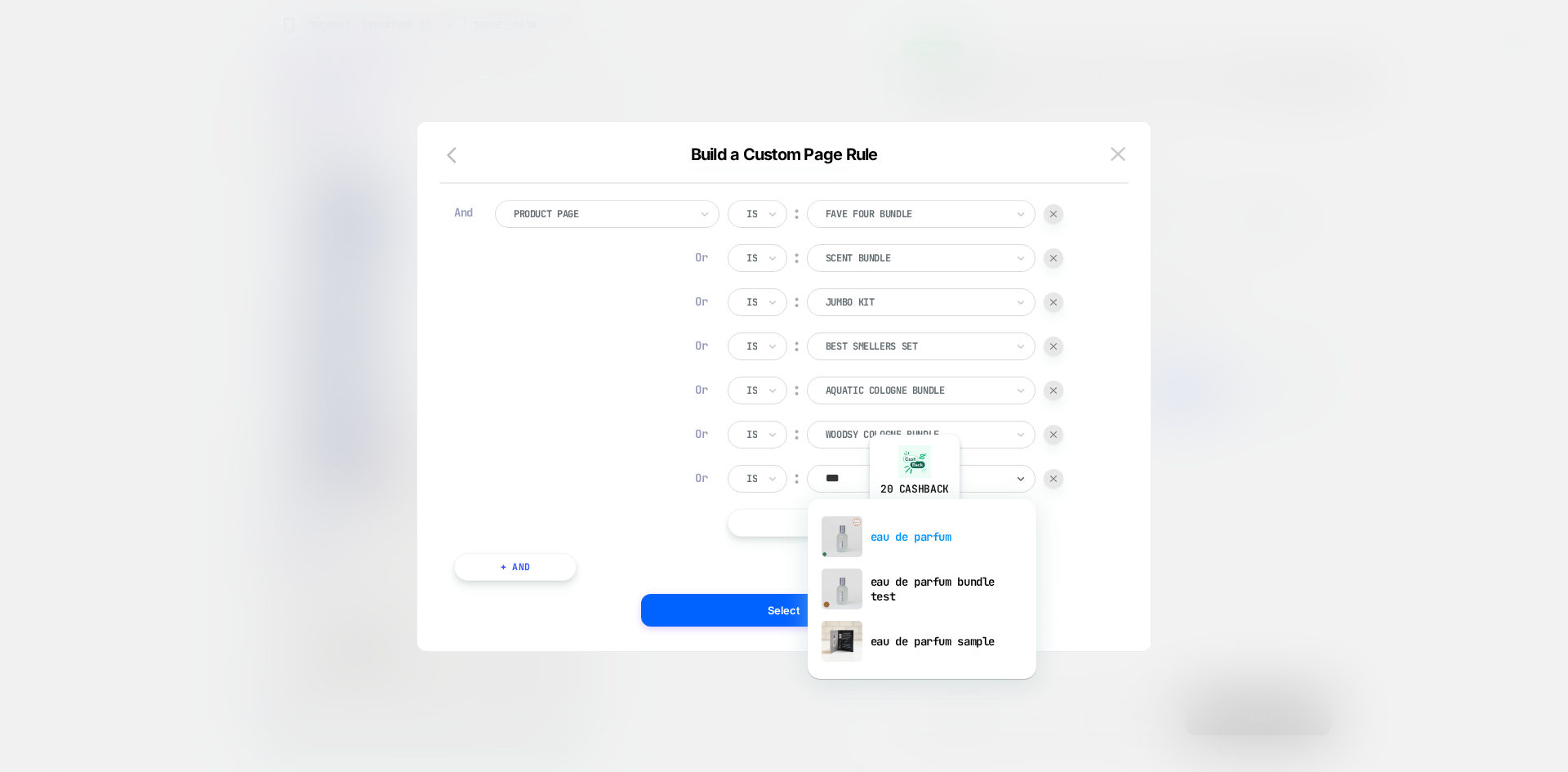
click at [914, 519] on div "eau de parfum" at bounding box center [922, 537] width 213 height 53
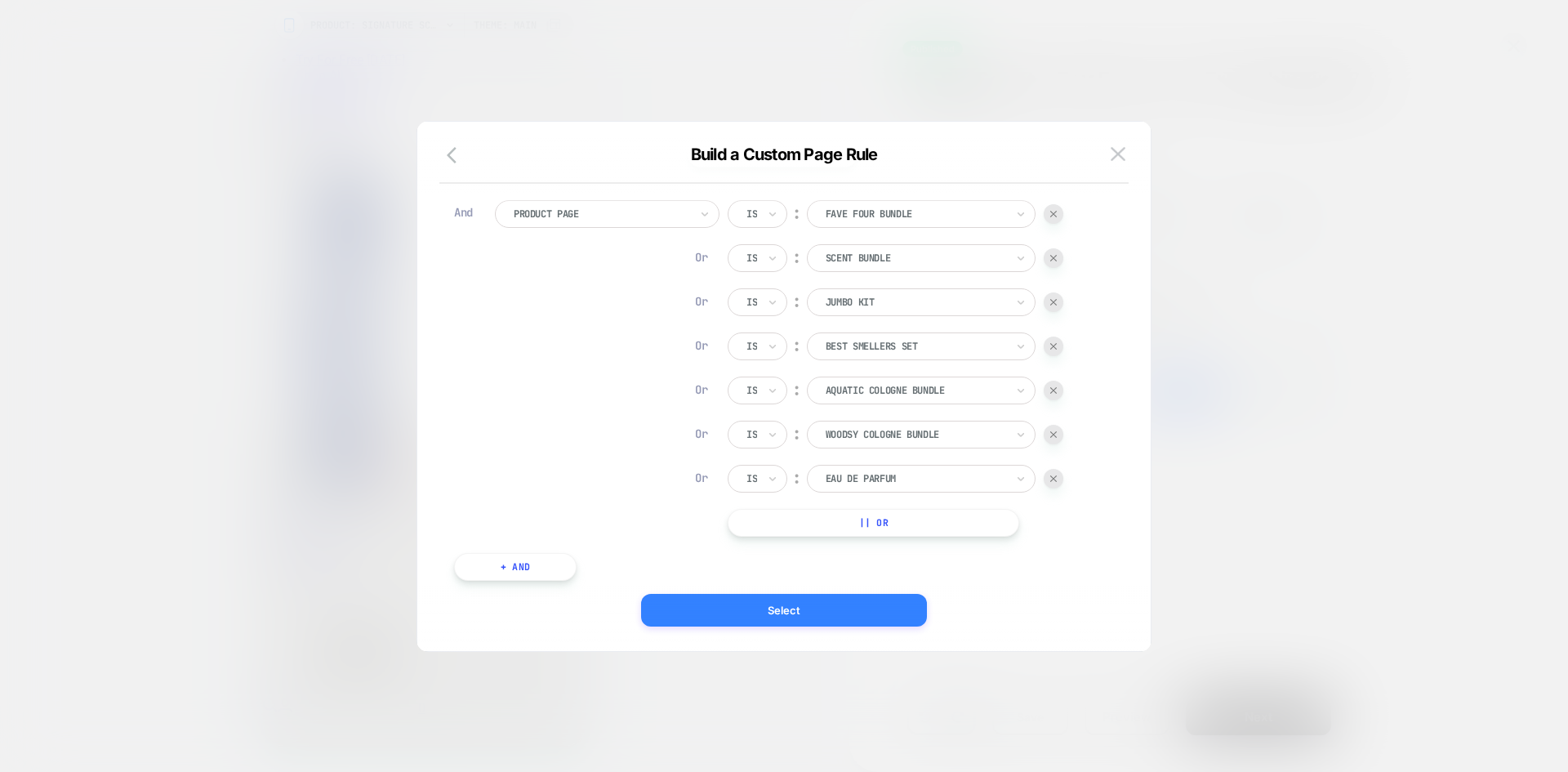
click at [816, 602] on button "Select" at bounding box center [784, 610] width 286 height 33
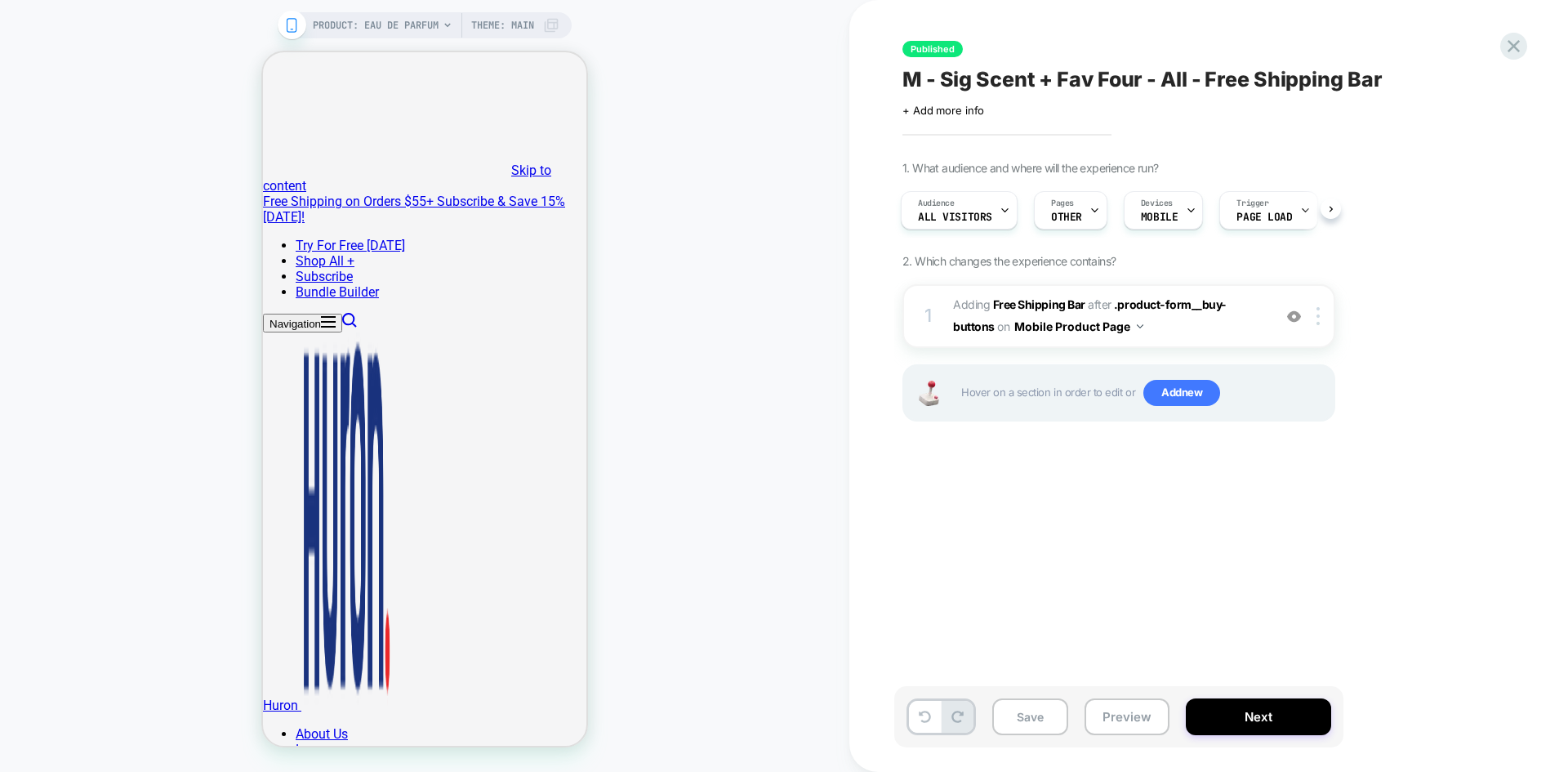
scroll to position [0, 0]
click at [1034, 707] on button "Save" at bounding box center [1030, 717] width 76 height 37
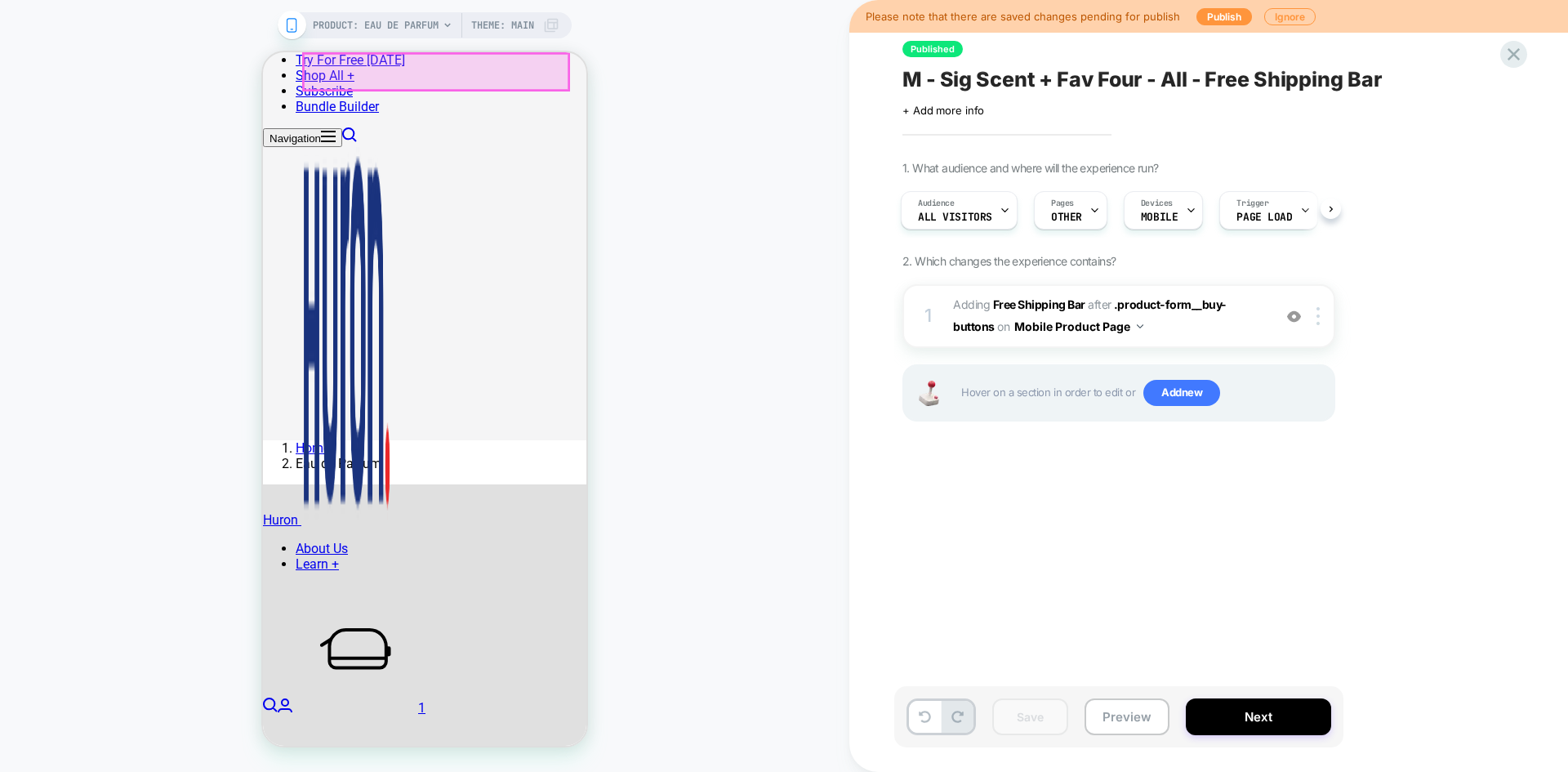
scroll to position [475, 0]
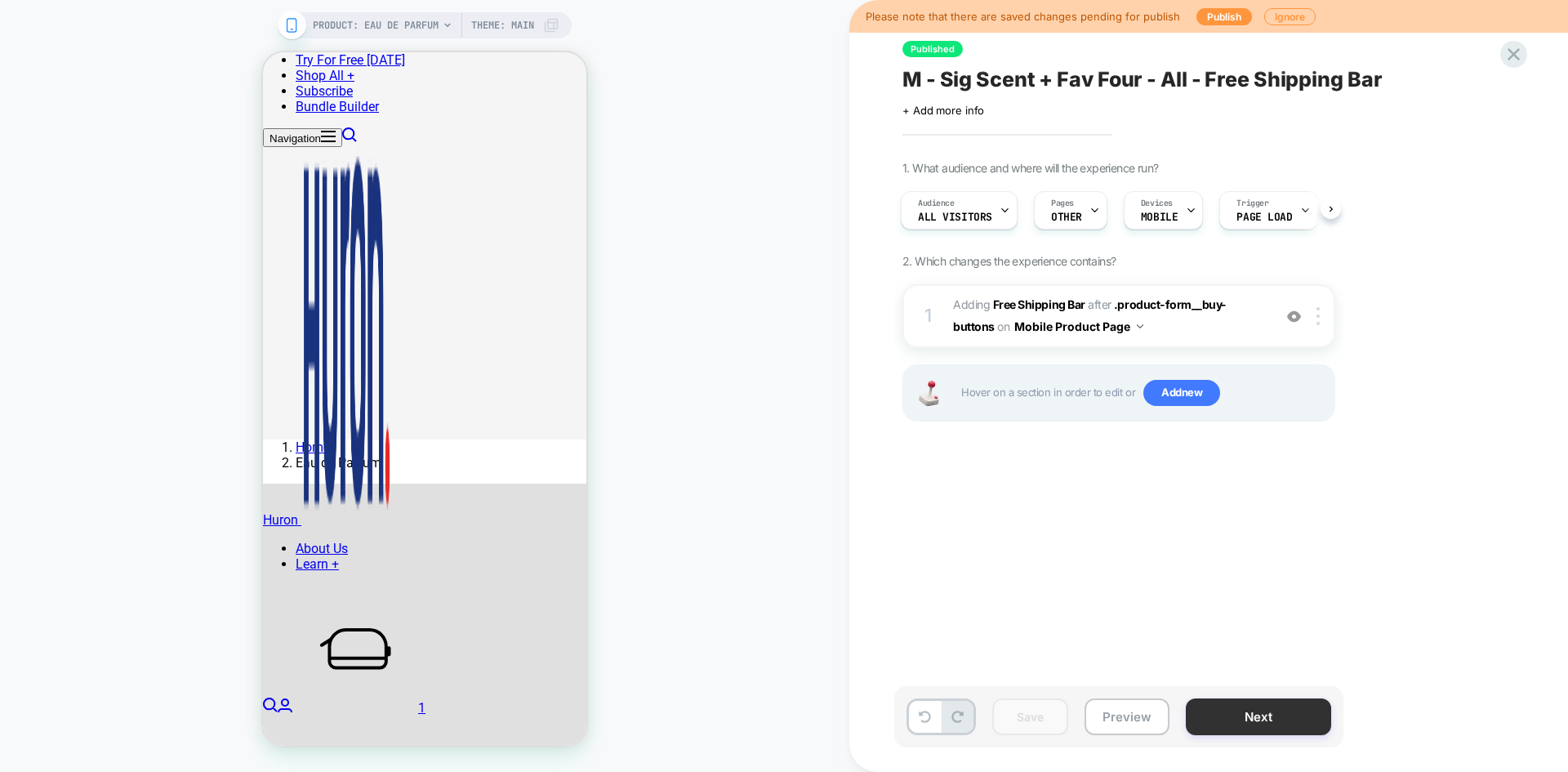
click at [1245, 721] on button "Next" at bounding box center [1259, 717] width 145 height 37
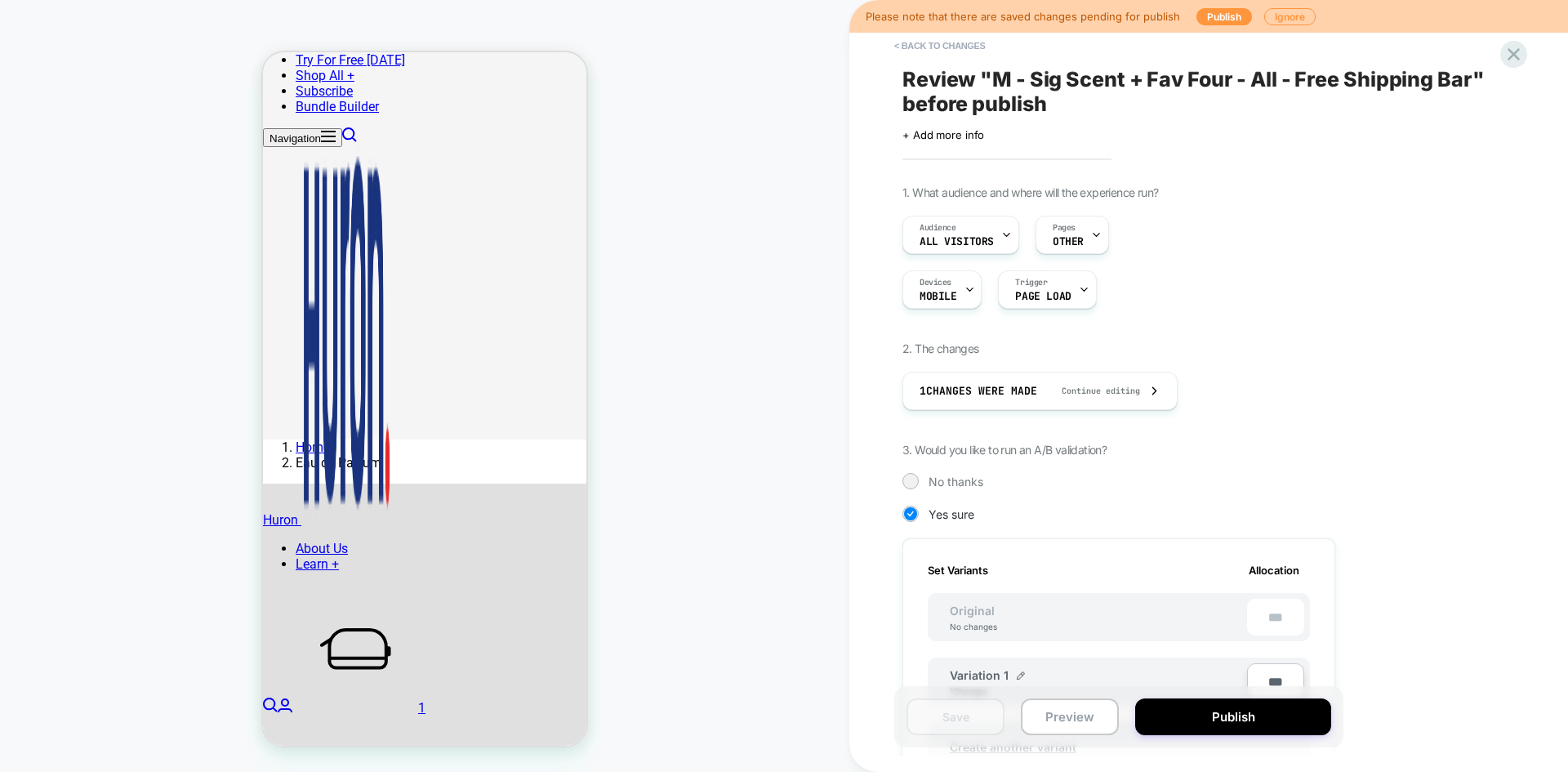
scroll to position [0, 2]
click at [1240, 724] on button "Publish" at bounding box center [1233, 717] width 196 height 37
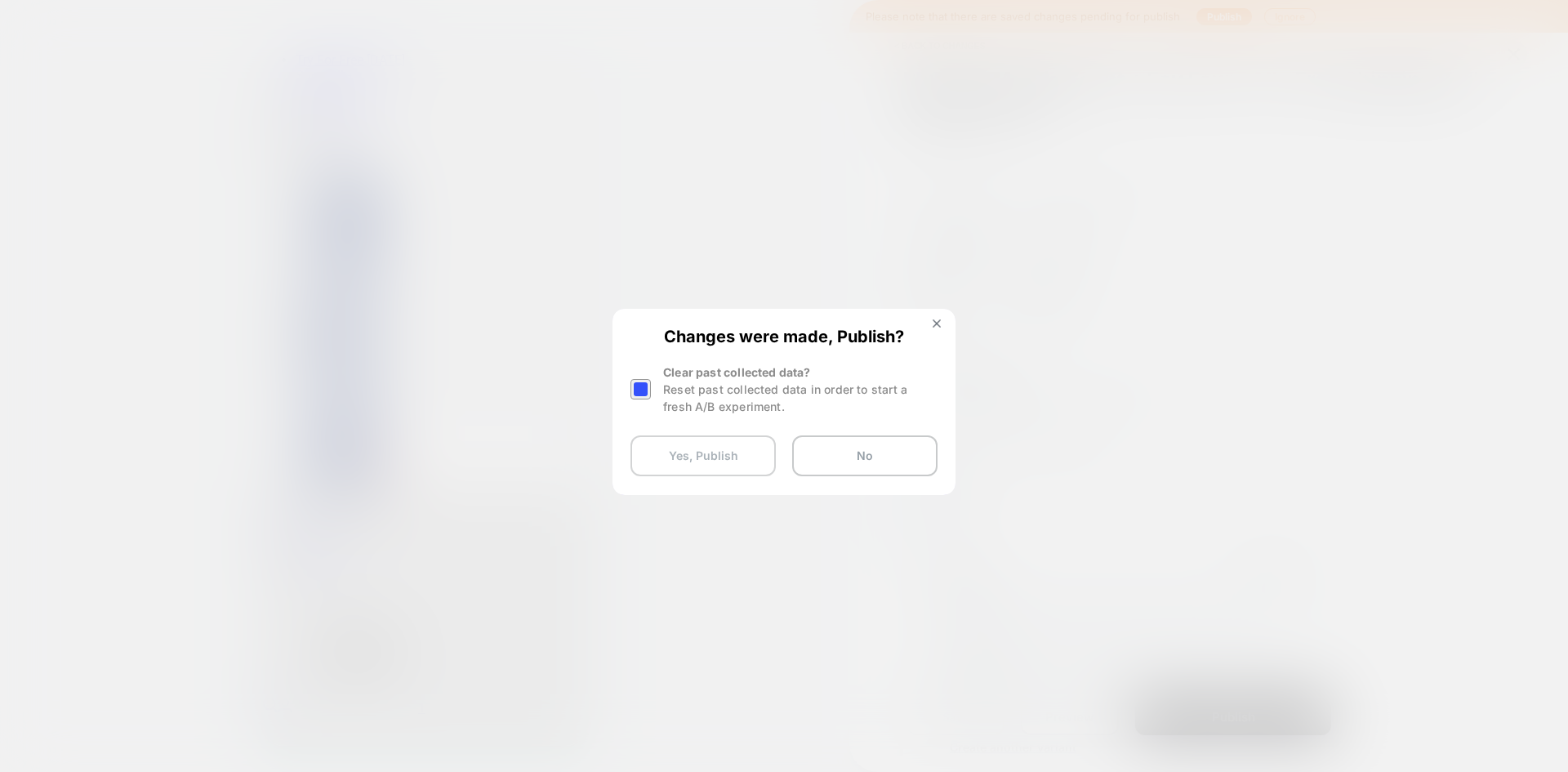
click at [708, 461] on button "Yes, Publish" at bounding box center [703, 456] width 145 height 41
